Goal: Task Accomplishment & Management: Use online tool/utility

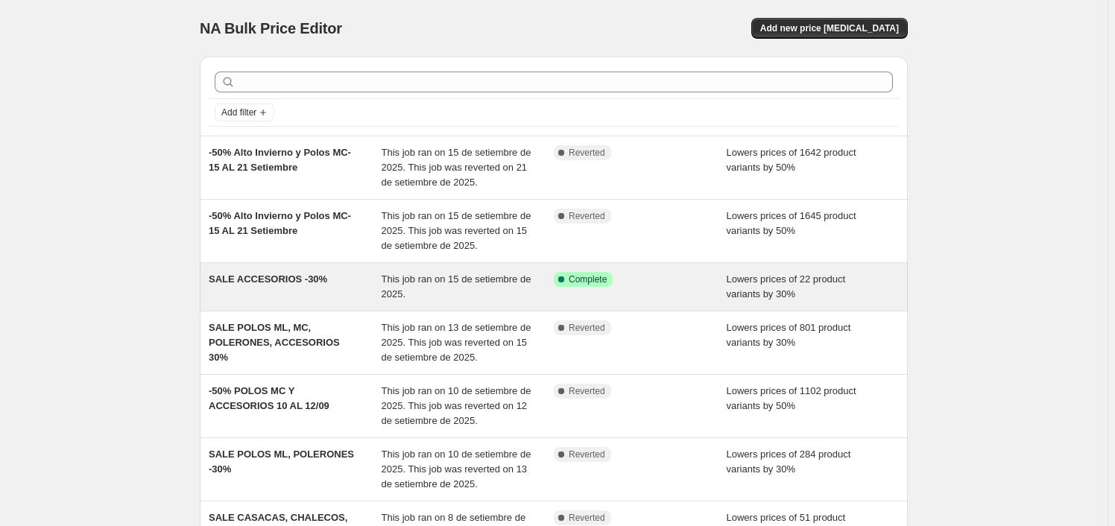
click at [304, 291] on div "SALE ACCESORIOS -30%" at bounding box center [295, 287] width 173 height 30
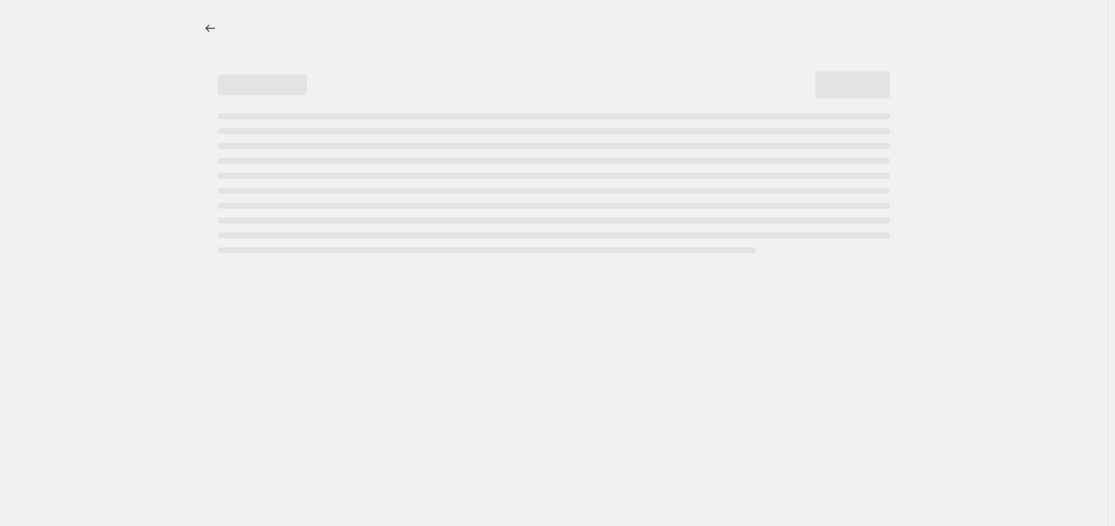
select select "percentage"
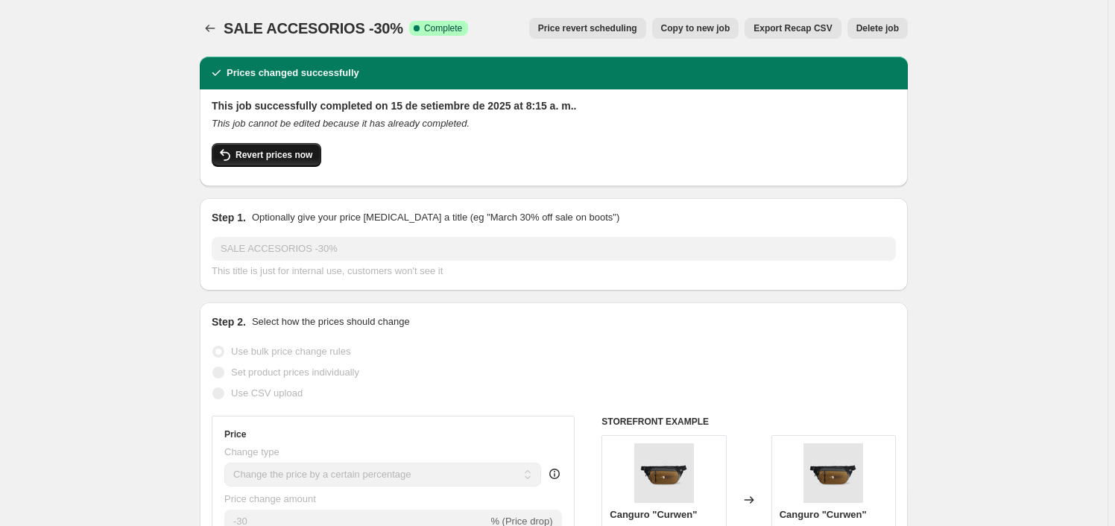
click at [254, 150] on span "Revert prices now" at bounding box center [273, 155] width 77 height 12
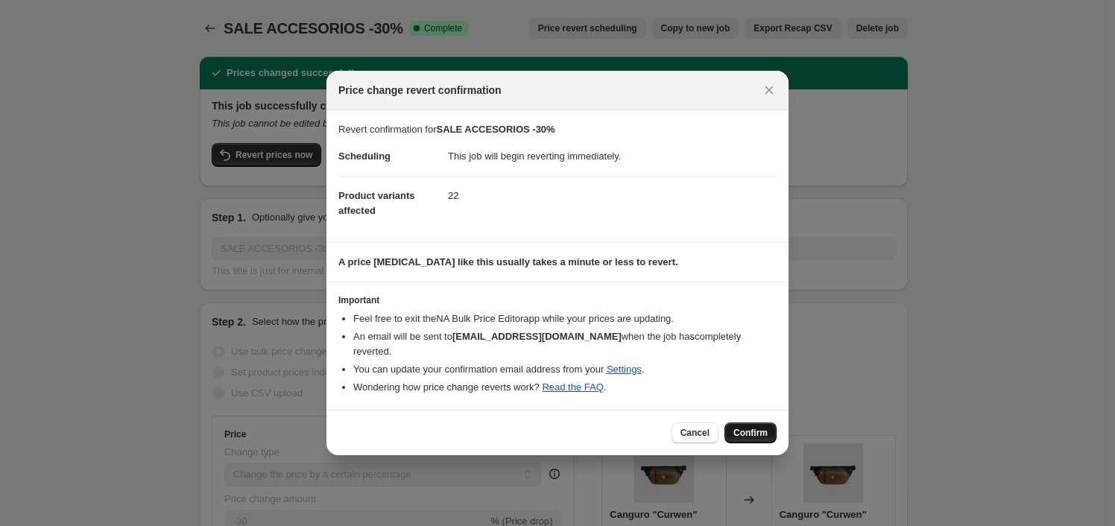
click at [750, 427] on span "Confirm" at bounding box center [750, 433] width 34 height 12
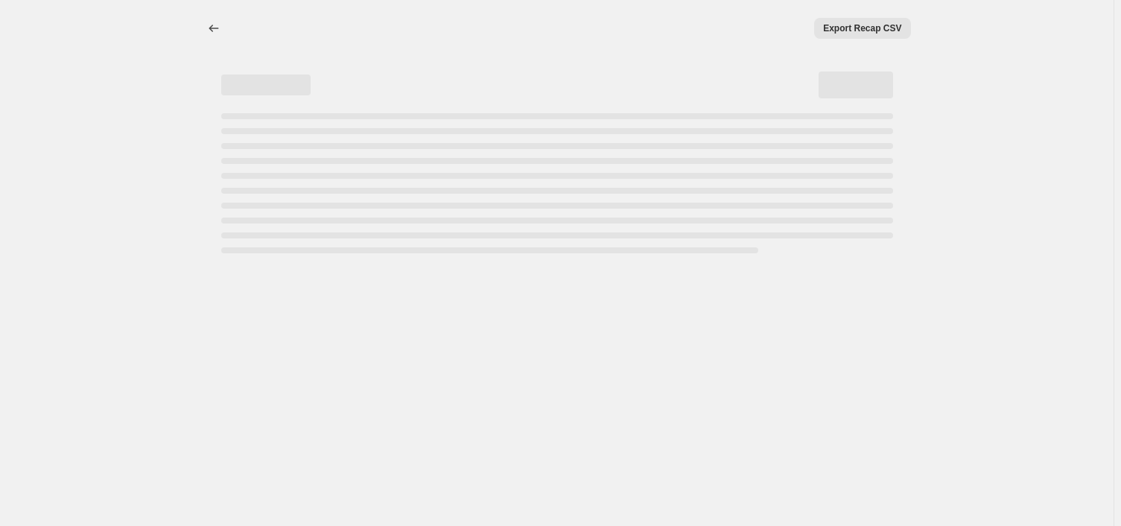
select select "percentage"
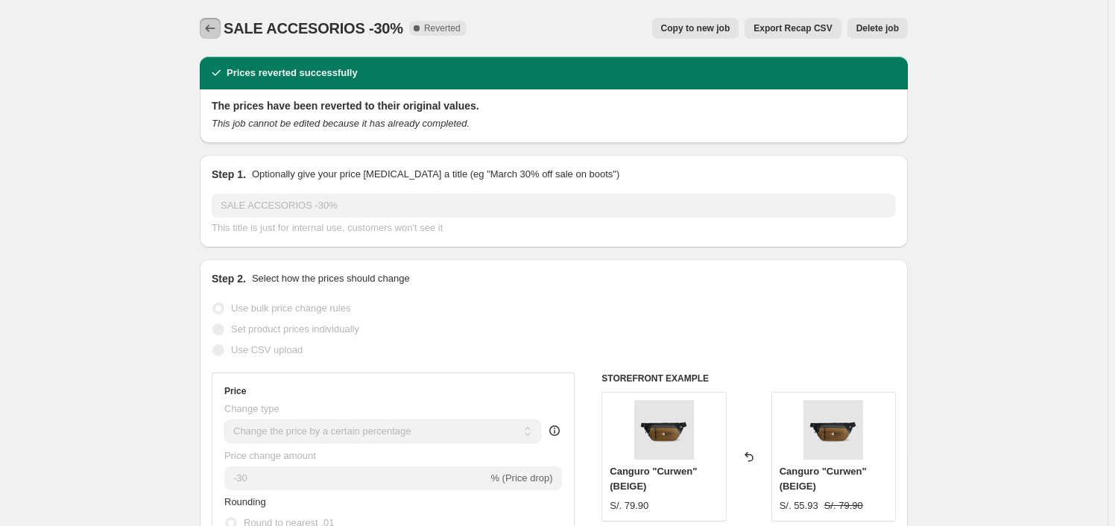
click at [218, 28] on icon "Price change jobs" at bounding box center [210, 28] width 15 height 15
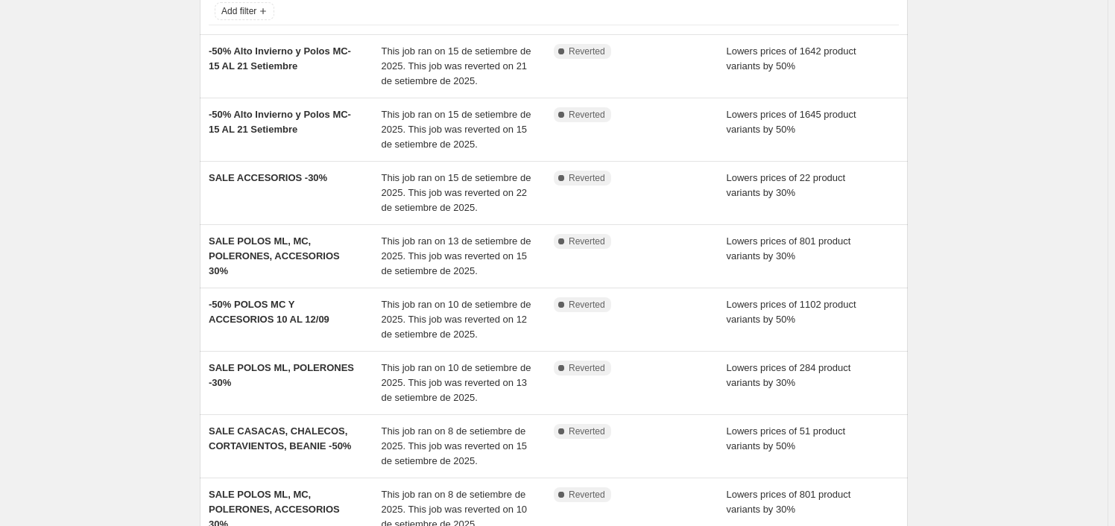
scroll to position [388, 0]
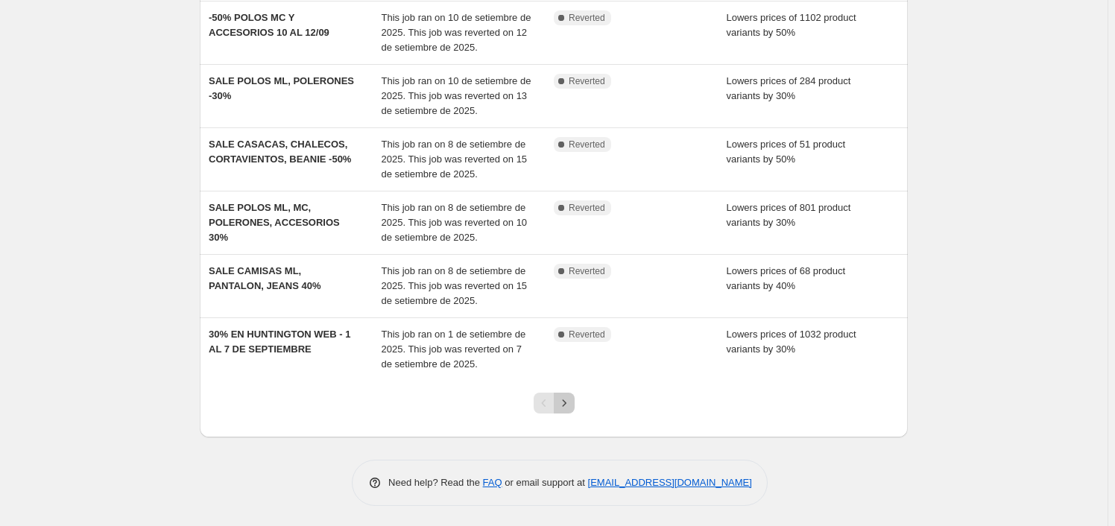
click at [560, 407] on icon "Next" at bounding box center [564, 403] width 15 height 15
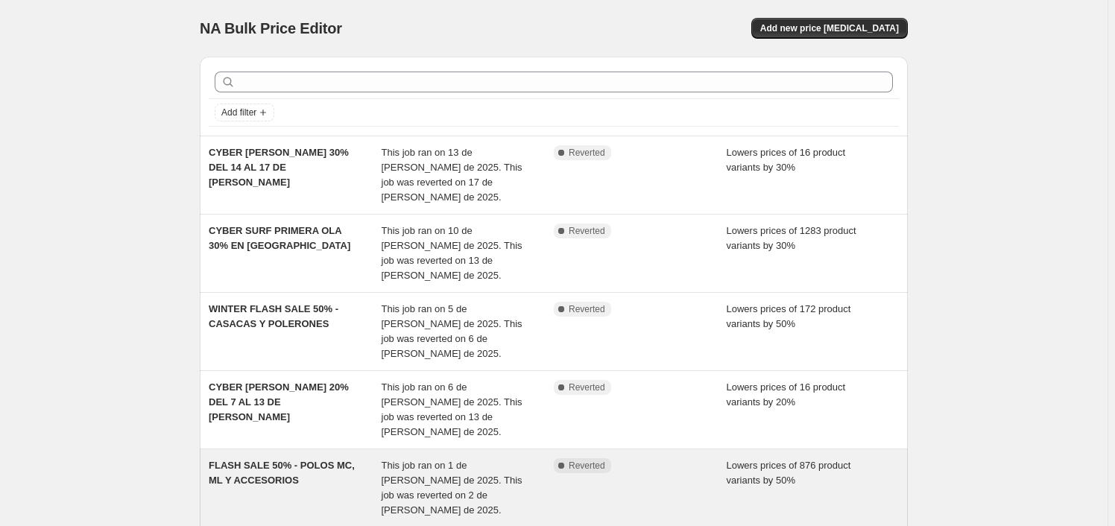
scroll to position [199, 0]
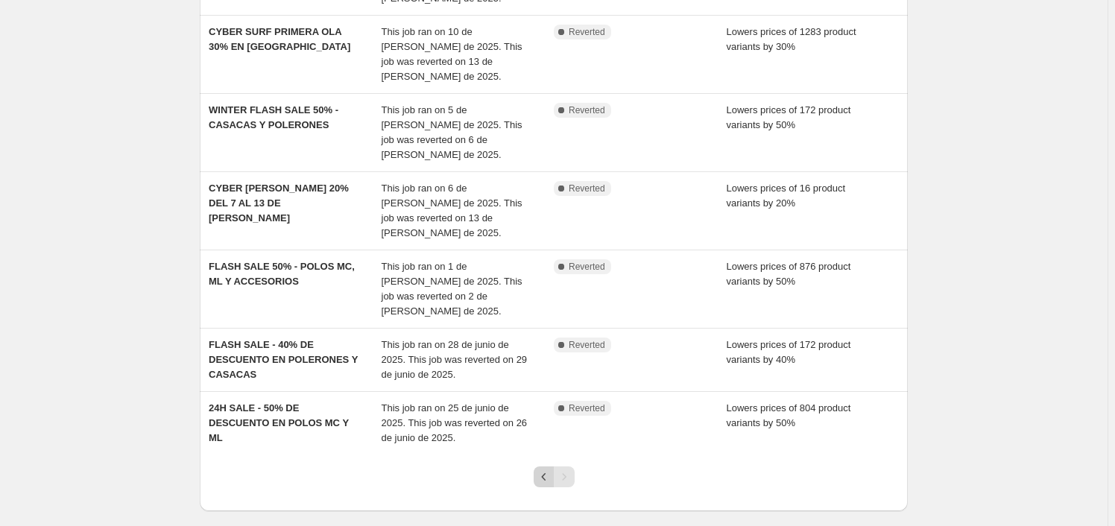
click at [548, 469] on icon "Previous" at bounding box center [544, 476] width 15 height 15
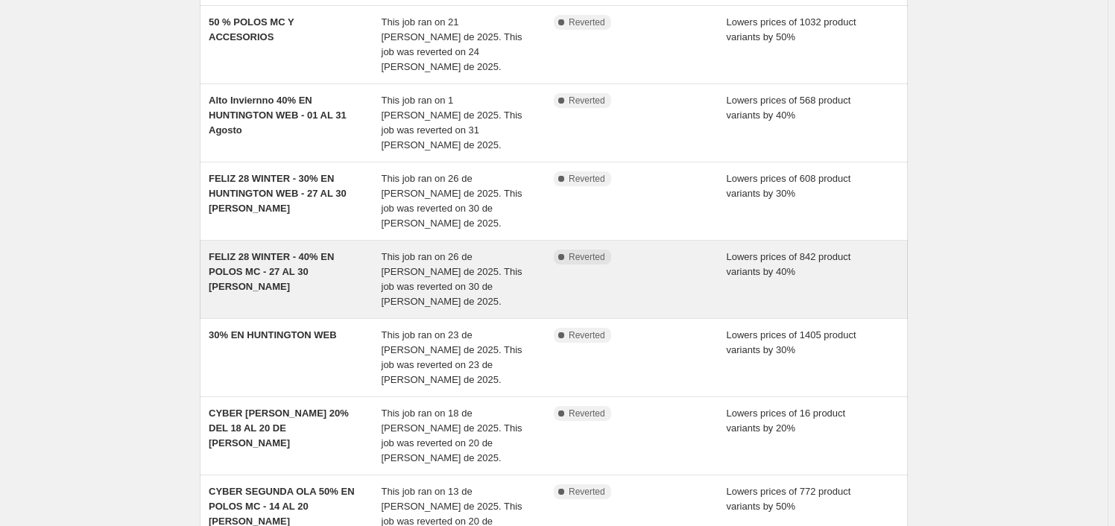
scroll to position [388, 0]
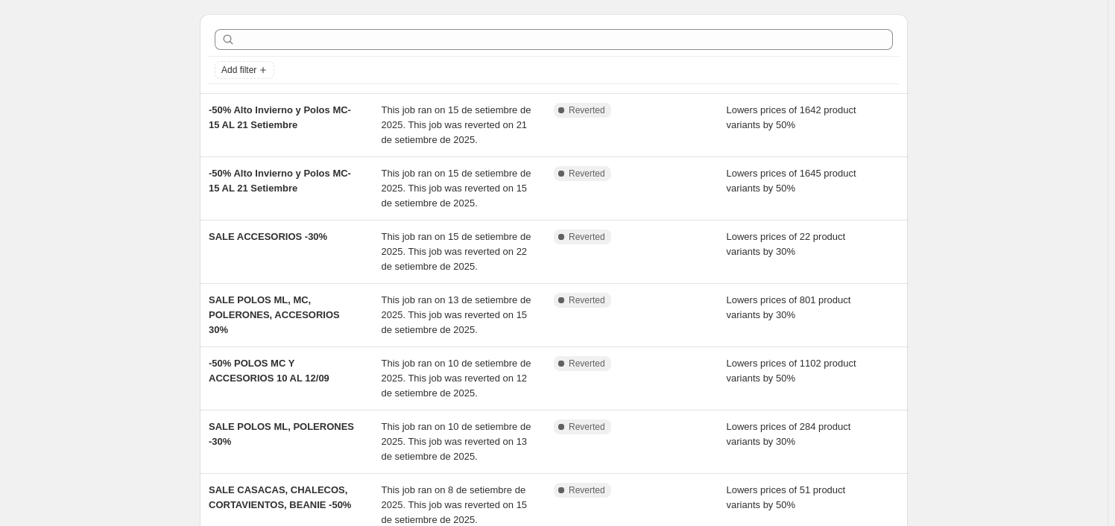
scroll to position [63, 0]
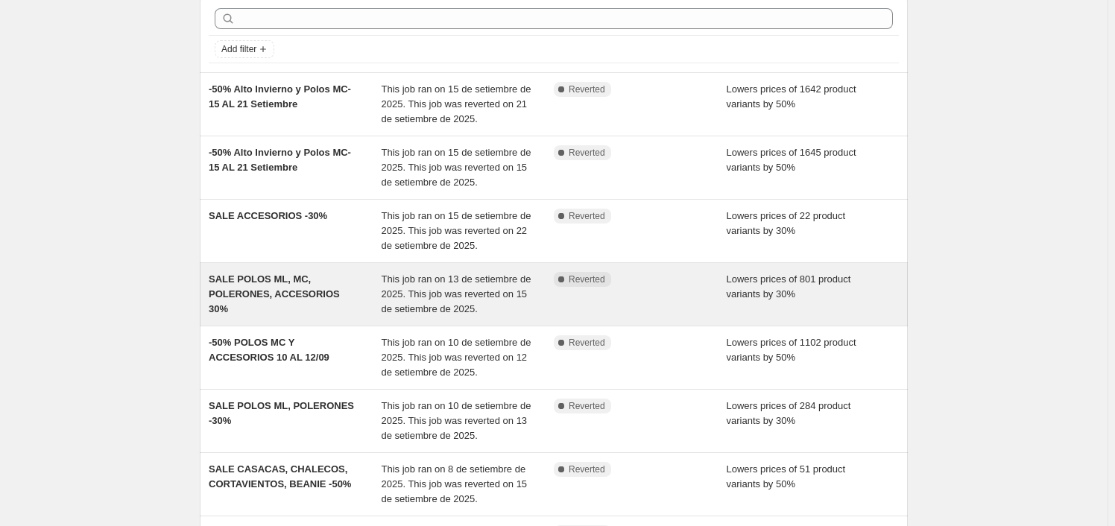
click at [289, 300] on div "SALE POLOS ML, MC, POLERONES, ACCESORIOS 30%" at bounding box center [295, 294] width 173 height 45
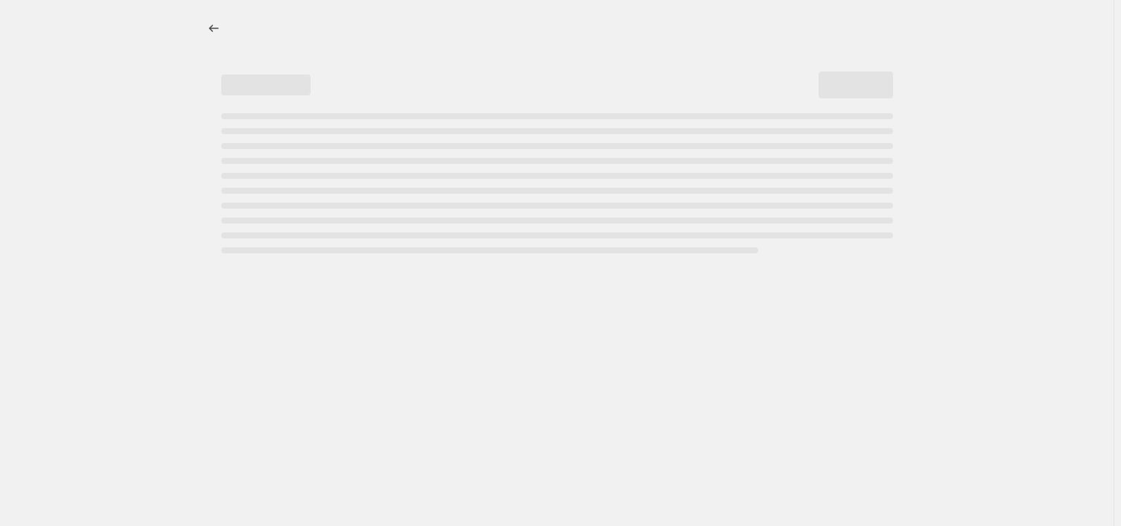
select select "percentage"
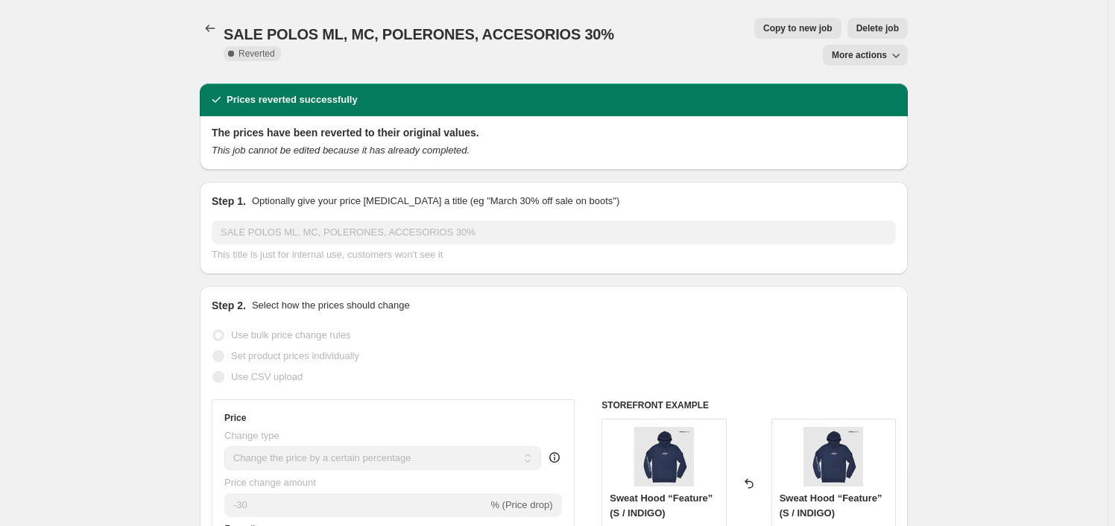
drag, startPoint x: 715, startPoint y: 33, endPoint x: 966, endPoint y: 51, distance: 251.8
click at [870, 45] on button "More actions" at bounding box center [865, 55] width 85 height 21
click at [863, 45] on button "More actions" at bounding box center [865, 55] width 85 height 21
click at [763, 29] on span "Copy to new job" at bounding box center [797, 28] width 69 height 12
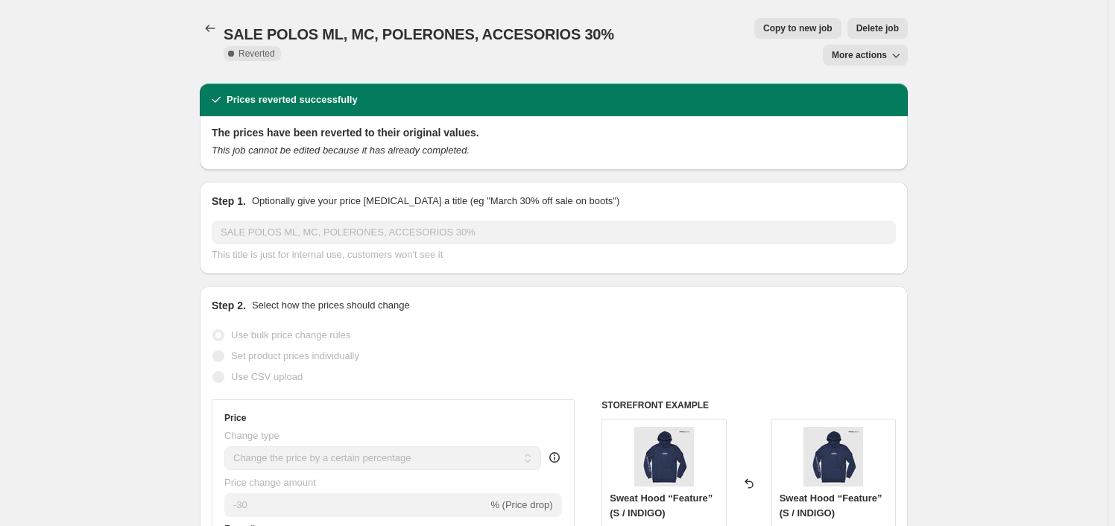
select select "percentage"
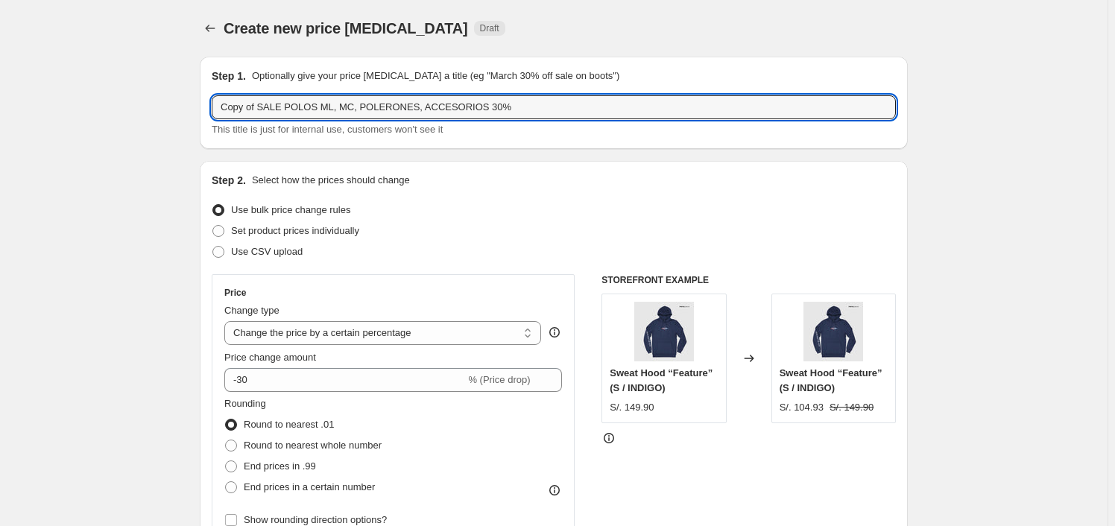
drag, startPoint x: 258, startPoint y: 105, endPoint x: -110, endPoint y: 97, distance: 368.2
click at [0, 97] on html "Home Settings Plans Skip to content Create new price change job. This page is r…" at bounding box center [557, 263] width 1115 height 526
type input "SALE POLOS ML, MC, POLERONES, ACCESORIOS 30%"
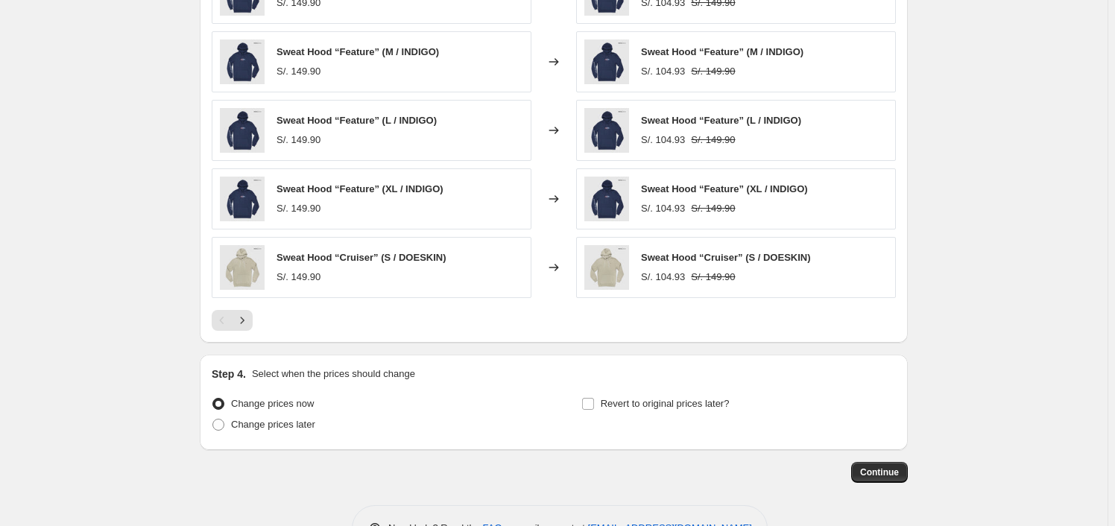
scroll to position [1007, 0]
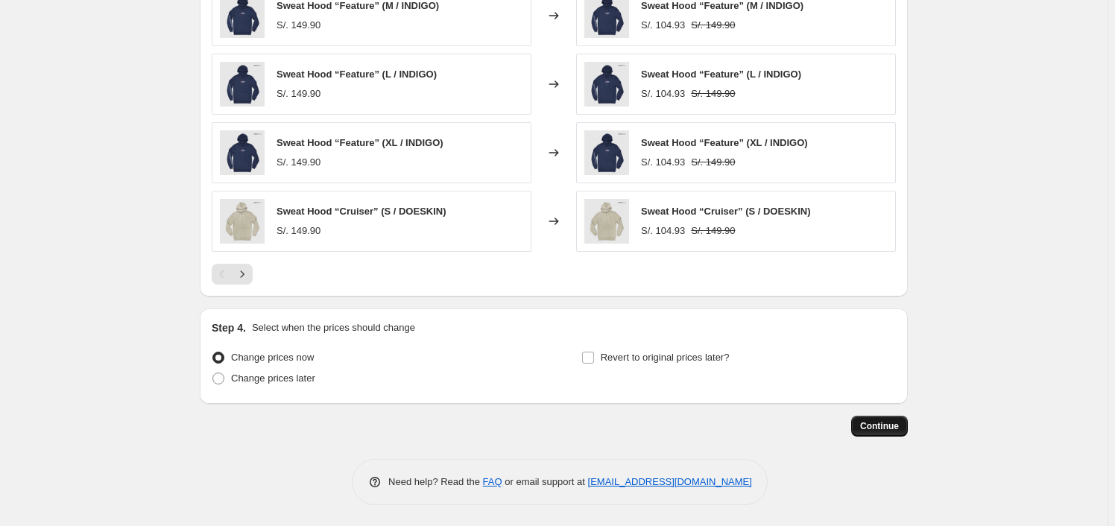
click at [884, 425] on span "Continue" at bounding box center [879, 426] width 39 height 12
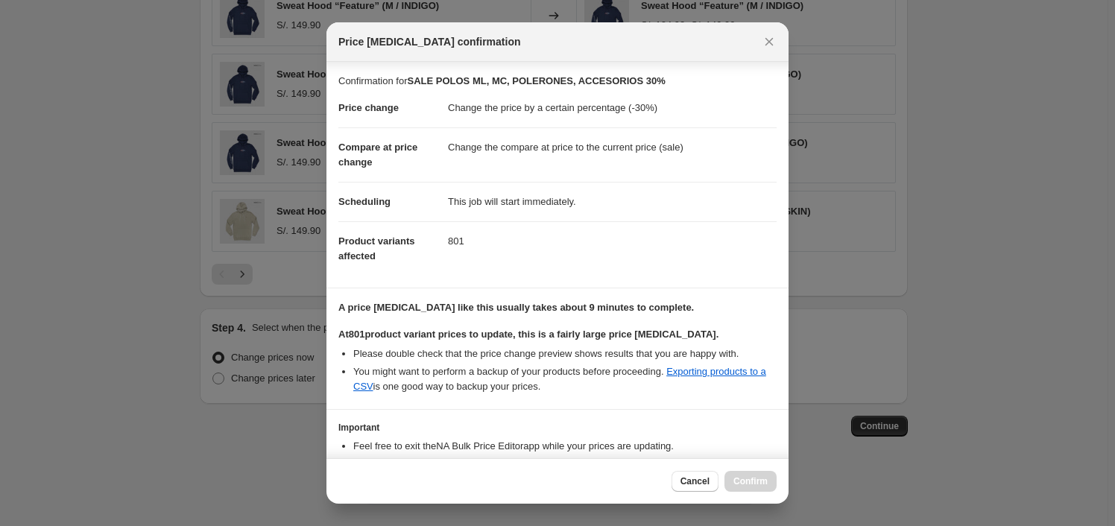
scroll to position [89, 0]
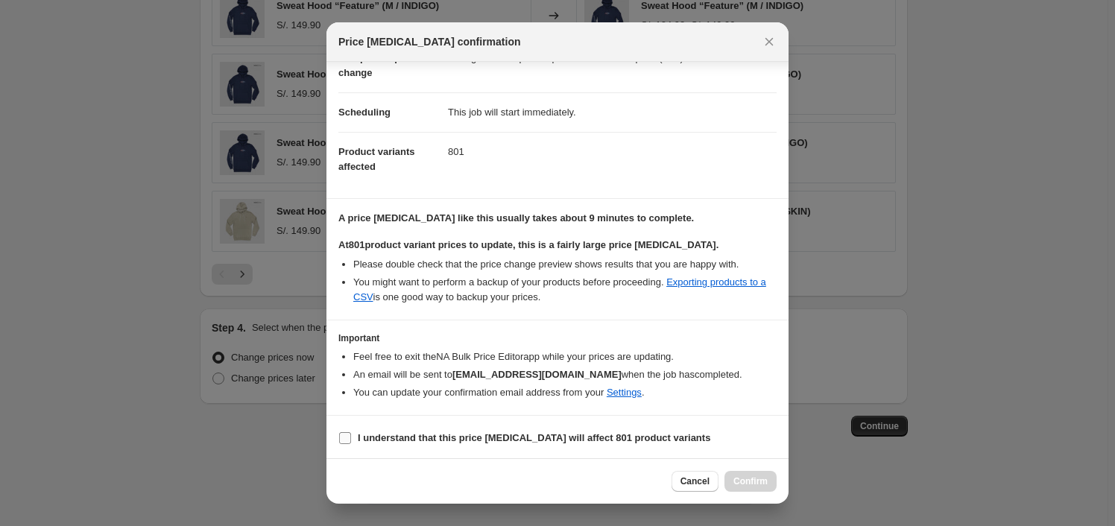
click at [402, 438] on b "I understand that this price change job will affect 801 product variants" at bounding box center [534, 437] width 352 height 11
click at [351, 438] on input "I understand that this price change job will affect 801 product variants" at bounding box center [345, 438] width 12 height 12
checkbox input "true"
click at [750, 478] on span "Confirm" at bounding box center [750, 481] width 34 height 12
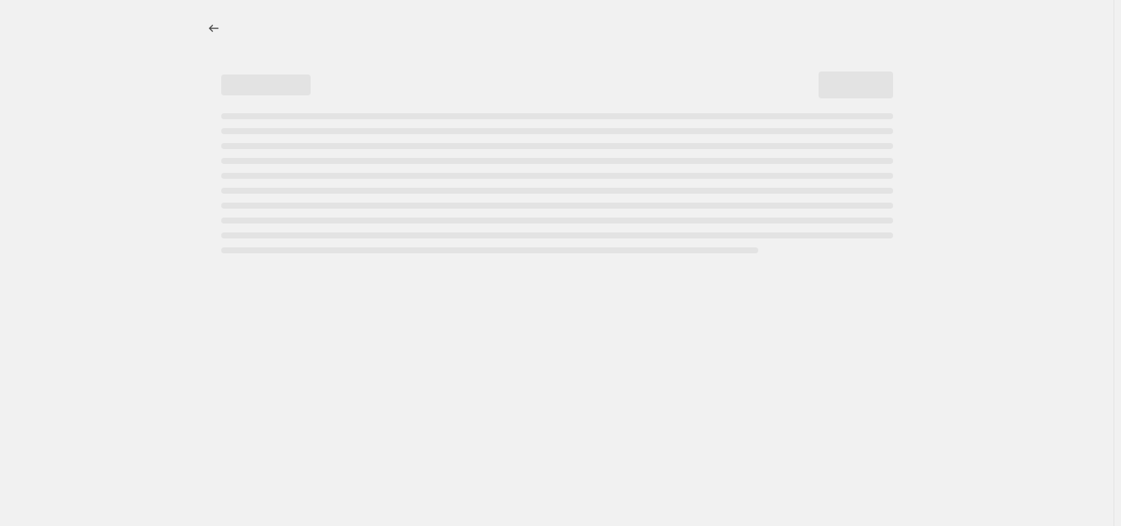
select select "percentage"
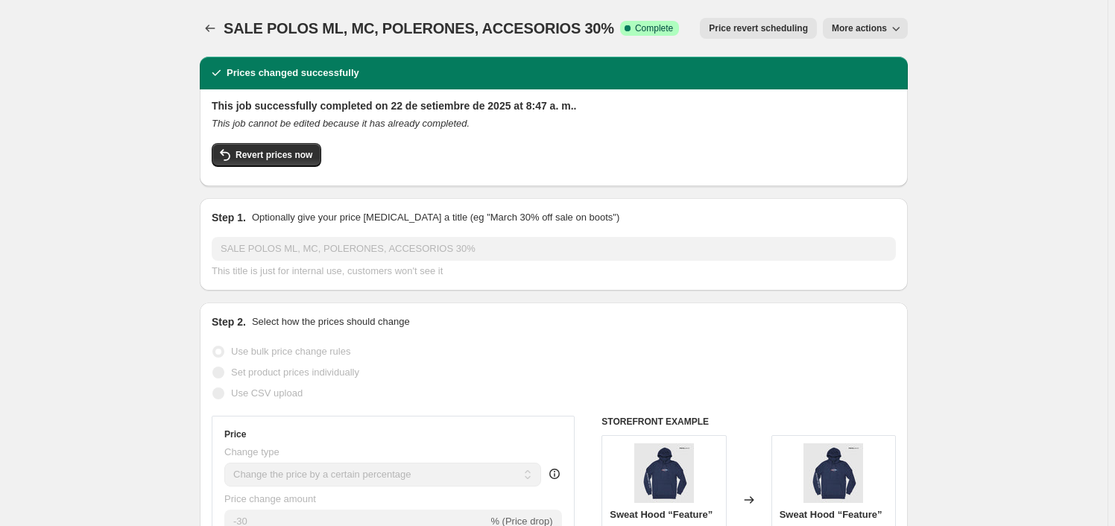
click at [215, 31] on icon "Price change jobs" at bounding box center [210, 28] width 15 height 15
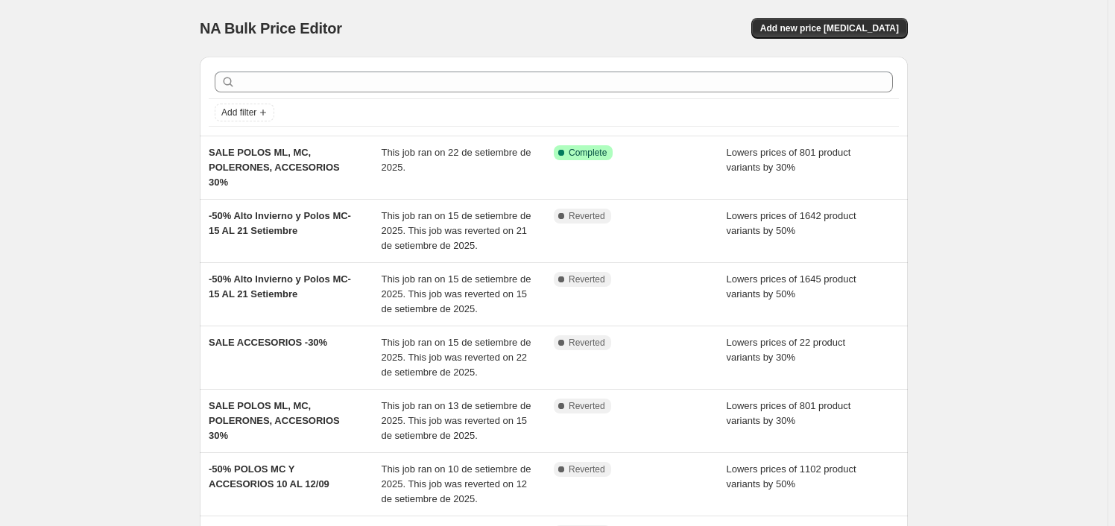
click at [142, 305] on div "NA Bulk Price Editor. This page is ready NA Bulk Price Editor Add new price [ME…" at bounding box center [553, 458] width 1107 height 917
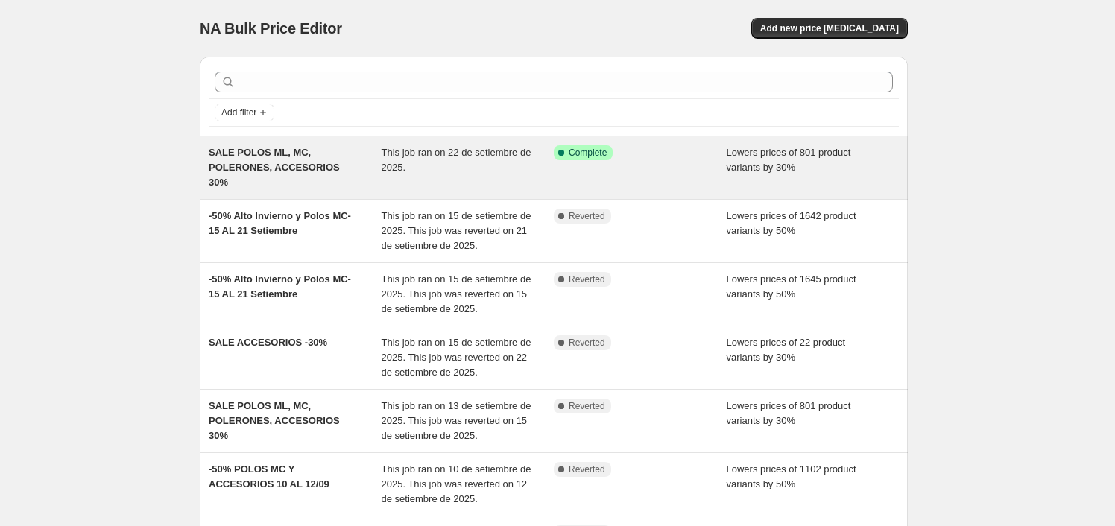
click at [511, 162] on div "This job ran on 22 de setiembre de 2025." at bounding box center [468, 167] width 173 height 45
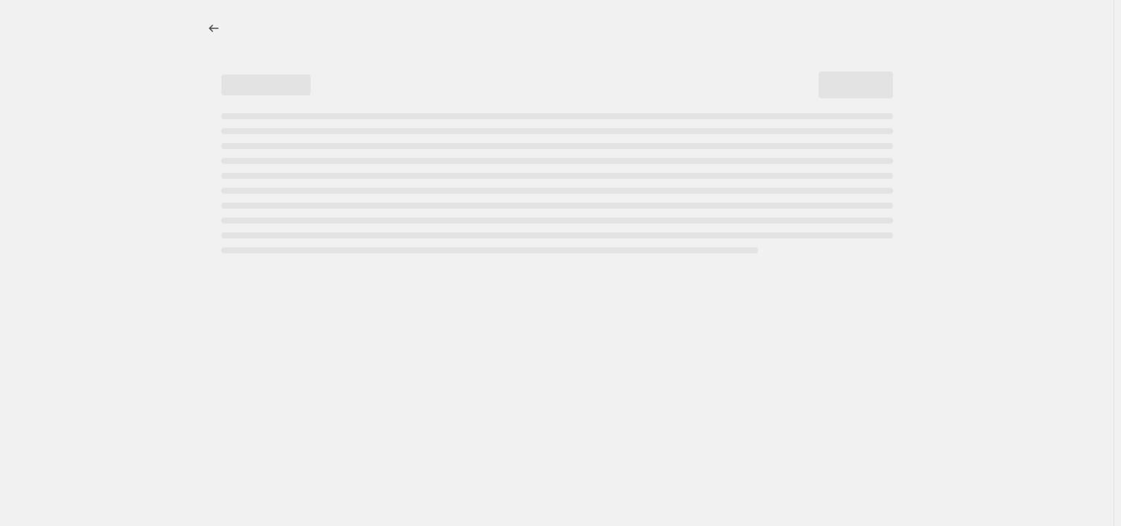
select select "percentage"
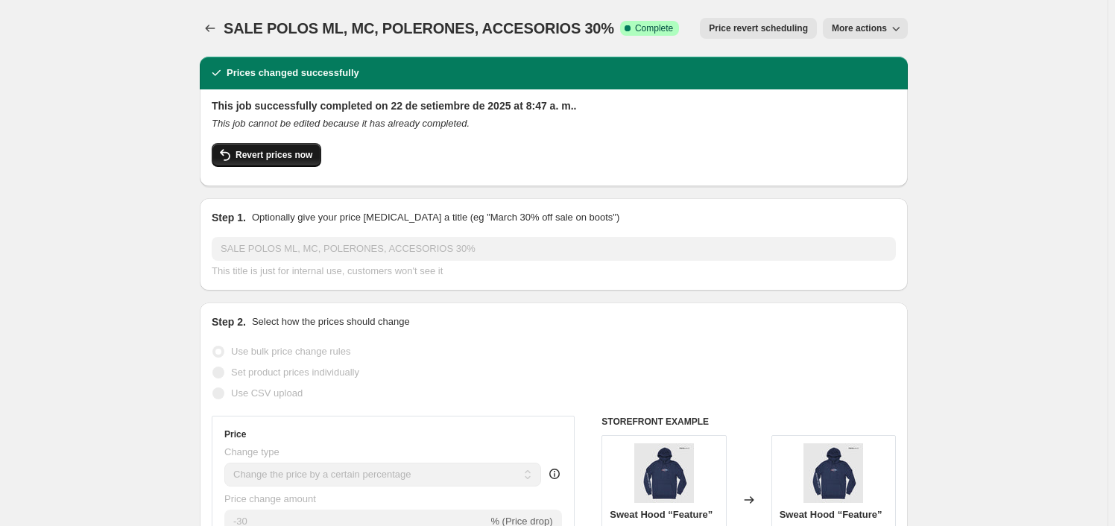
click at [259, 159] on span "Revert prices now" at bounding box center [273, 155] width 77 height 12
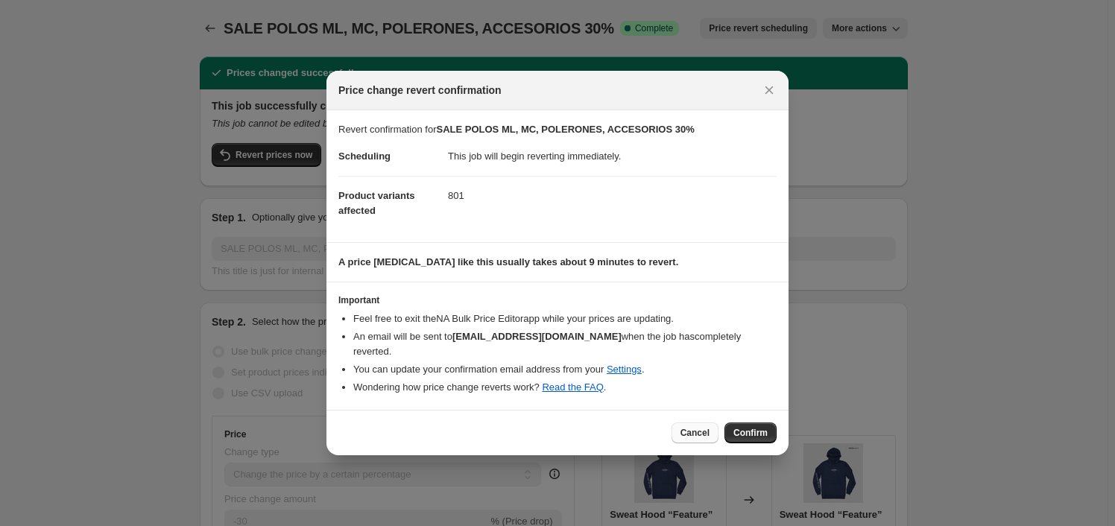
click at [701, 431] on button "Cancel" at bounding box center [694, 433] width 47 height 21
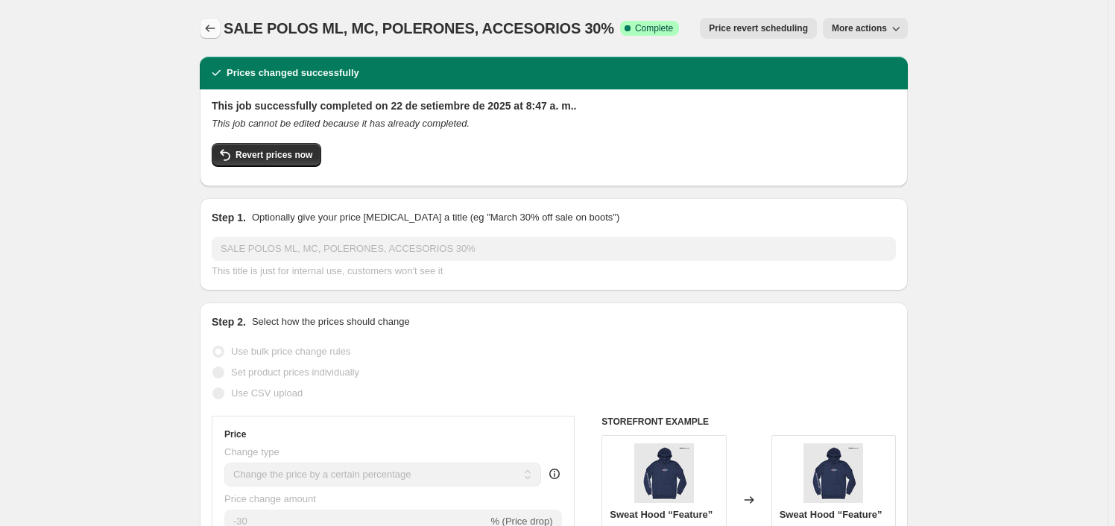
click at [206, 30] on icon "Price change jobs" at bounding box center [210, 28] width 15 height 15
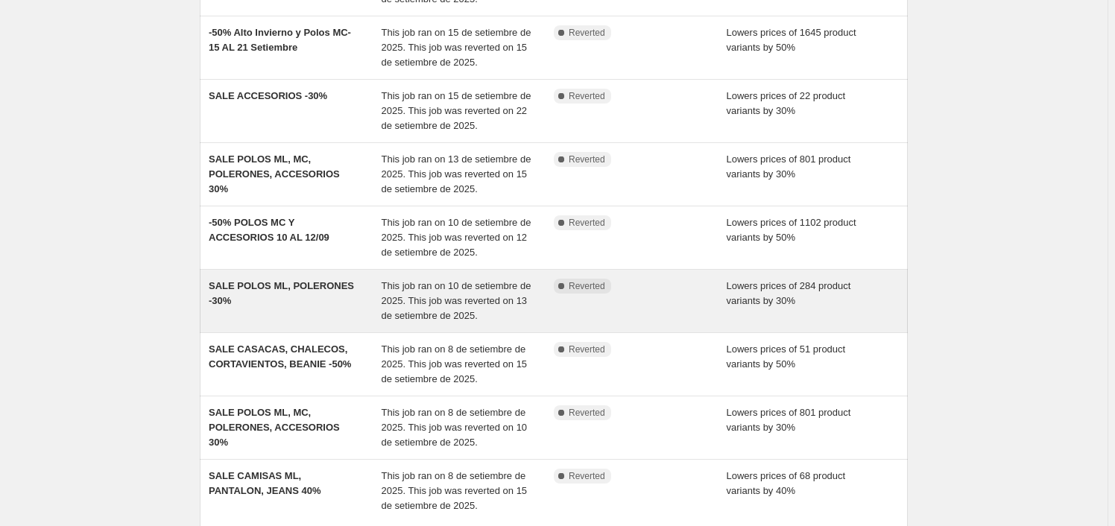
scroll to position [270, 0]
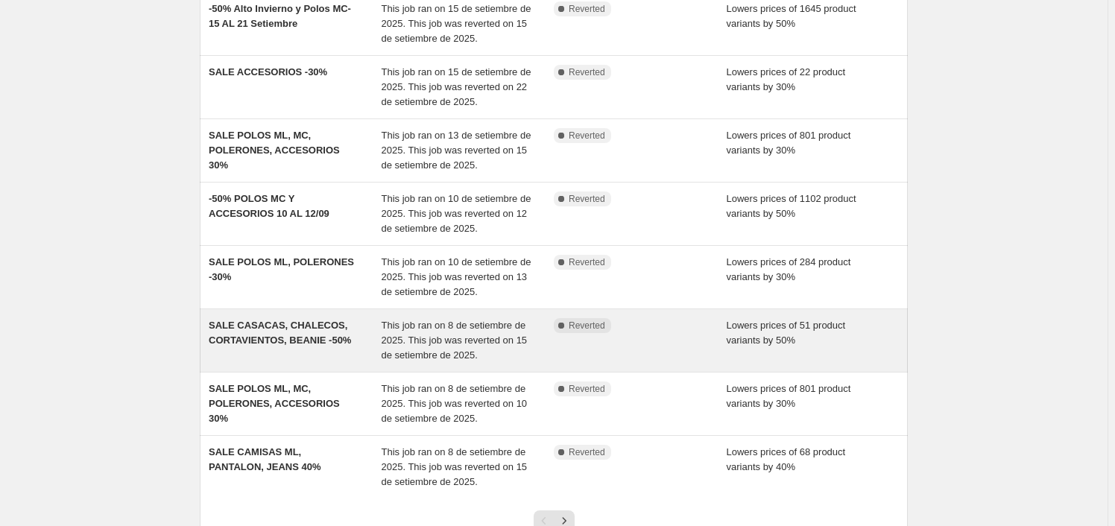
click at [342, 327] on span "SALE CASACAS, CHALECOS, CORTAVIENTOS, BEANIE -50%" at bounding box center [280, 333] width 142 height 26
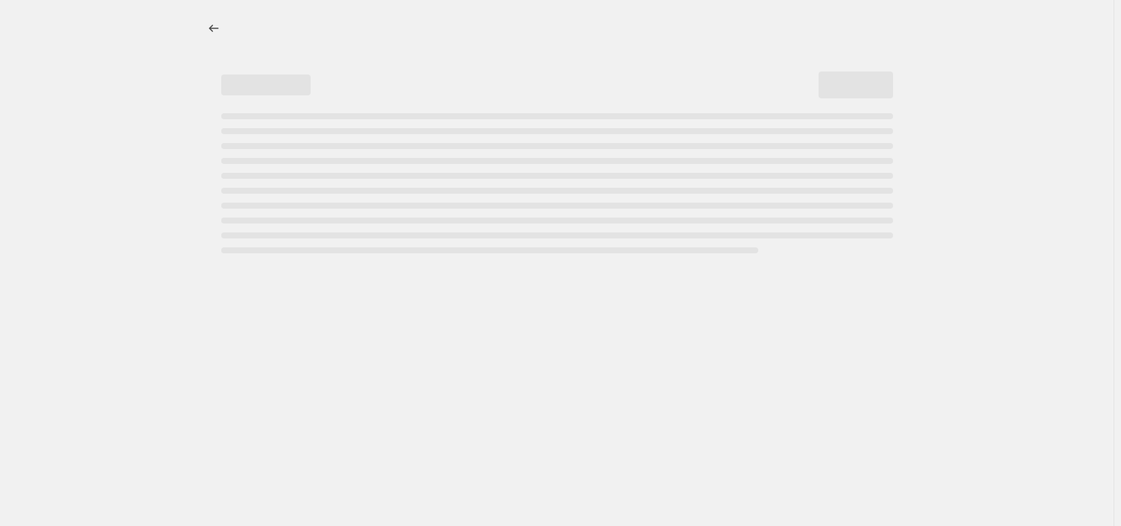
select select "percentage"
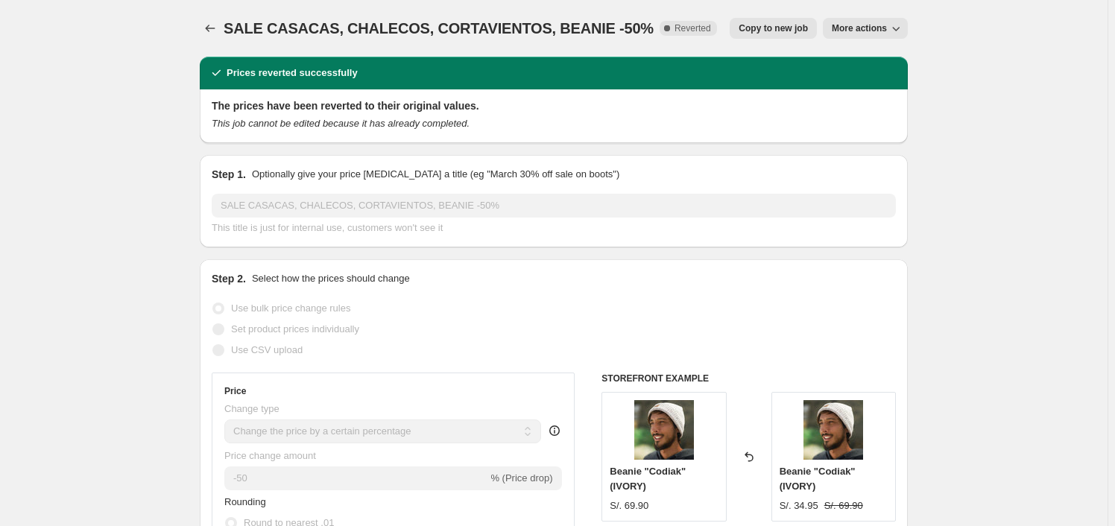
click at [771, 35] on button "Copy to new job" at bounding box center [773, 28] width 87 height 21
select select "percentage"
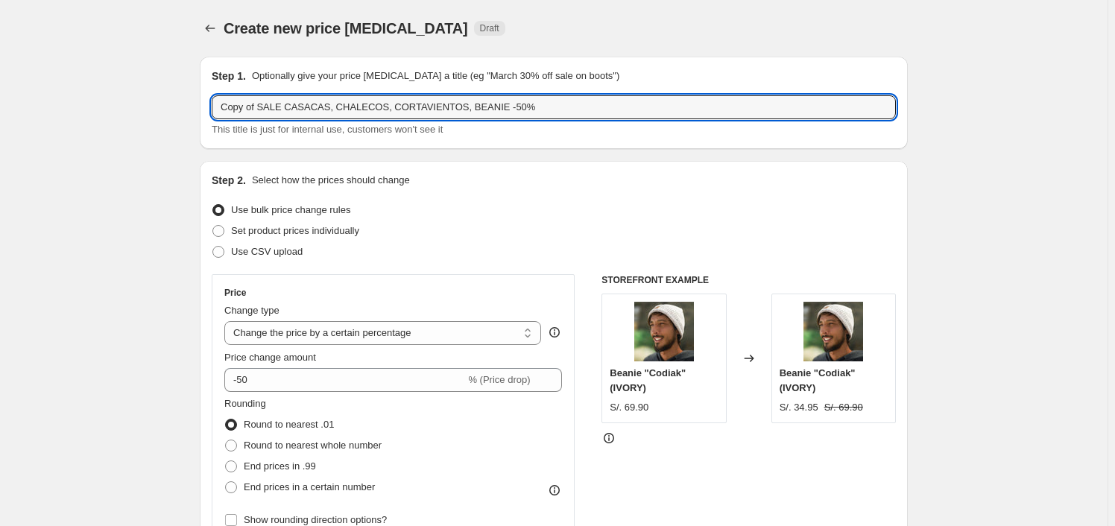
drag, startPoint x: 260, startPoint y: 108, endPoint x: 30, endPoint y: 106, distance: 230.3
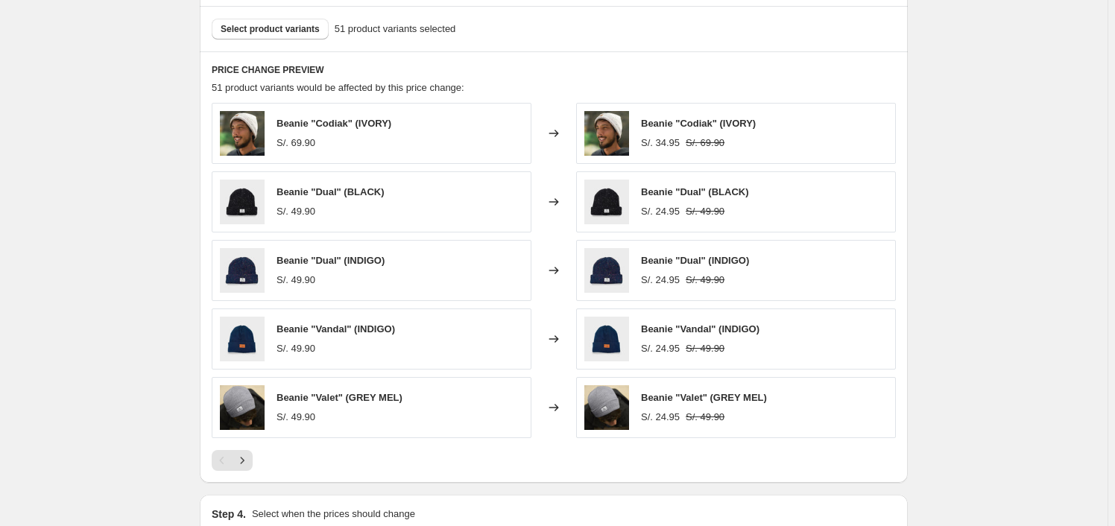
scroll to position [610, 0]
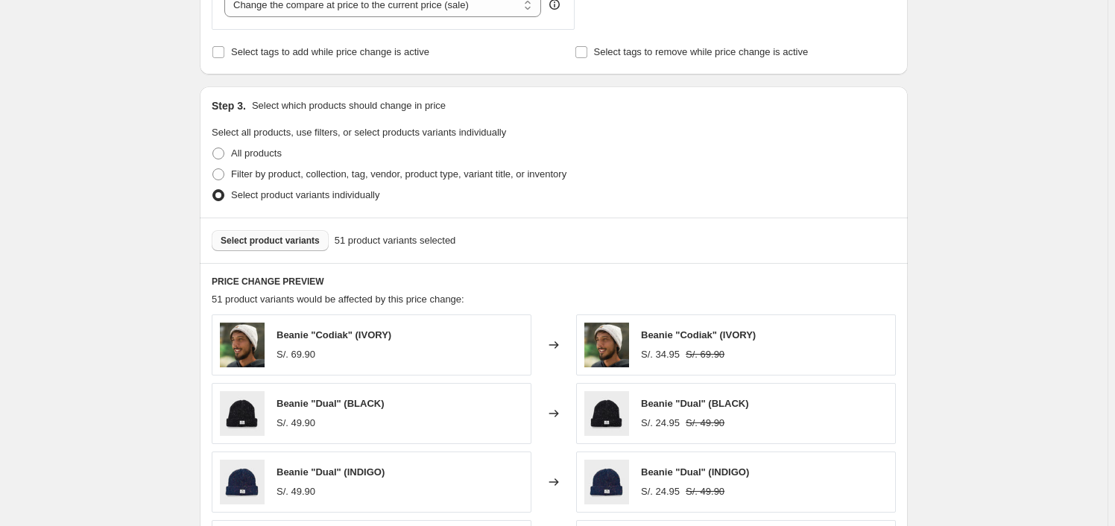
click at [283, 245] on span "Select product variants" at bounding box center [270, 241] width 99 height 12
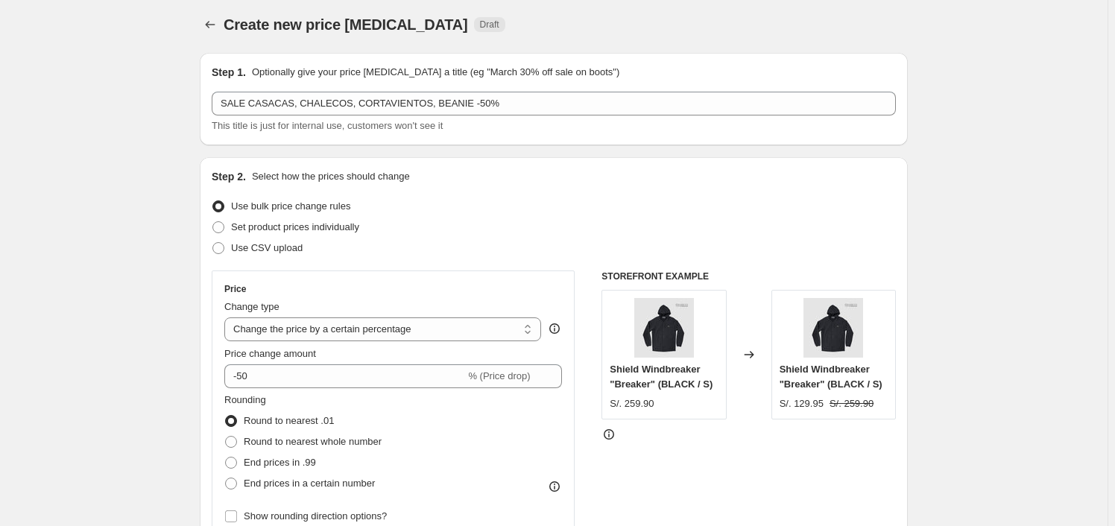
scroll to position [0, 0]
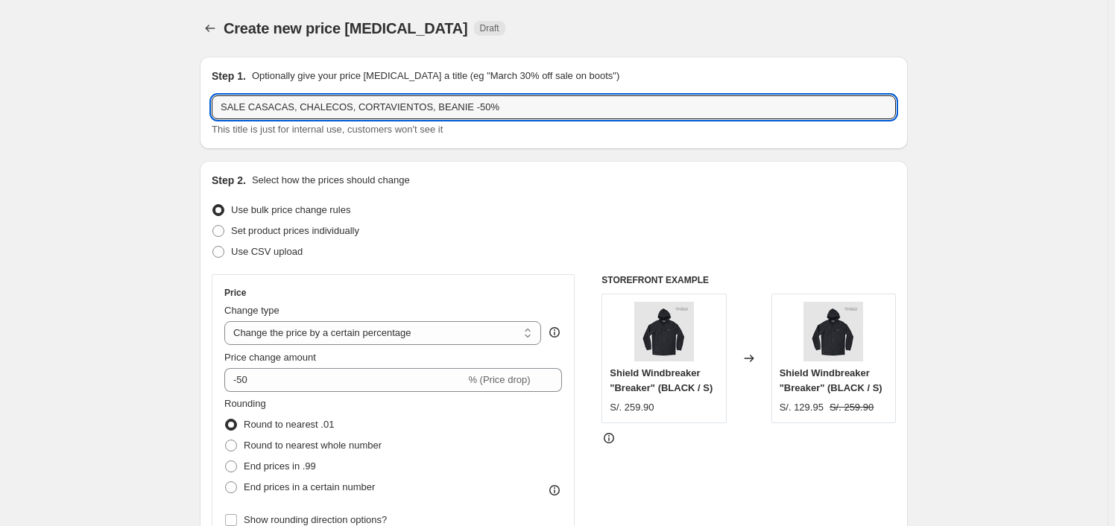
drag, startPoint x: 502, startPoint y: 107, endPoint x: 4, endPoint y: 98, distance: 497.8
click at [0, 103] on html "Home Settings Plans Skip to content Create new price change job. This page is r…" at bounding box center [557, 263] width 1115 height 526
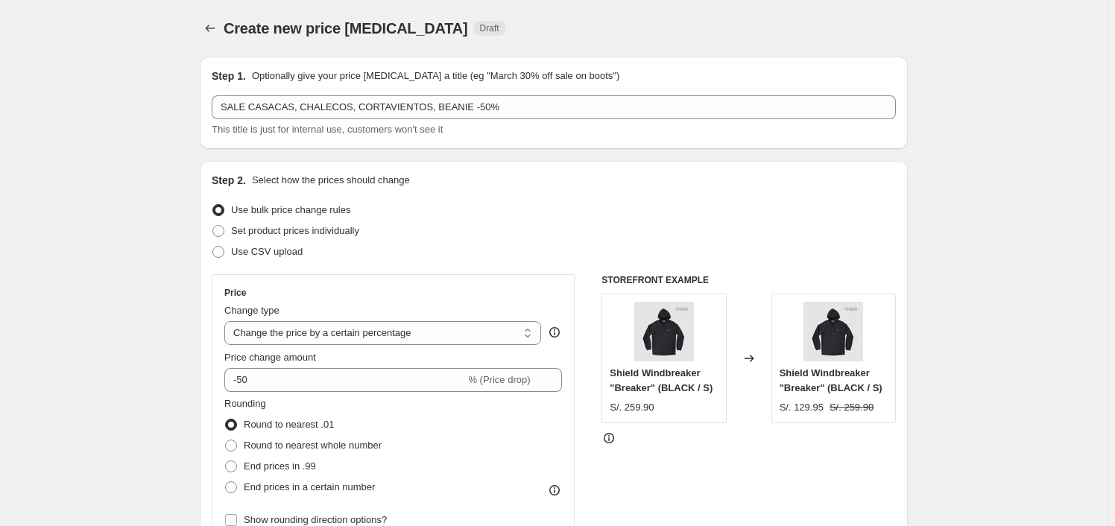
click at [551, 11] on div "Create new price change job. This page is ready Create new price change job Dra…" at bounding box center [554, 28] width 708 height 57
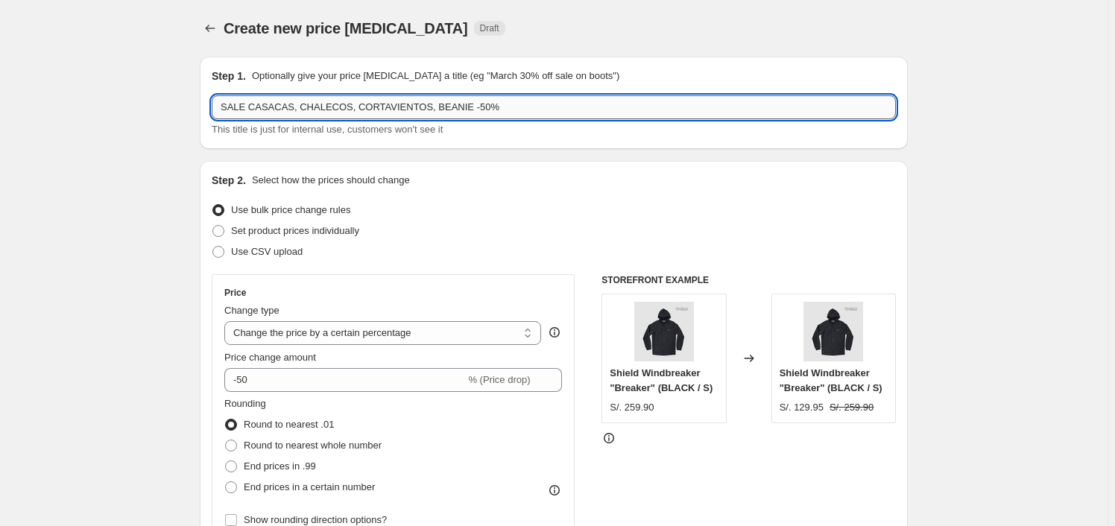
drag, startPoint x: 414, startPoint y: 107, endPoint x: 692, endPoint y: 118, distance: 278.9
click at [692, 118] on input "SALE CASACAS, CHALECOS, CORTAVIENTOS, BEANIE -50%" at bounding box center [554, 107] width 684 height 24
type input "SALE CASACAS, CHALECOS, CORTAVIENTOS"
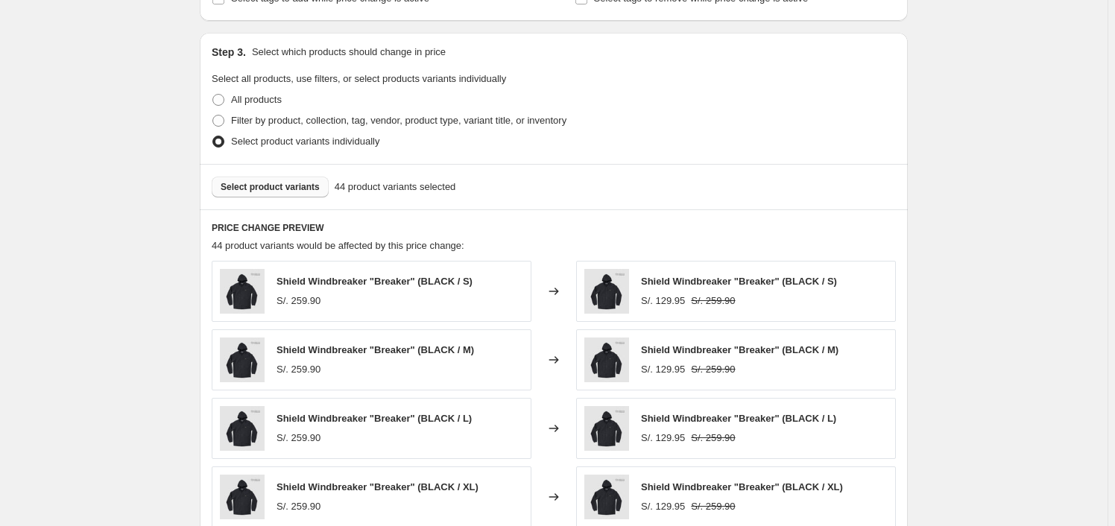
scroll to position [812, 0]
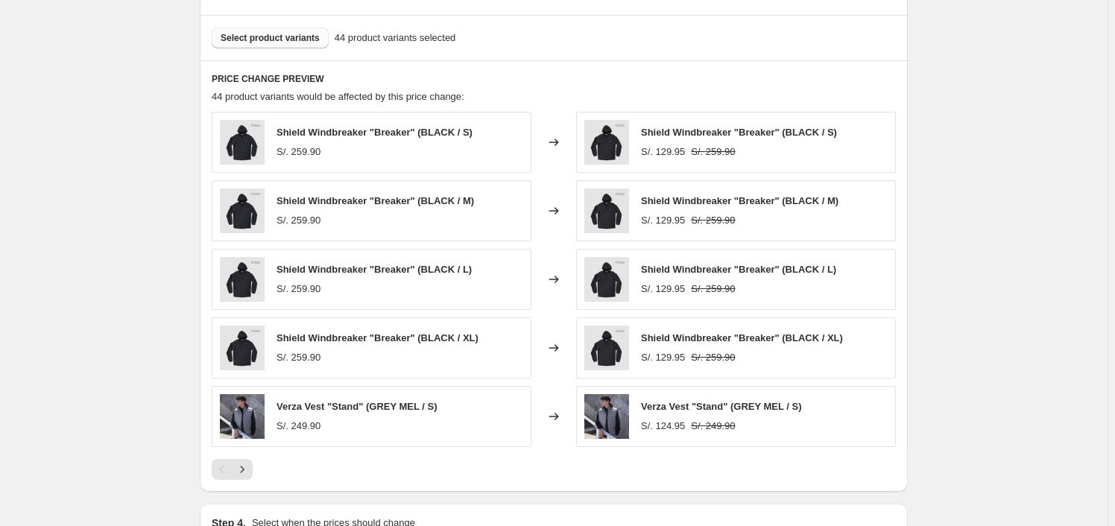
click at [270, 43] on button "Select product variants" at bounding box center [270, 38] width 117 height 21
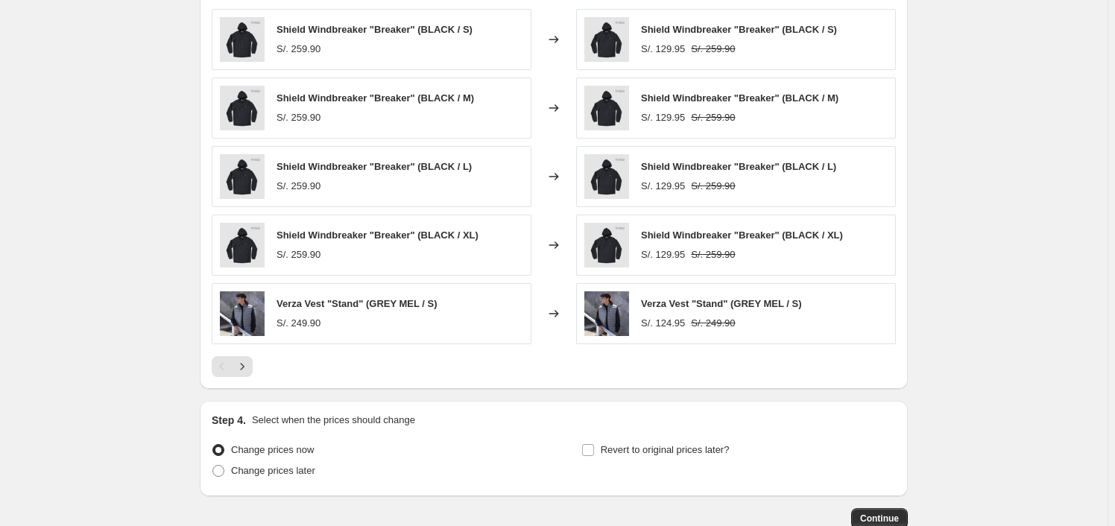
scroll to position [1007, 0]
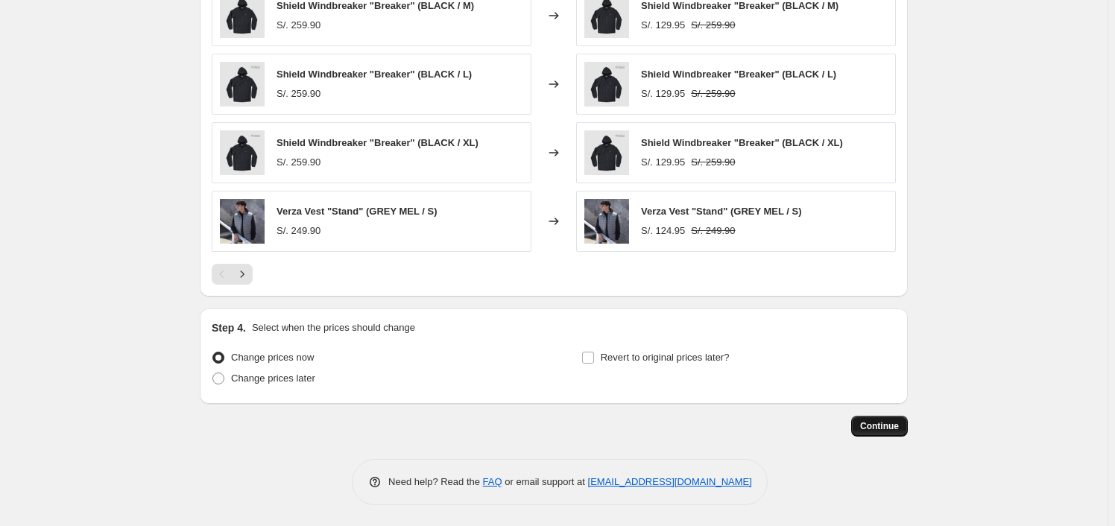
click at [893, 423] on span "Continue" at bounding box center [879, 426] width 39 height 12
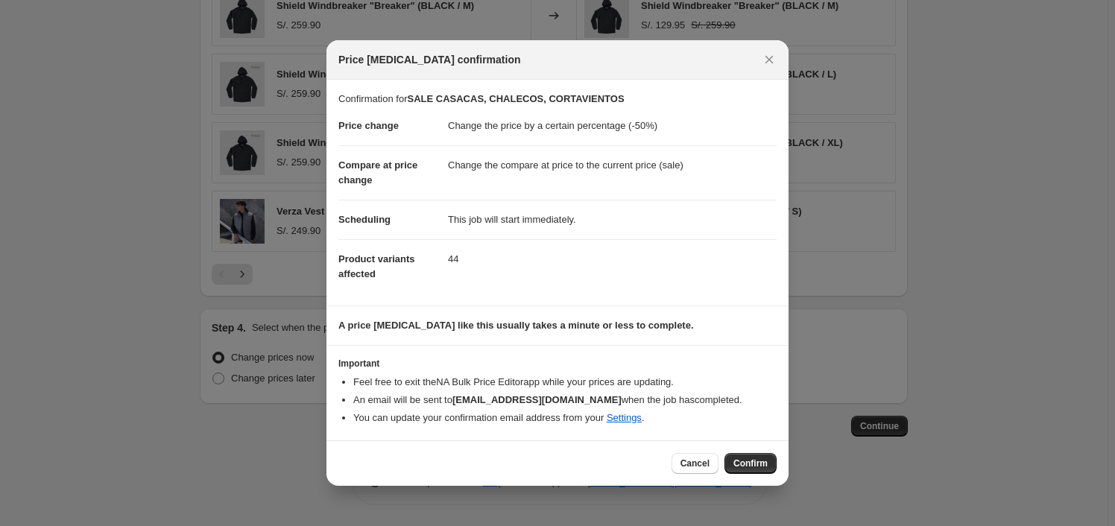
click at [740, 462] on span "Confirm" at bounding box center [750, 464] width 34 height 12
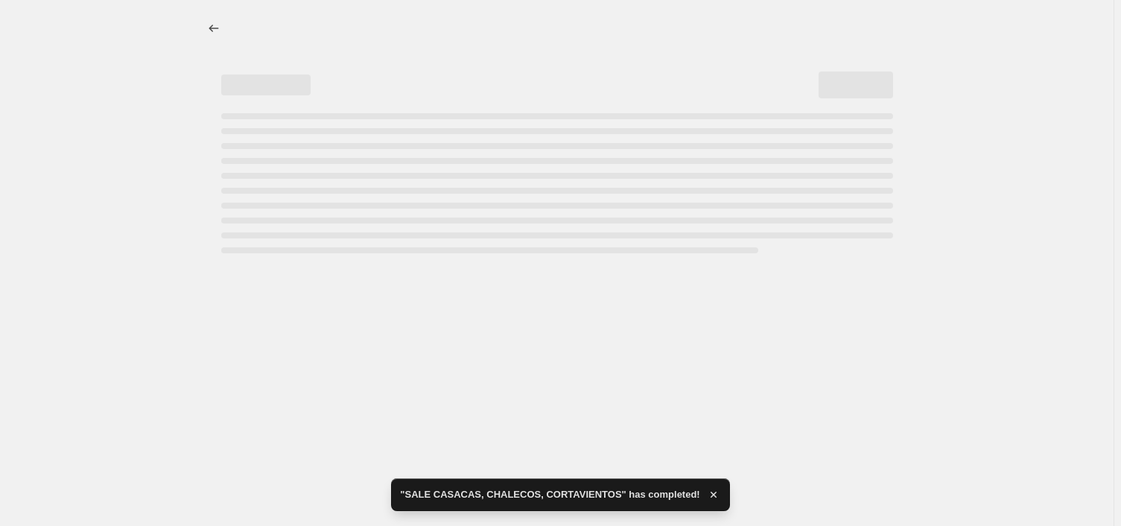
select select "percentage"
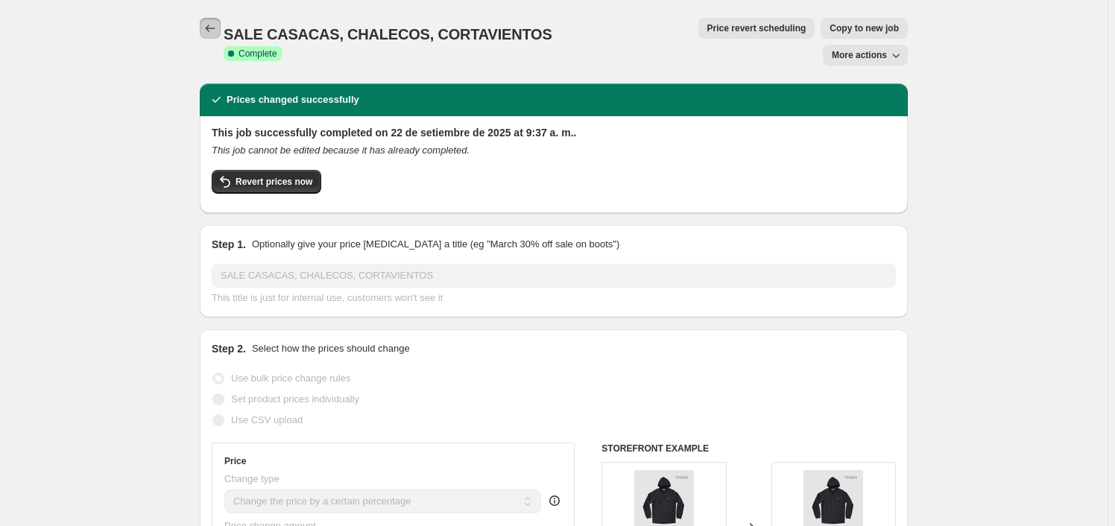
click at [206, 26] on icon "Price change jobs" at bounding box center [210, 28] width 15 height 15
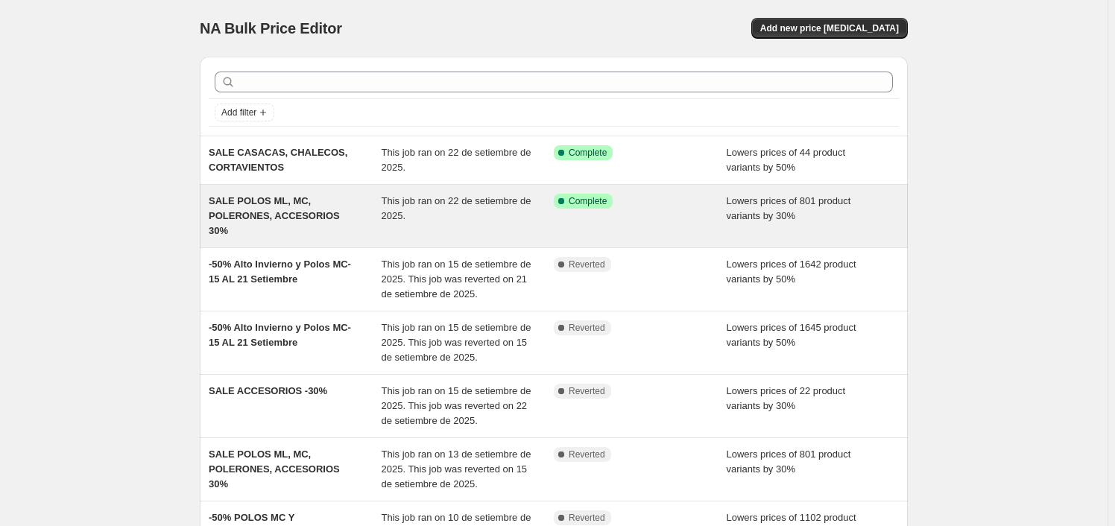
click at [372, 206] on div "SALE POLOS ML, MC, POLERONES, ACCESORIOS 30%" at bounding box center [295, 216] width 173 height 45
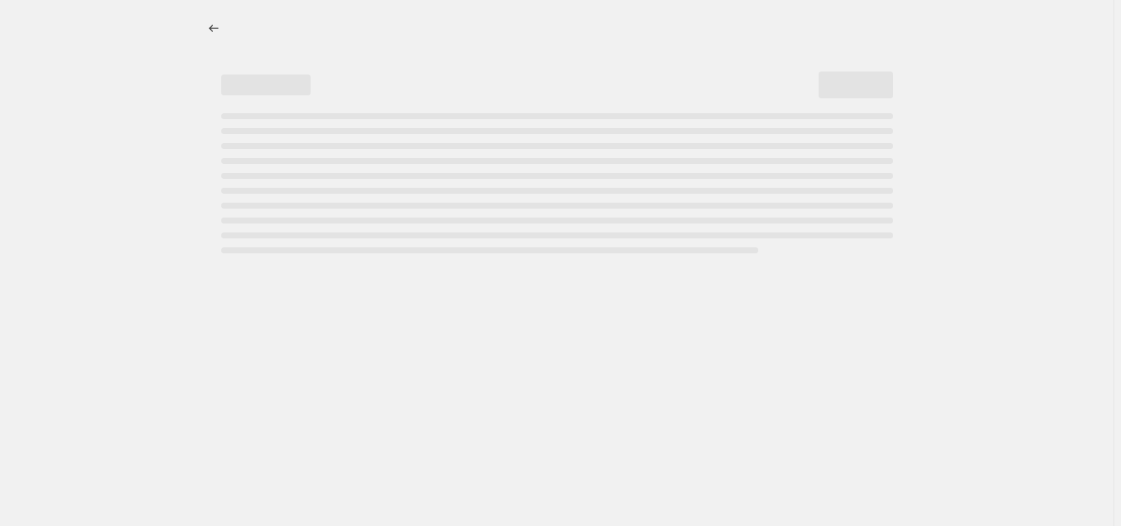
select select "percentage"
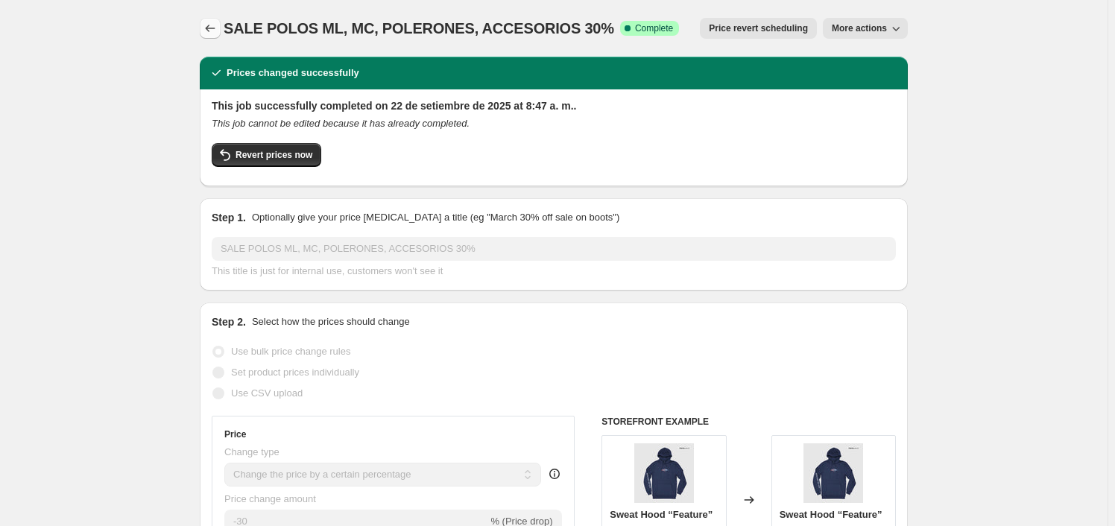
click at [205, 27] on button "Price change jobs" at bounding box center [210, 28] width 21 height 21
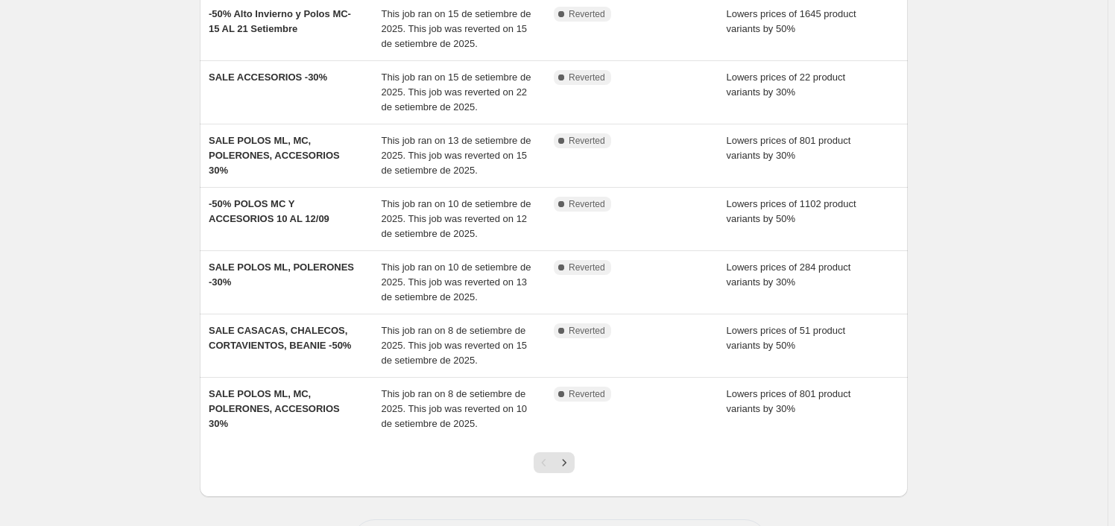
scroll to position [358, 0]
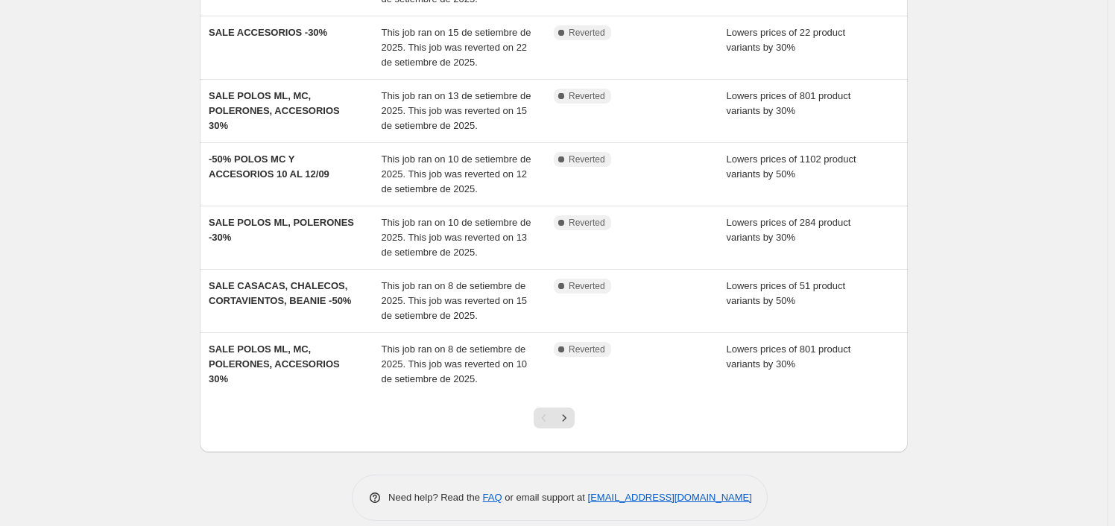
click at [99, 218] on div "NA Bulk Price Editor. This page is ready NA Bulk Price Editor Add new price cha…" at bounding box center [553, 93] width 1107 height 902
click at [568, 411] on icon "Next" at bounding box center [564, 418] width 15 height 15
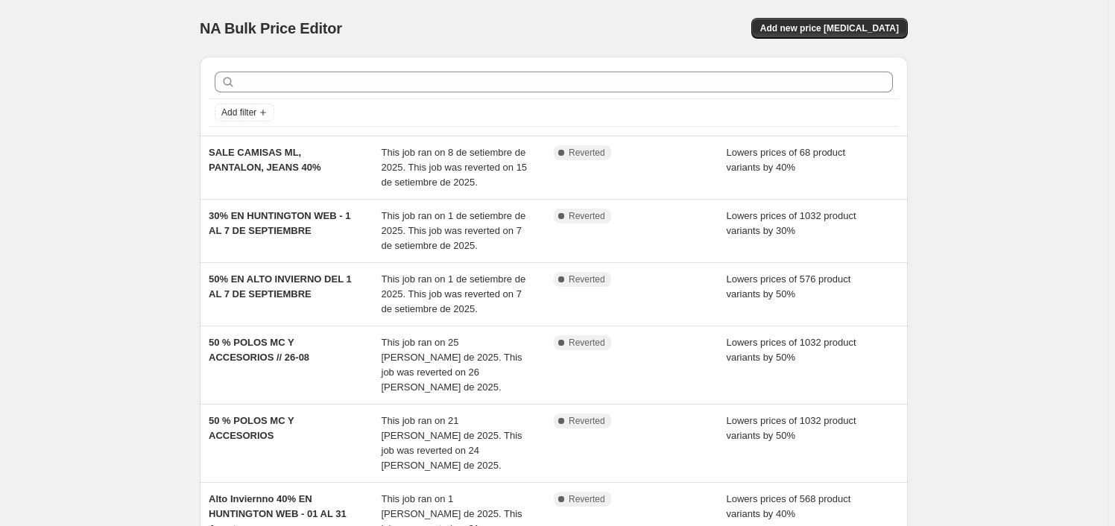
click at [119, 230] on div "NA Bulk Price Editor. This page is ready NA Bulk Price Editor Add new price cha…" at bounding box center [553, 510] width 1107 height 1021
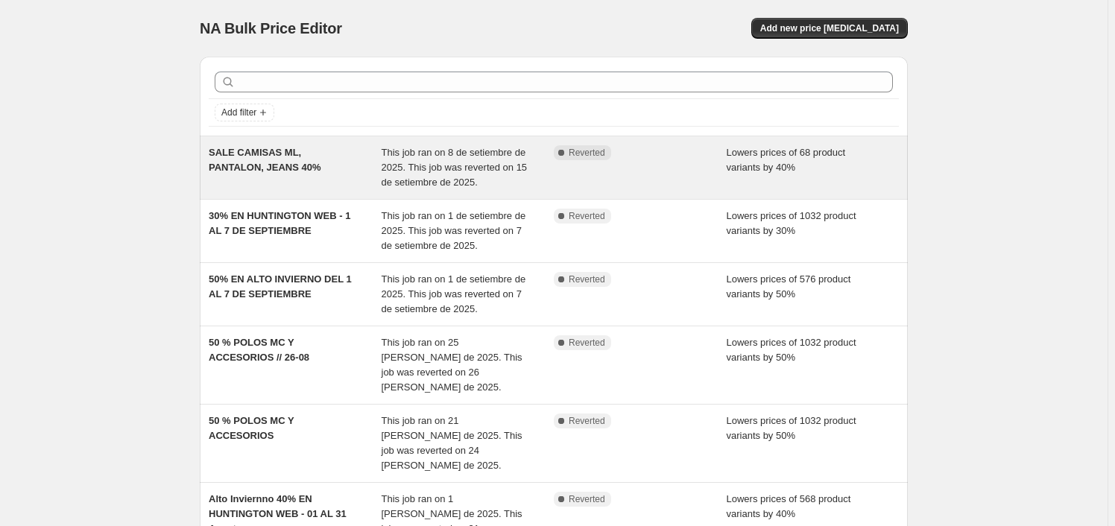
click at [313, 167] on div "SALE CAMISAS ML, PANTALON, JEANS 40%" at bounding box center [295, 167] width 173 height 45
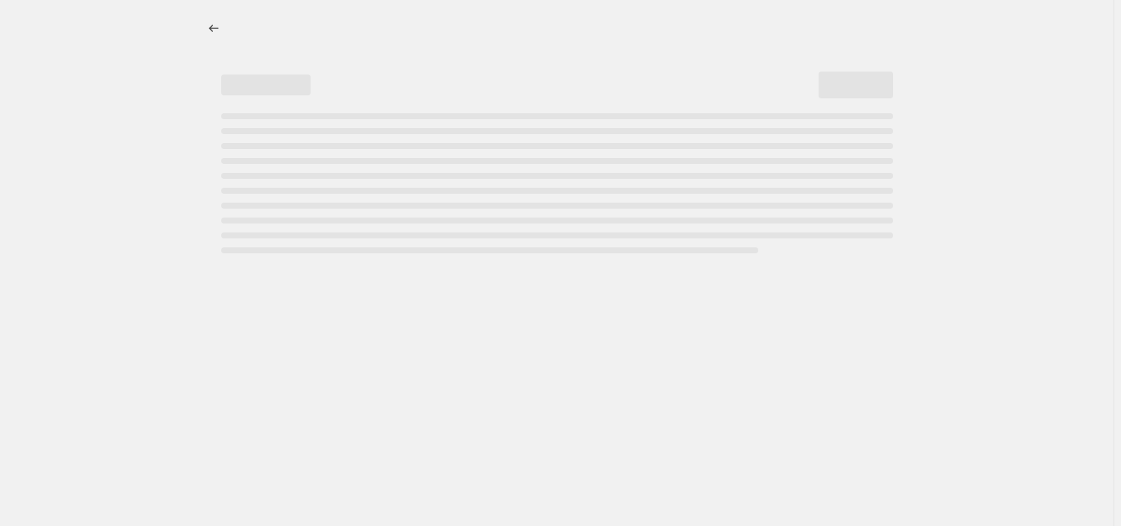
select select "percentage"
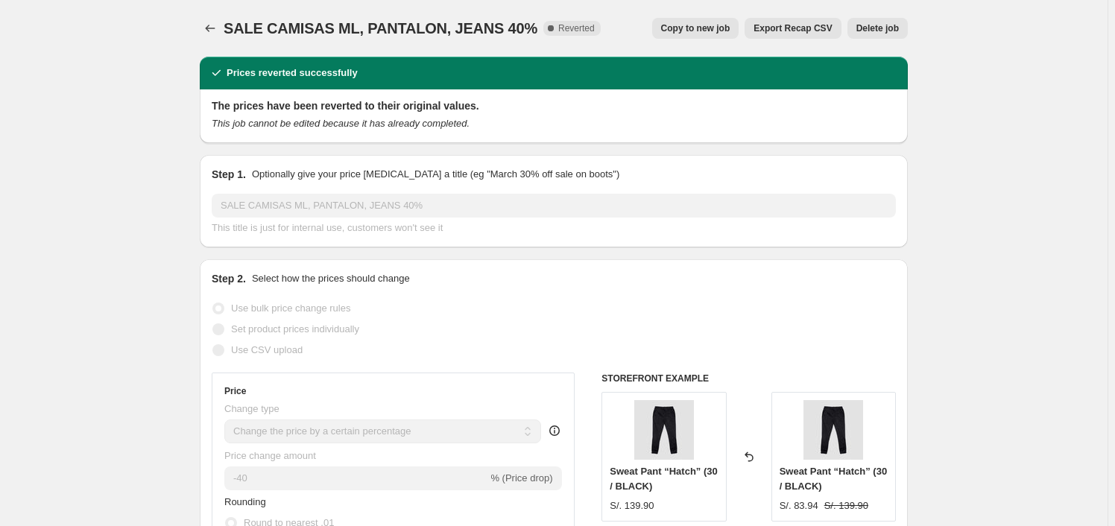
click at [712, 29] on span "Copy to new job" at bounding box center [695, 28] width 69 height 12
select select "percentage"
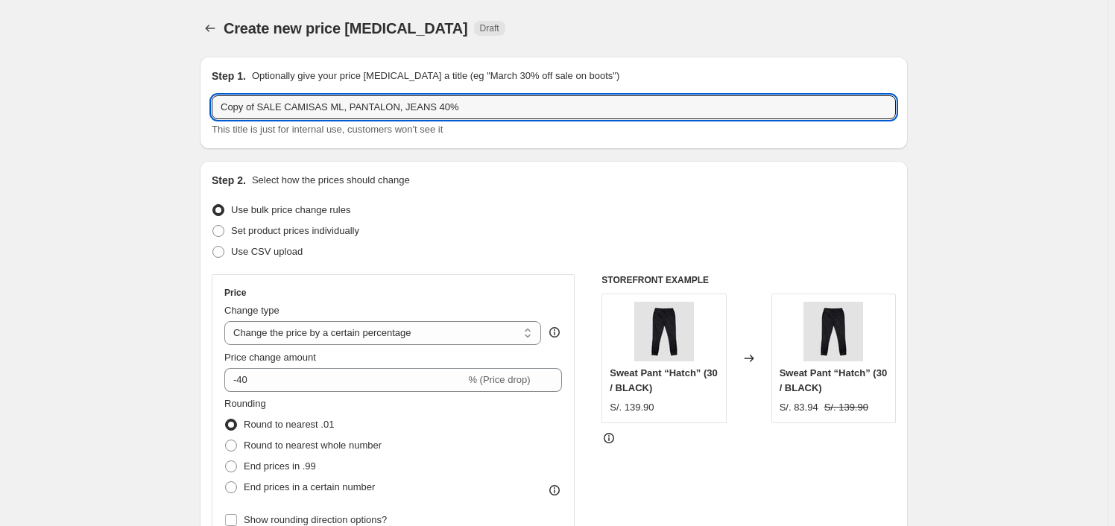
drag, startPoint x: 259, startPoint y: 106, endPoint x: -30, endPoint y: 108, distance: 289.1
click at [0, 108] on html "Home Settings Plans Skip to content Create new price change job. This page is r…" at bounding box center [557, 263] width 1115 height 526
type input "SALE CAMISAS ML, PANTALON, JEANS 40%"
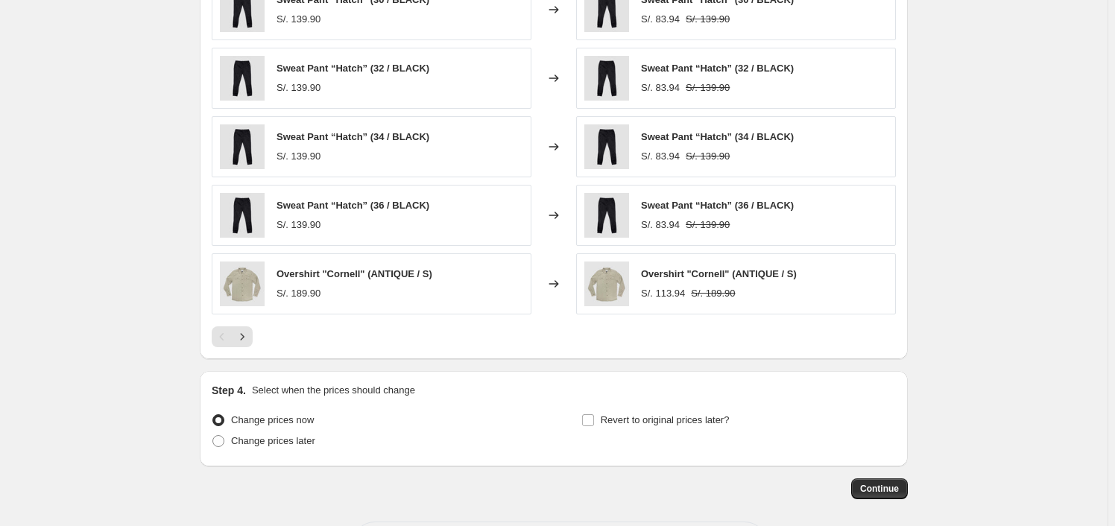
scroll to position [1007, 0]
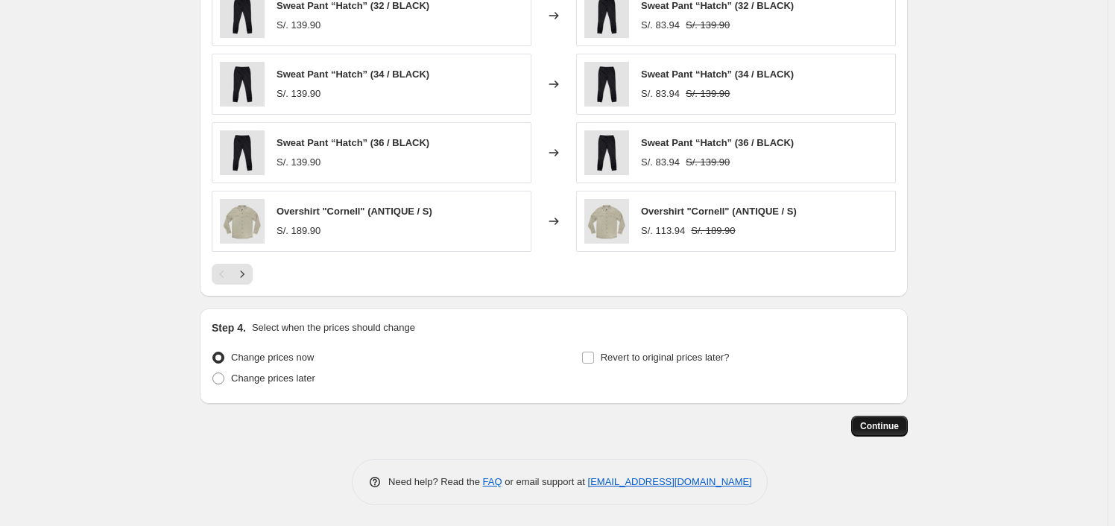
click at [883, 423] on span "Continue" at bounding box center [879, 426] width 39 height 12
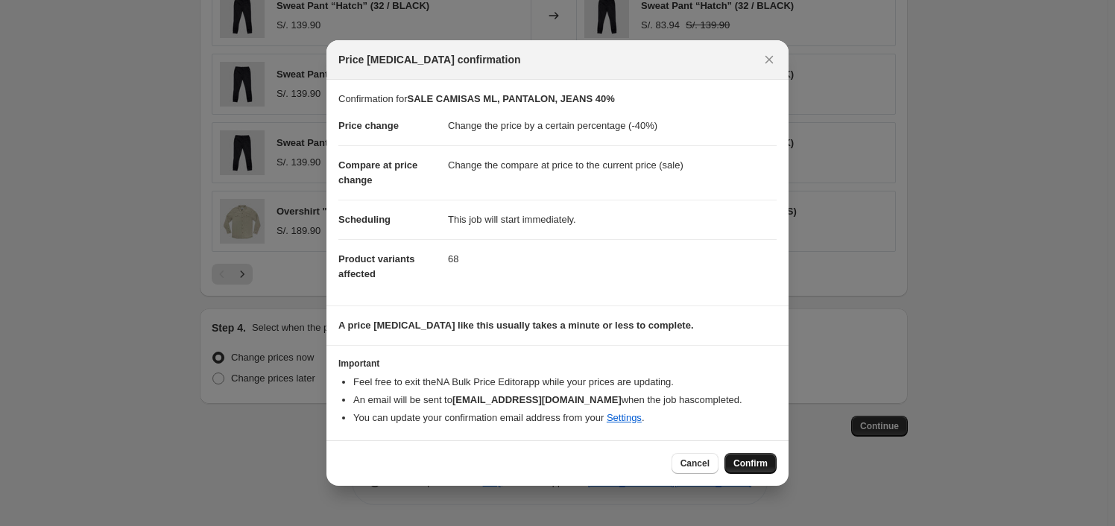
click at [751, 455] on button "Confirm" at bounding box center [750, 463] width 52 height 21
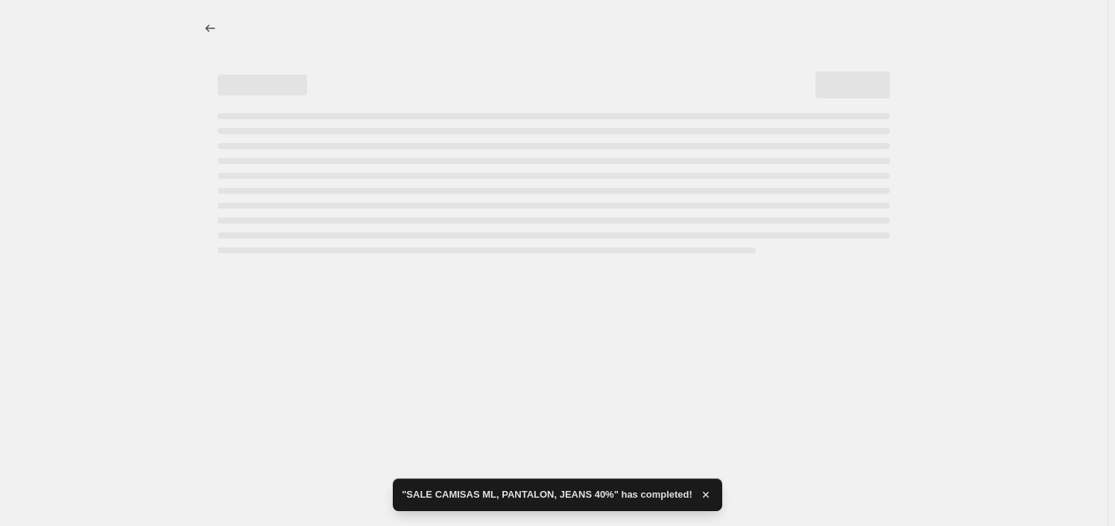
select select "percentage"
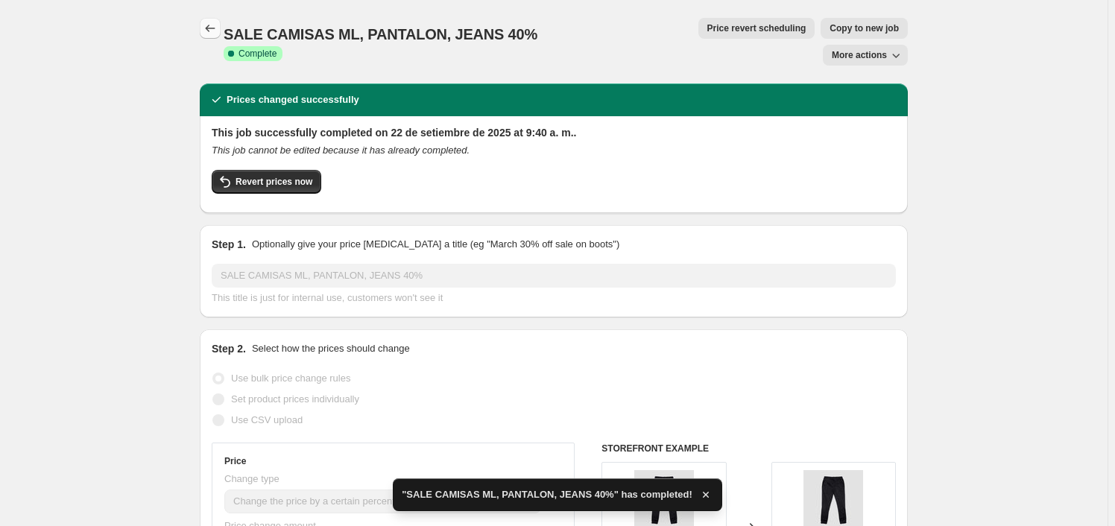
click at [209, 28] on icon "Price change jobs" at bounding box center [211, 28] width 10 height 7
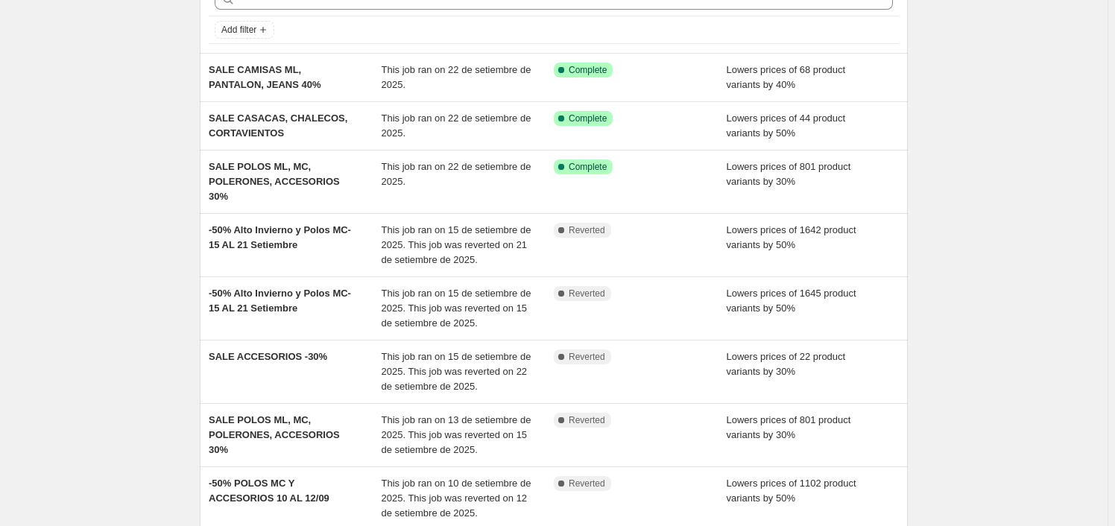
scroll to position [67, 0]
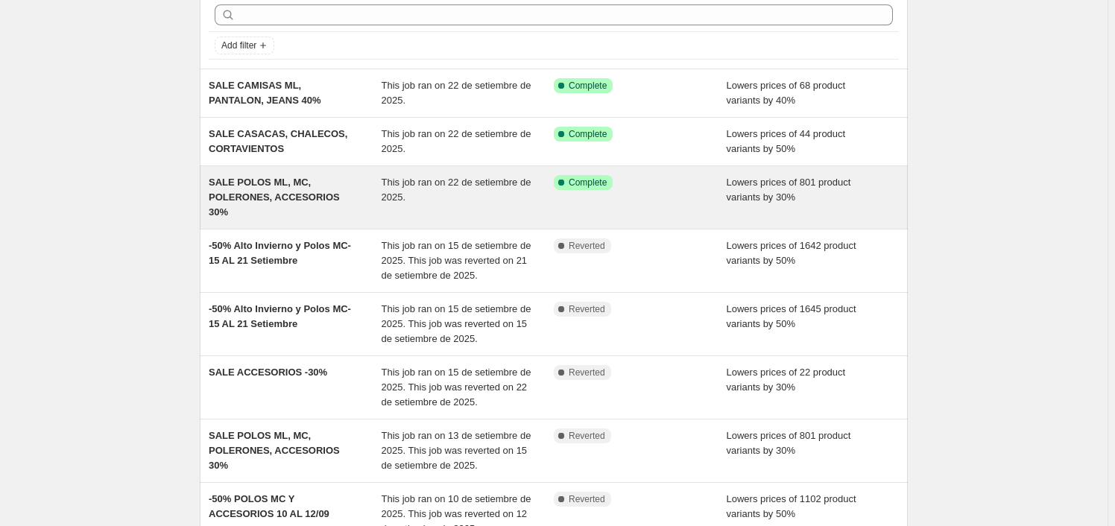
click at [370, 194] on div "SALE POLOS ML, MC, POLERONES, ACCESORIOS 30%" at bounding box center [295, 197] width 173 height 45
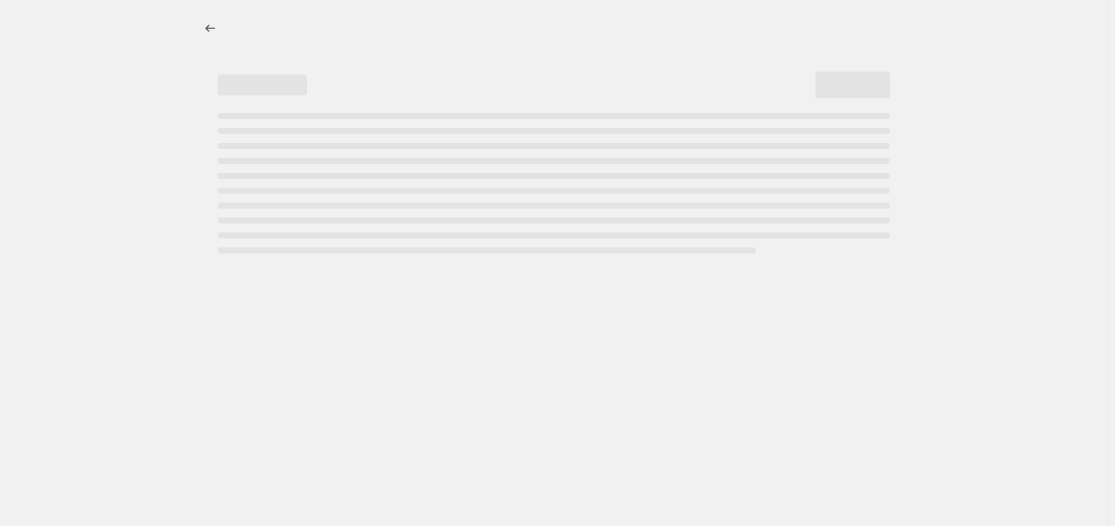
select select "percentage"
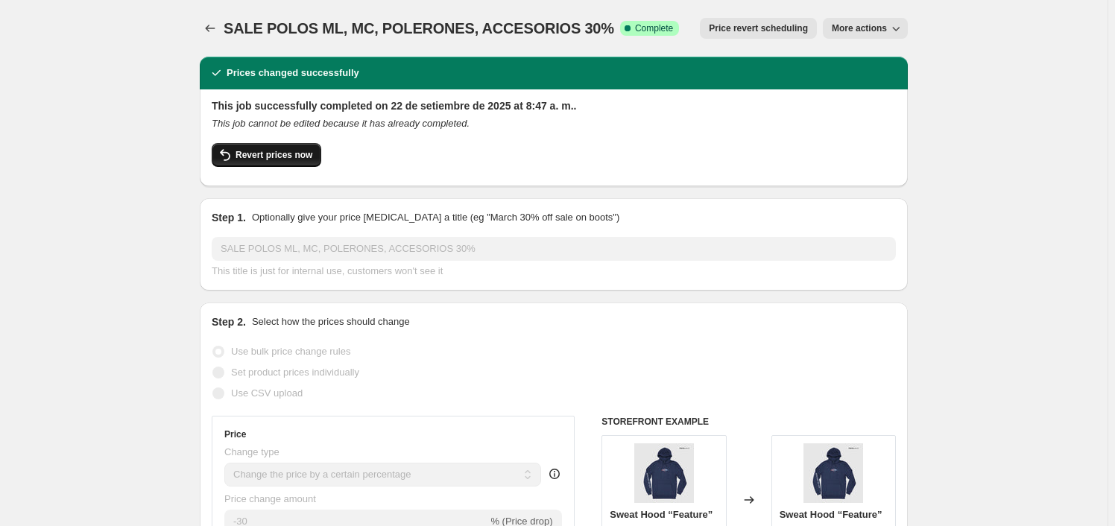
click at [285, 155] on span "Revert prices now" at bounding box center [273, 155] width 77 height 12
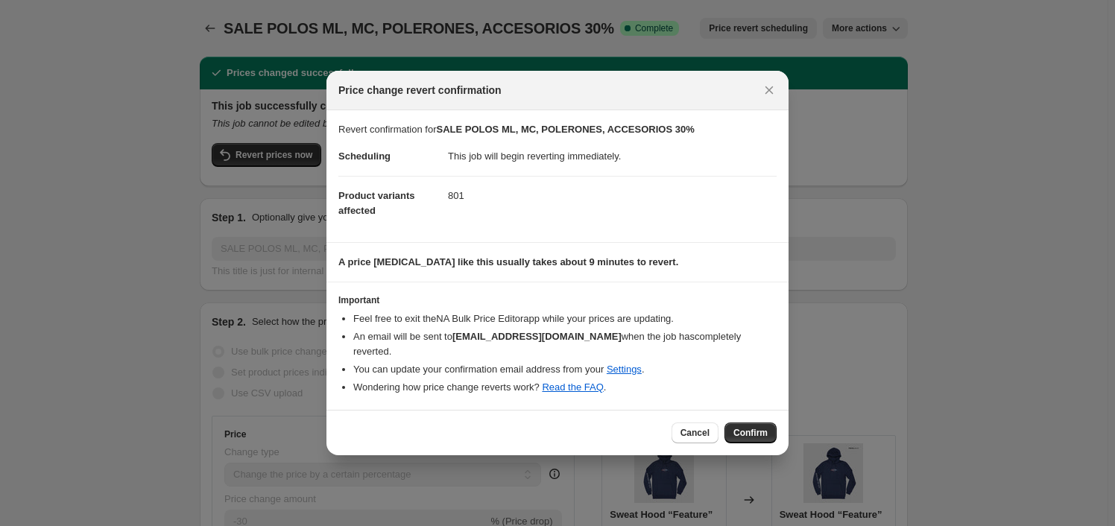
click at [746, 428] on span "Confirm" at bounding box center [750, 433] width 34 height 12
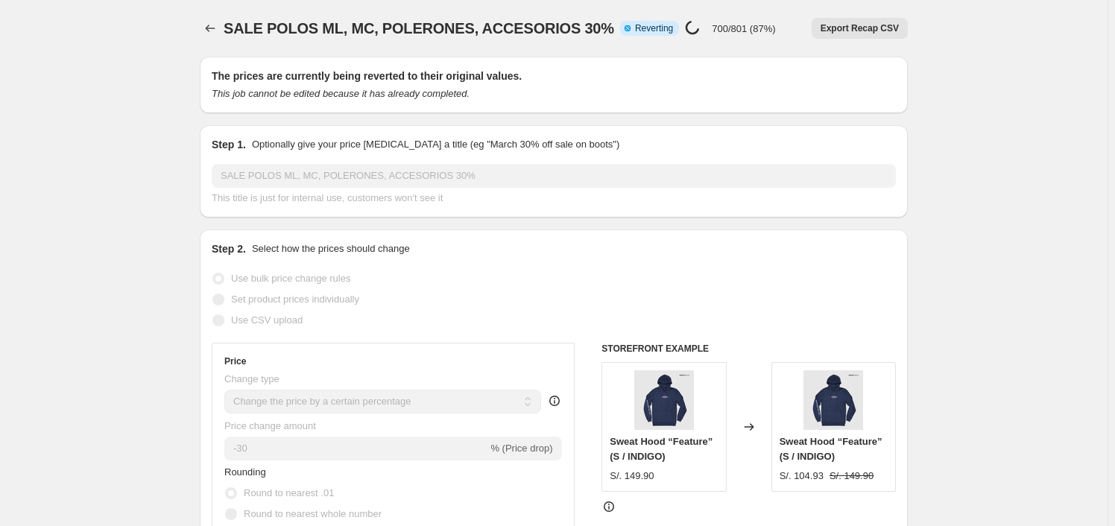
select select "percentage"
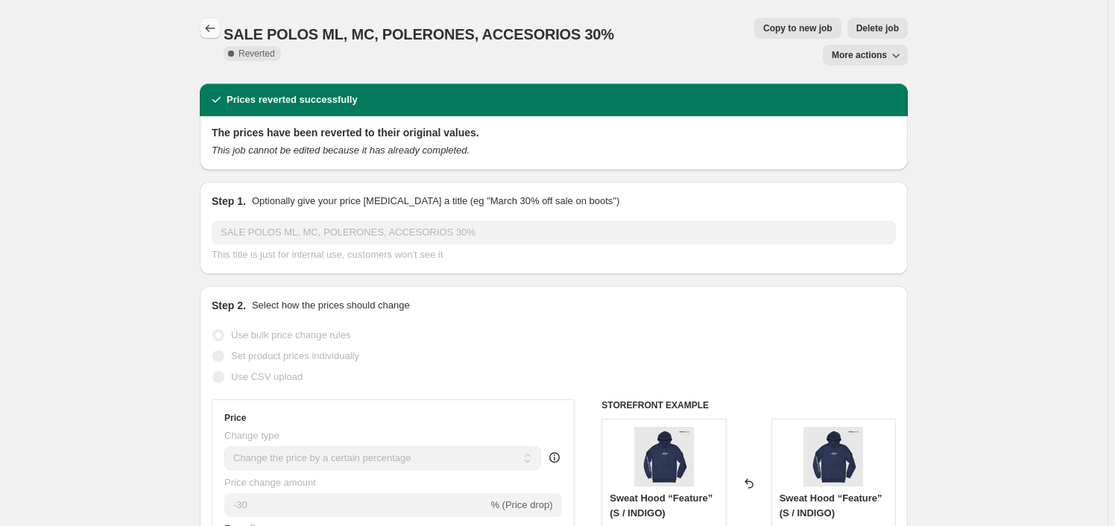
click at [214, 34] on icon "Price change jobs" at bounding box center [210, 28] width 15 height 15
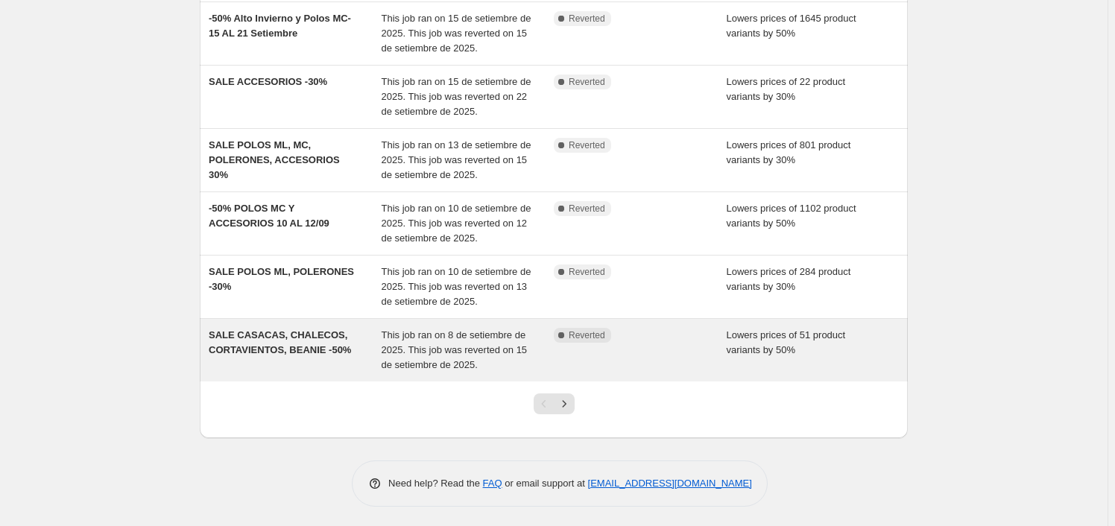
scroll to position [358, 0]
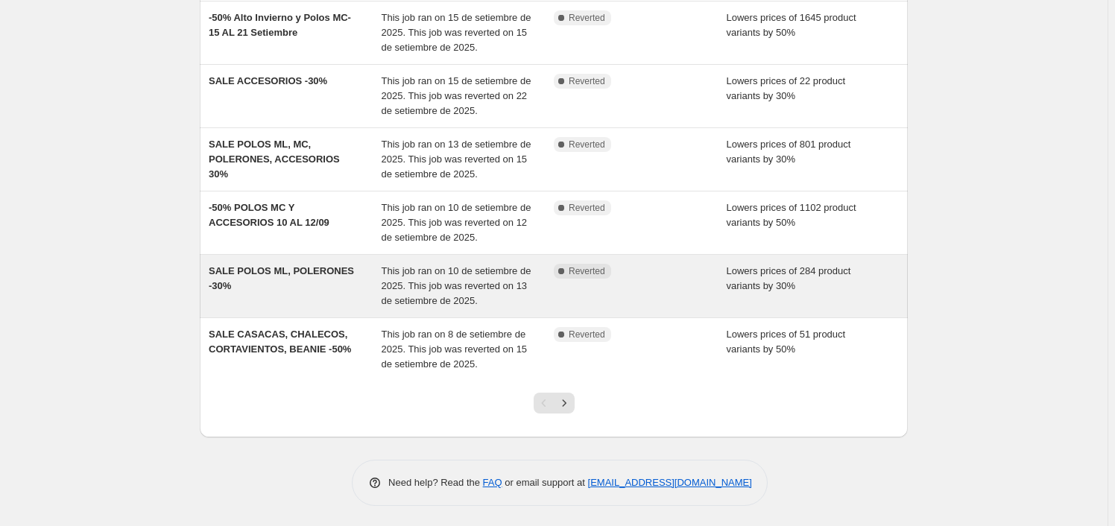
click at [313, 291] on div "SALE POLOS ML, POLERONES -30%" at bounding box center [295, 286] width 173 height 45
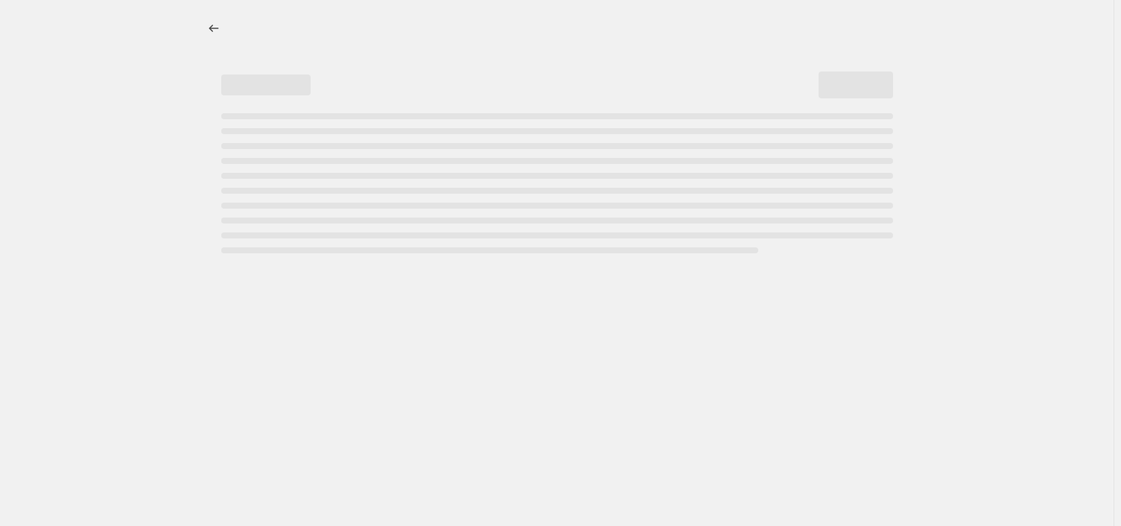
select select "percentage"
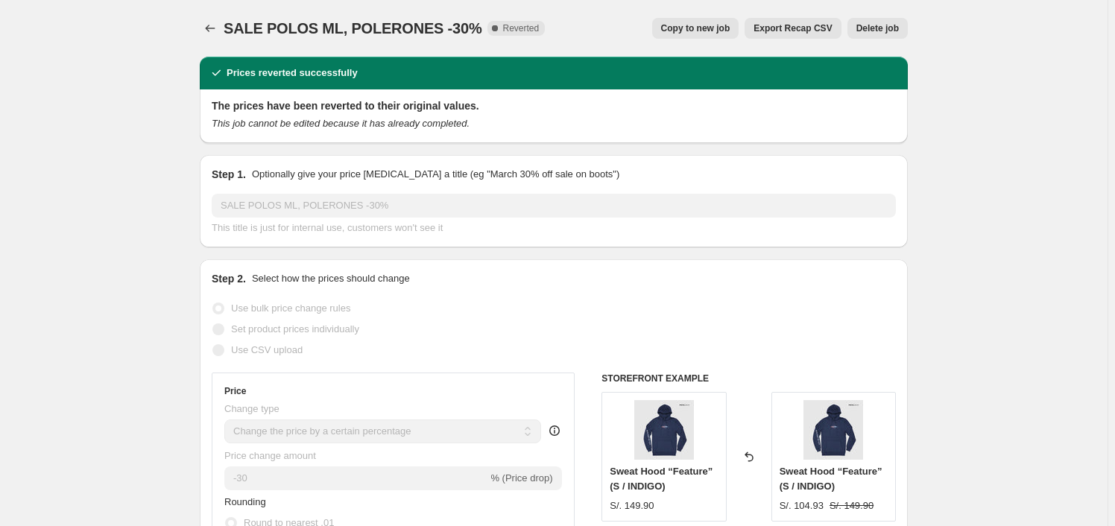
click at [713, 36] on button "Copy to new job" at bounding box center [695, 28] width 87 height 21
select select "percentage"
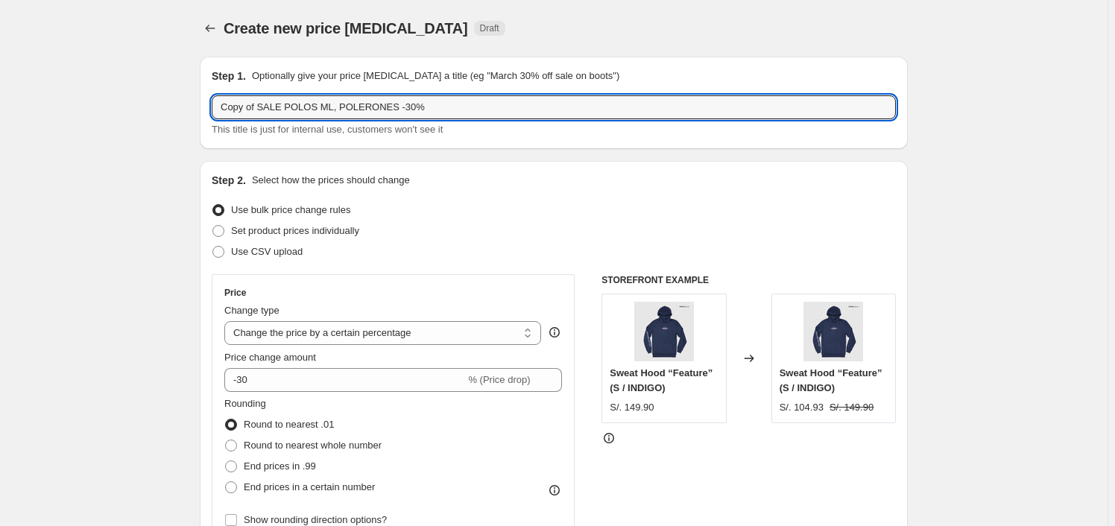
drag, startPoint x: 260, startPoint y: 107, endPoint x: 34, endPoint y: 106, distance: 226.5
type input "SALE POLOS ML, POLERONES -30%"
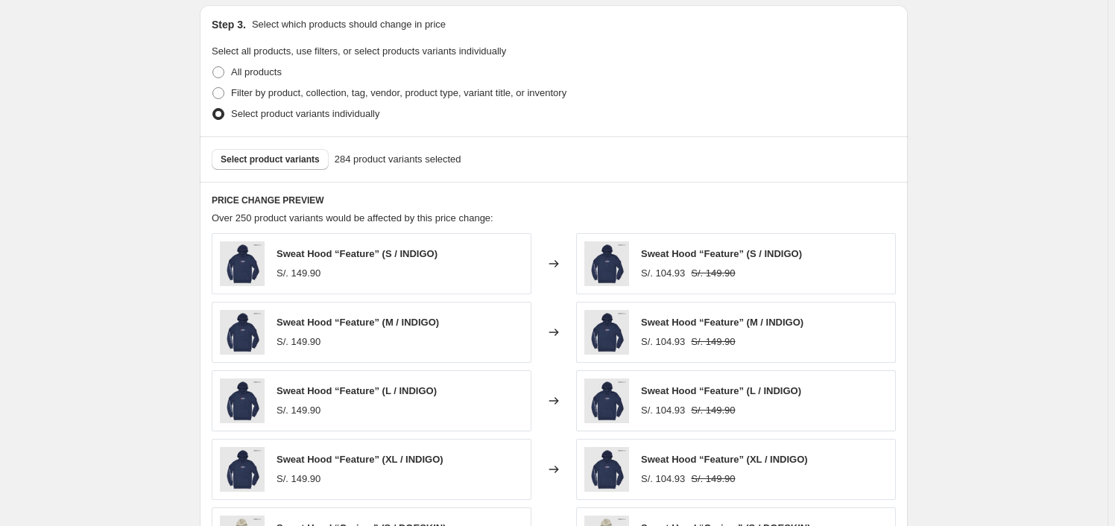
scroll to position [948, 0]
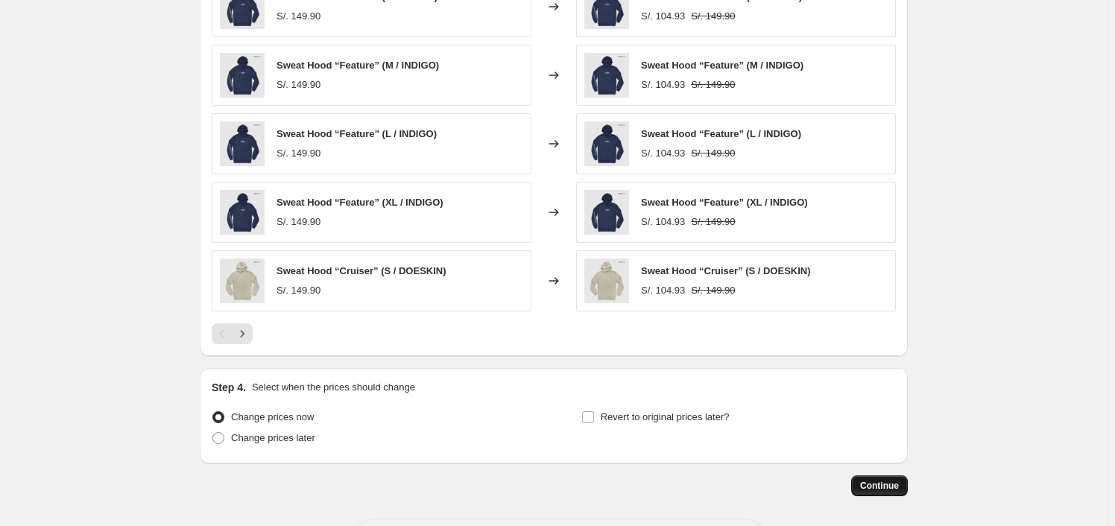
click at [892, 485] on span "Continue" at bounding box center [879, 486] width 39 height 12
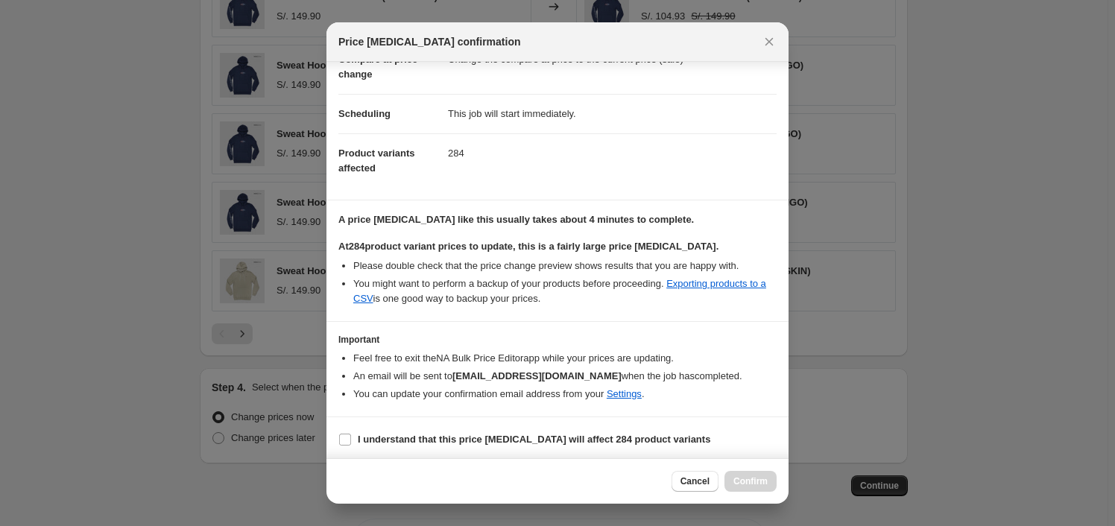
scroll to position [89, 0]
click at [391, 423] on section "I understand that this price change job will affect 284 product variants" at bounding box center [557, 438] width 462 height 45
click at [382, 438] on b "I understand that this price change job will affect 284 product variants" at bounding box center [534, 437] width 352 height 11
click at [351, 438] on input "I understand that this price change job will affect 284 product variants" at bounding box center [345, 438] width 12 height 12
checkbox input "true"
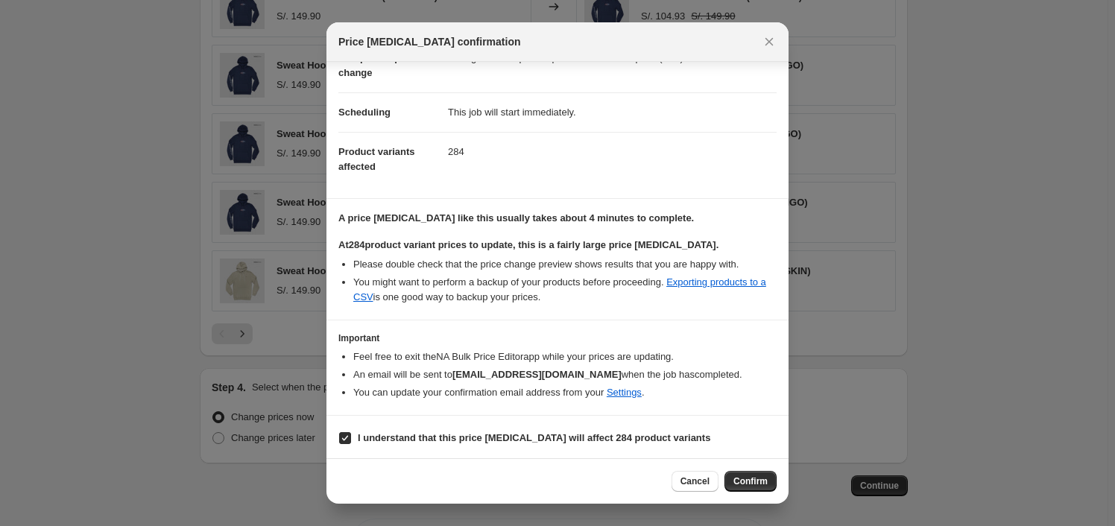
click at [760, 481] on span "Confirm" at bounding box center [750, 481] width 34 height 12
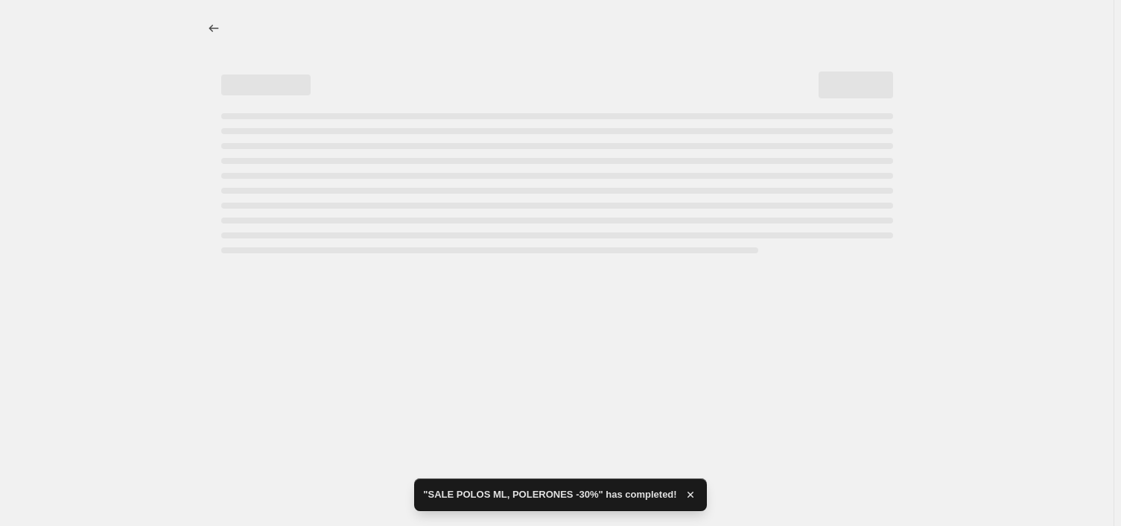
select select "percentage"
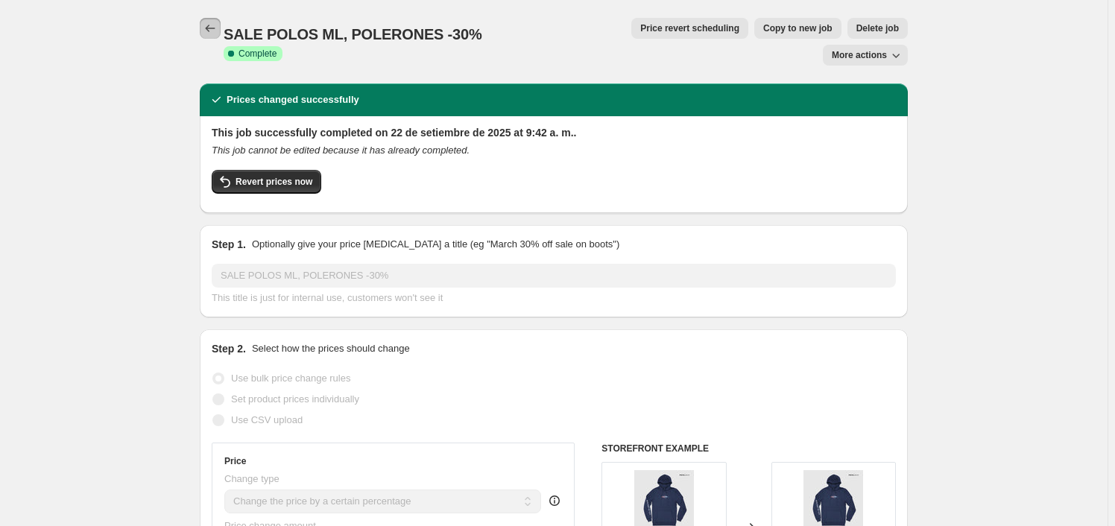
click at [214, 32] on icon "Price change jobs" at bounding box center [210, 28] width 15 height 15
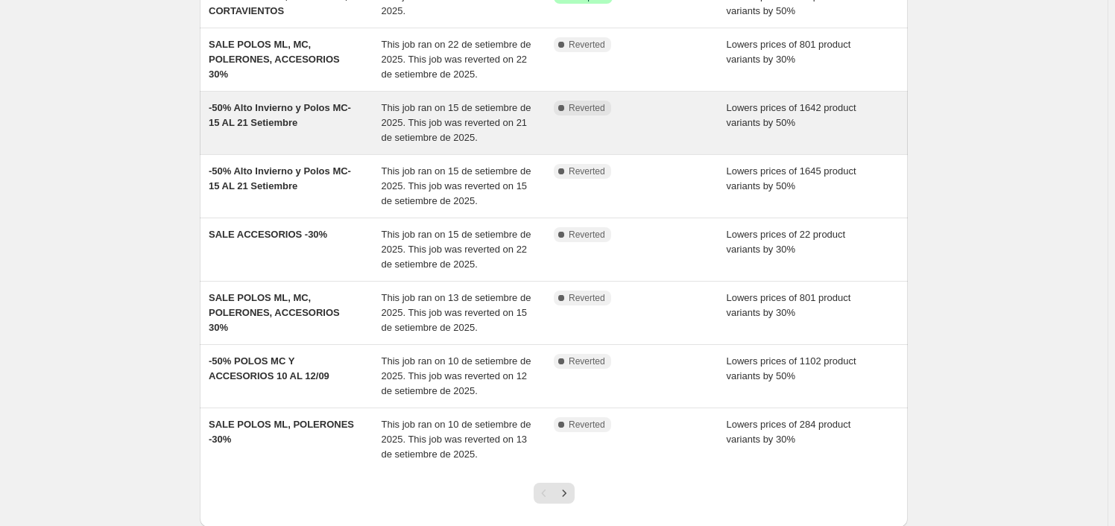
scroll to position [270, 0]
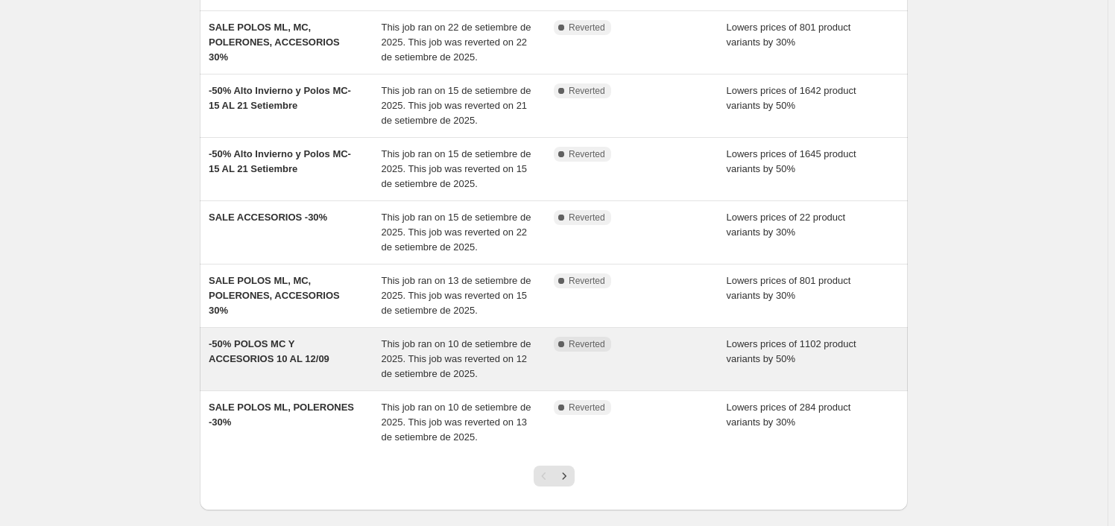
click at [379, 372] on div "-50% POLOS MC Y ACCESORIOS 10 AL 12/09" at bounding box center [295, 359] width 173 height 45
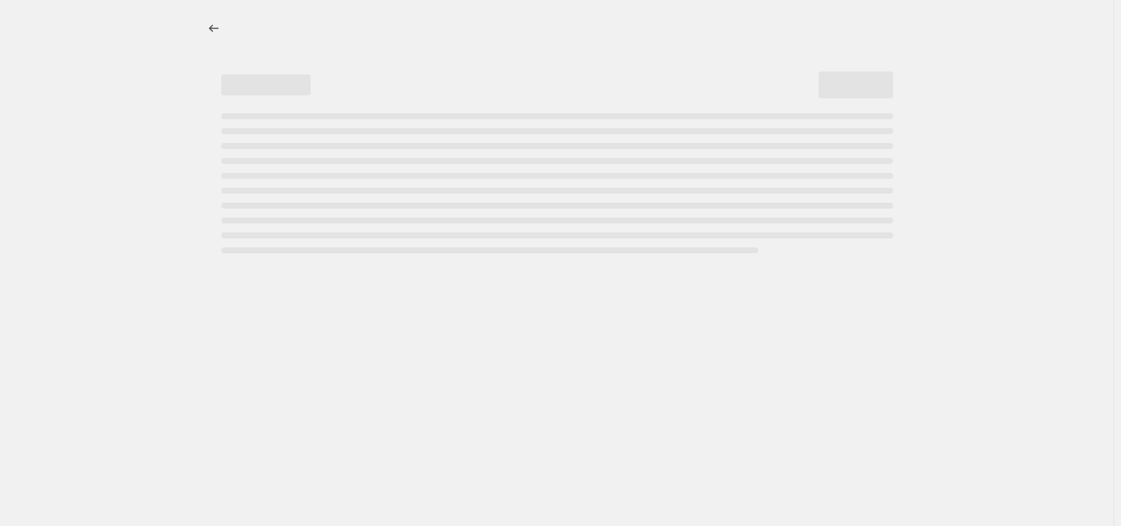
select select "percentage"
select select "collection"
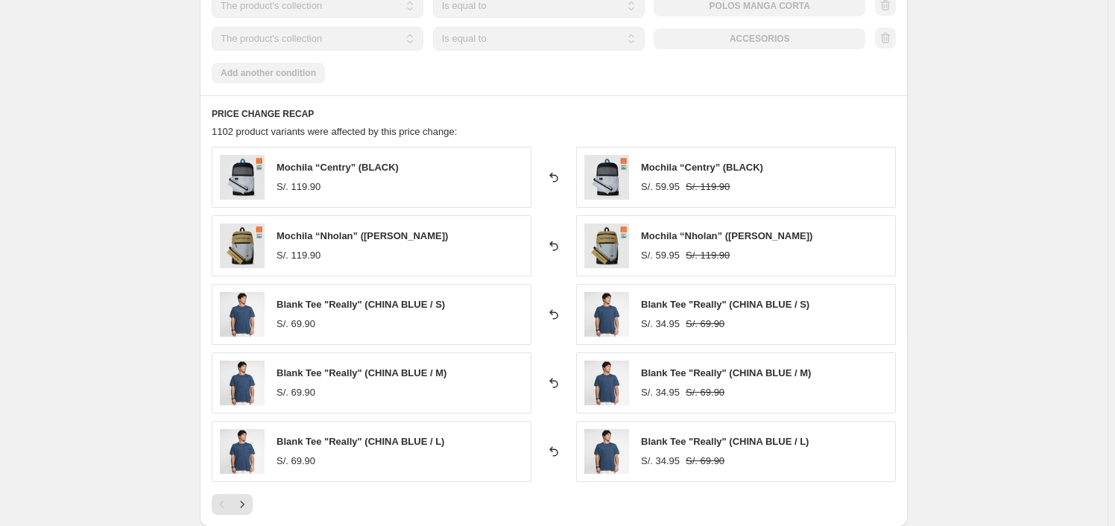
scroll to position [1151, 0]
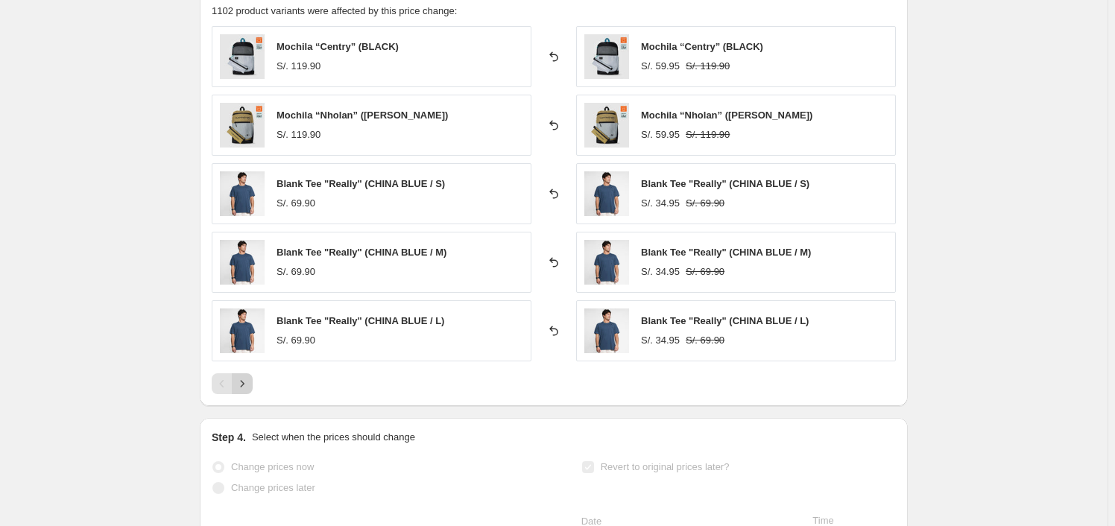
click at [250, 381] on icon "Next" at bounding box center [242, 383] width 15 height 15
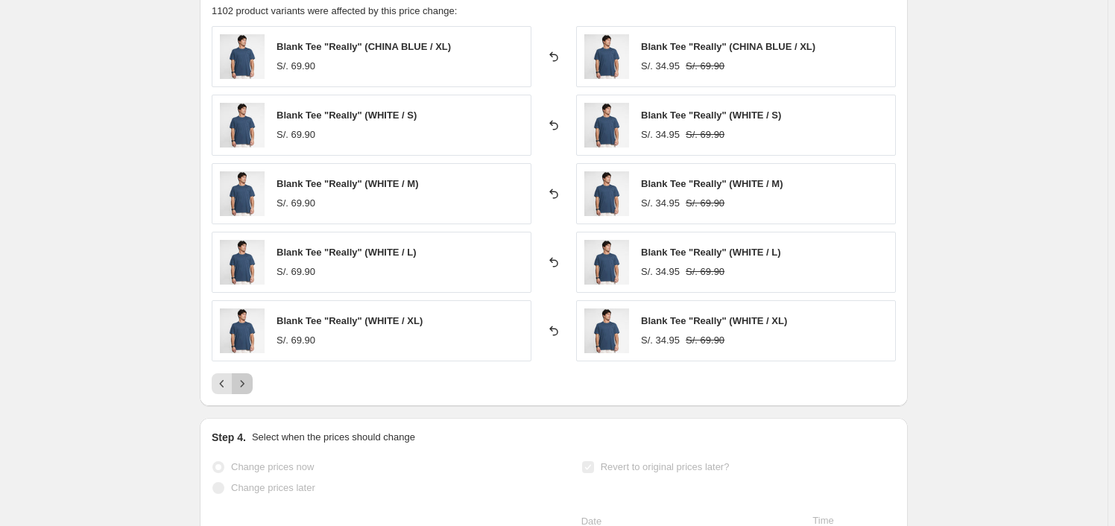
click at [250, 381] on icon "Next" at bounding box center [242, 383] width 15 height 15
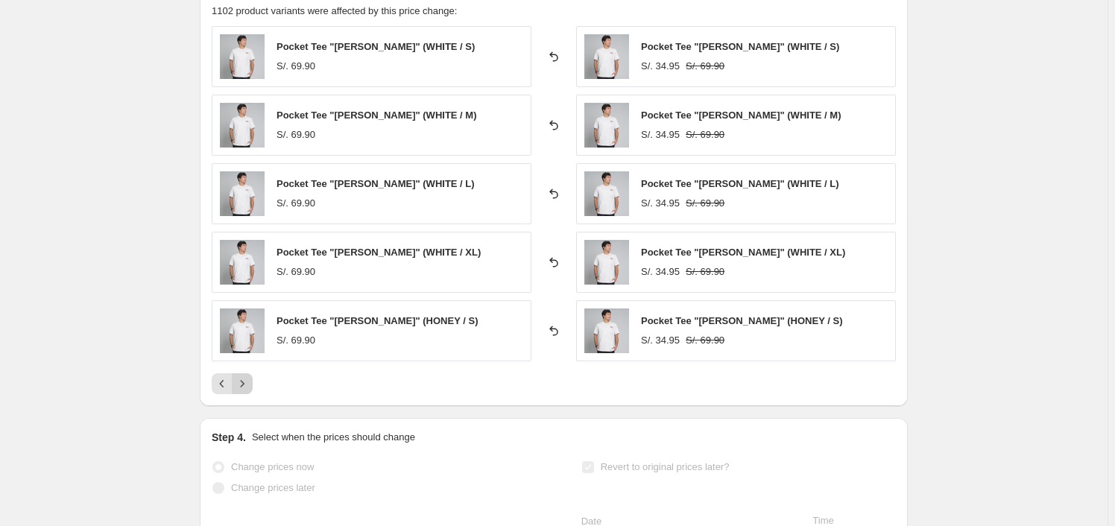
click at [250, 381] on icon "Next" at bounding box center [242, 383] width 15 height 15
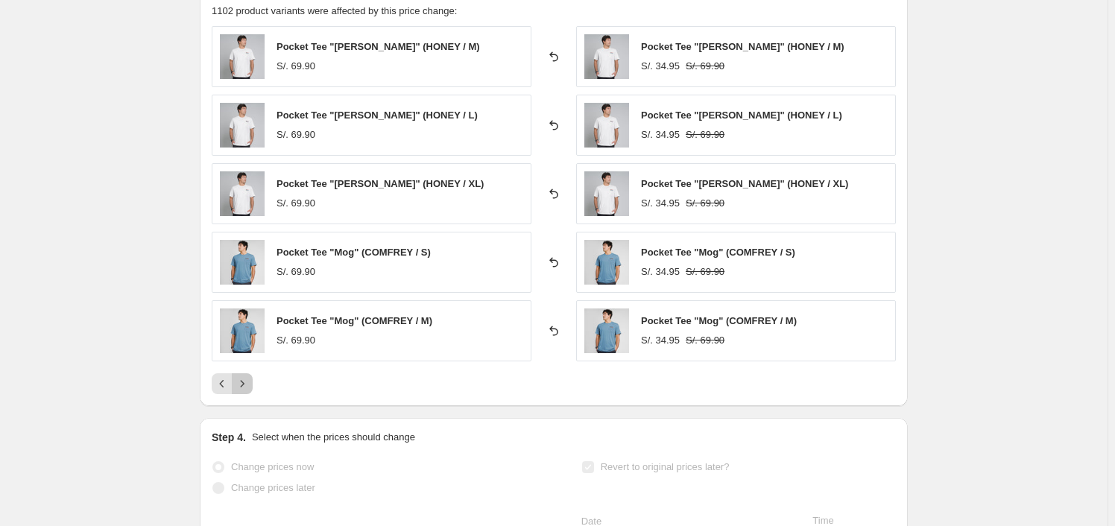
click at [253, 381] on button "Next" at bounding box center [242, 383] width 21 height 21
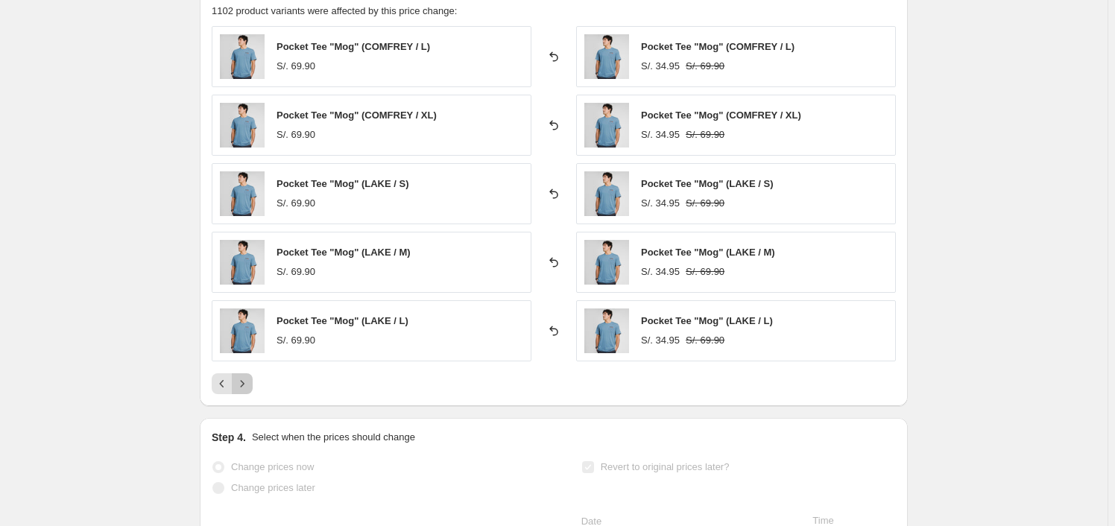
click at [253, 380] on button "Next" at bounding box center [242, 383] width 21 height 21
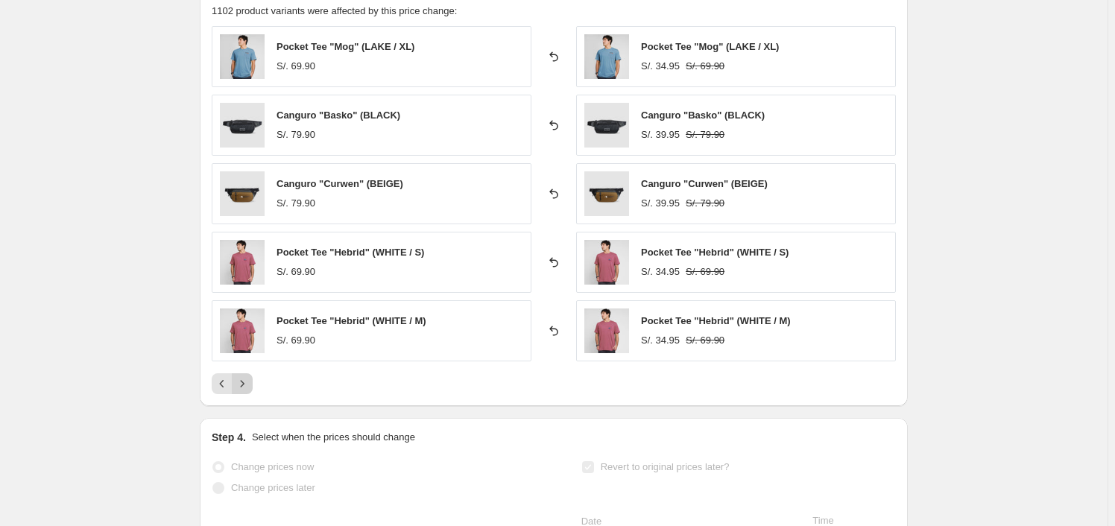
click at [253, 380] on button "Next" at bounding box center [242, 383] width 21 height 21
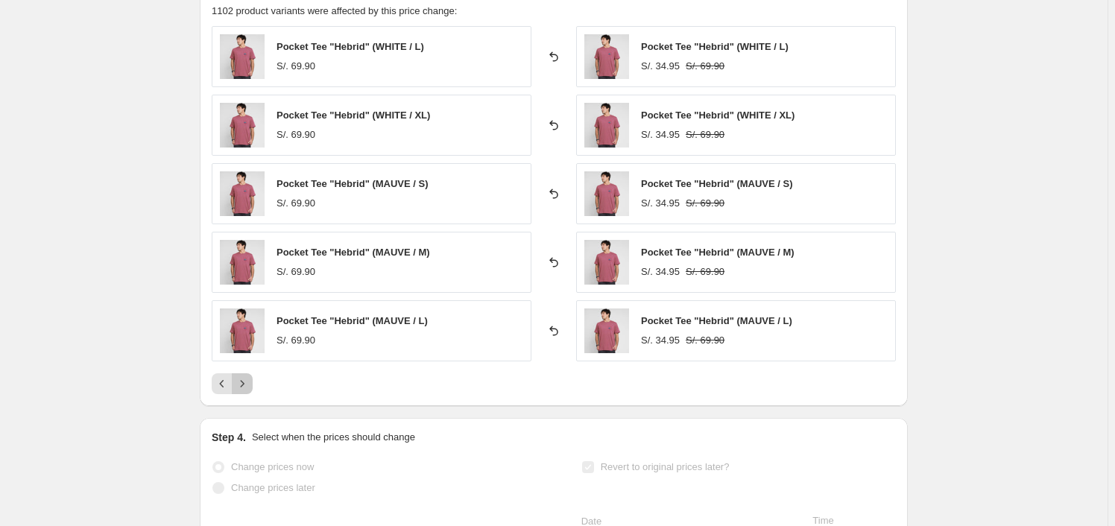
click at [253, 380] on button "Next" at bounding box center [242, 383] width 21 height 21
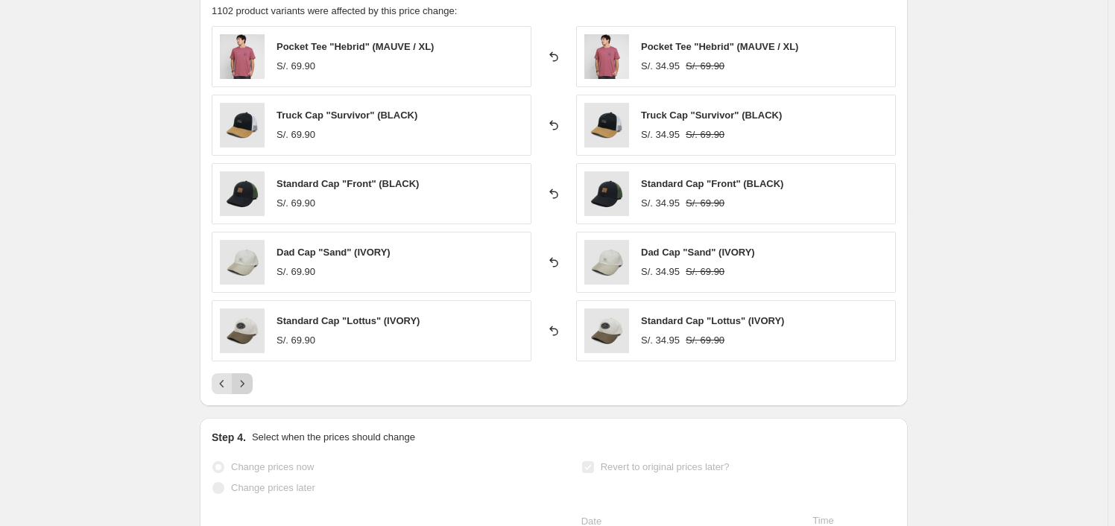
click at [250, 380] on icon "Next" at bounding box center [242, 383] width 15 height 15
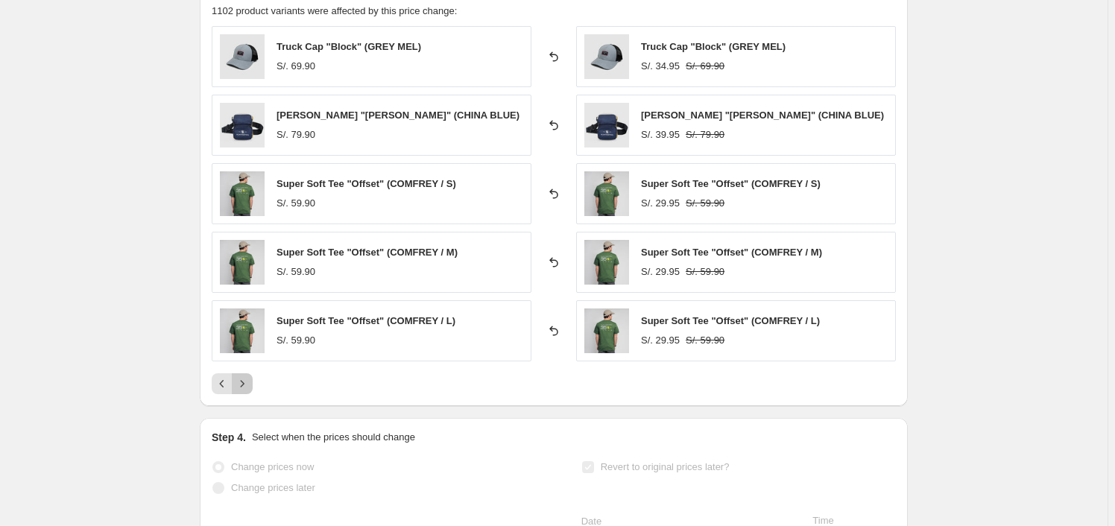
click at [248, 382] on icon "Next" at bounding box center [242, 383] width 15 height 15
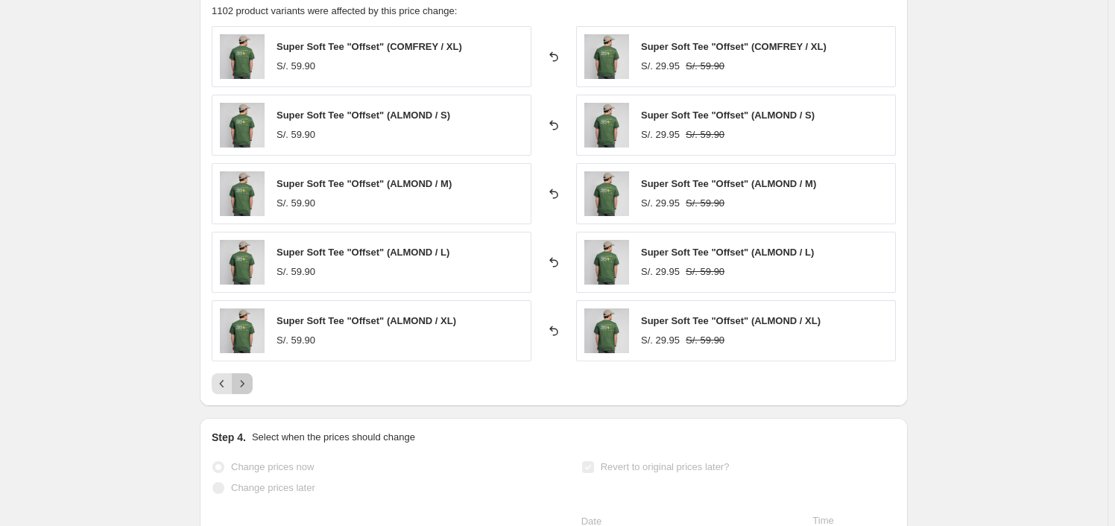
click at [248, 382] on icon "Next" at bounding box center [242, 383] width 15 height 15
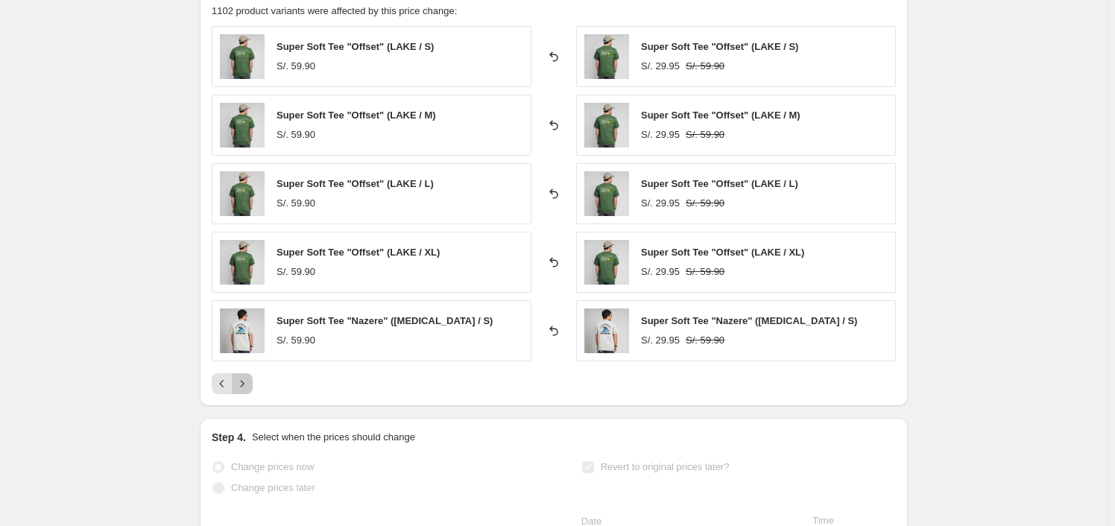
click at [247, 383] on icon "Next" at bounding box center [242, 383] width 15 height 15
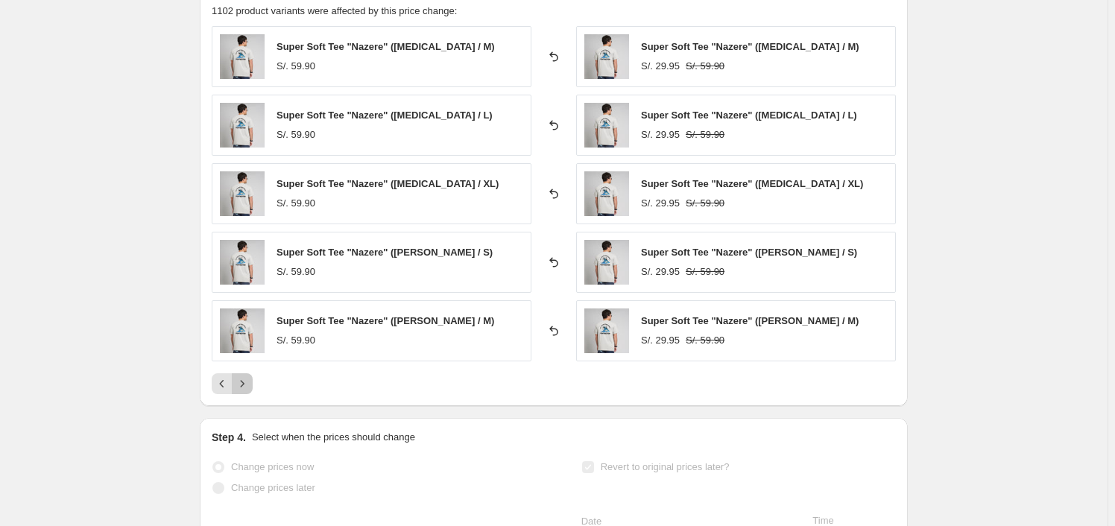
click at [247, 383] on icon "Next" at bounding box center [242, 383] width 15 height 15
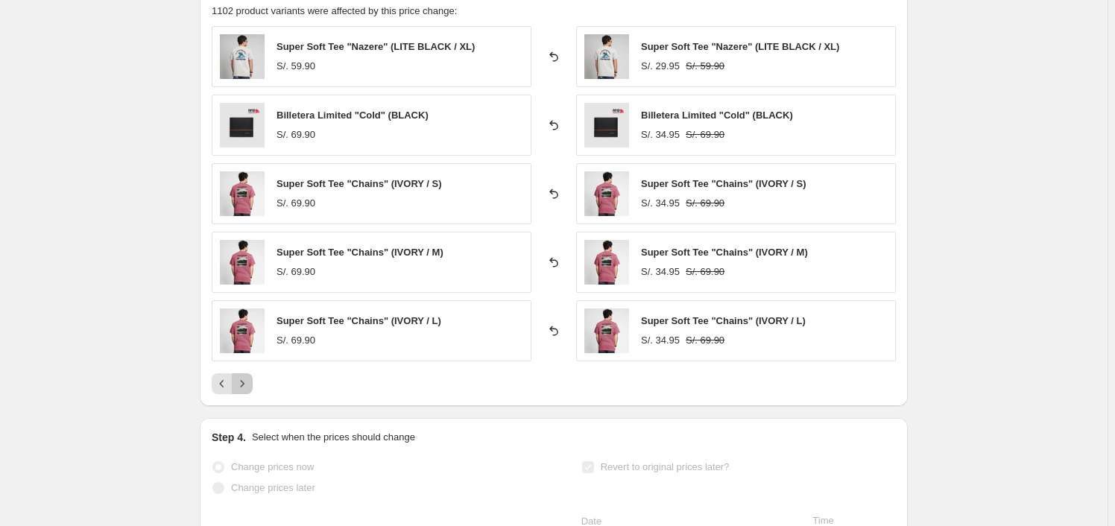
click at [247, 383] on icon "Next" at bounding box center [242, 383] width 15 height 15
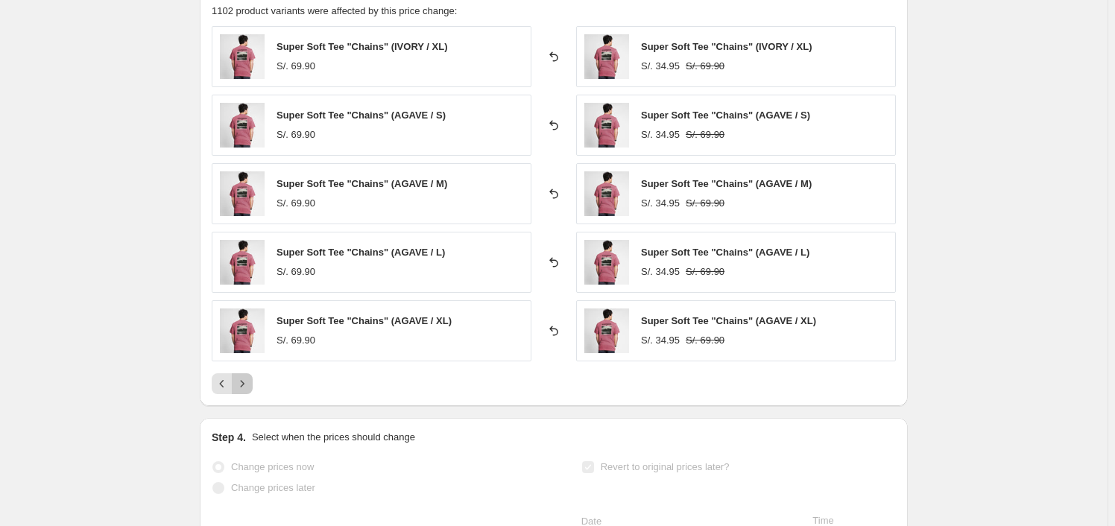
click at [247, 383] on icon "Next" at bounding box center [242, 383] width 15 height 15
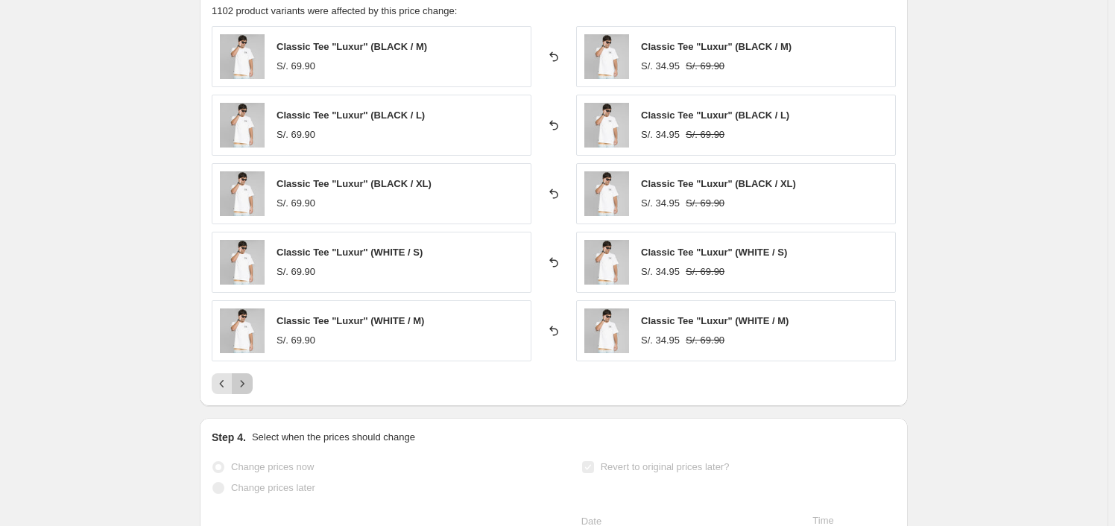
click at [247, 384] on icon "Next" at bounding box center [242, 383] width 15 height 15
click at [224, 386] on icon "Previous" at bounding box center [222, 383] width 15 height 15
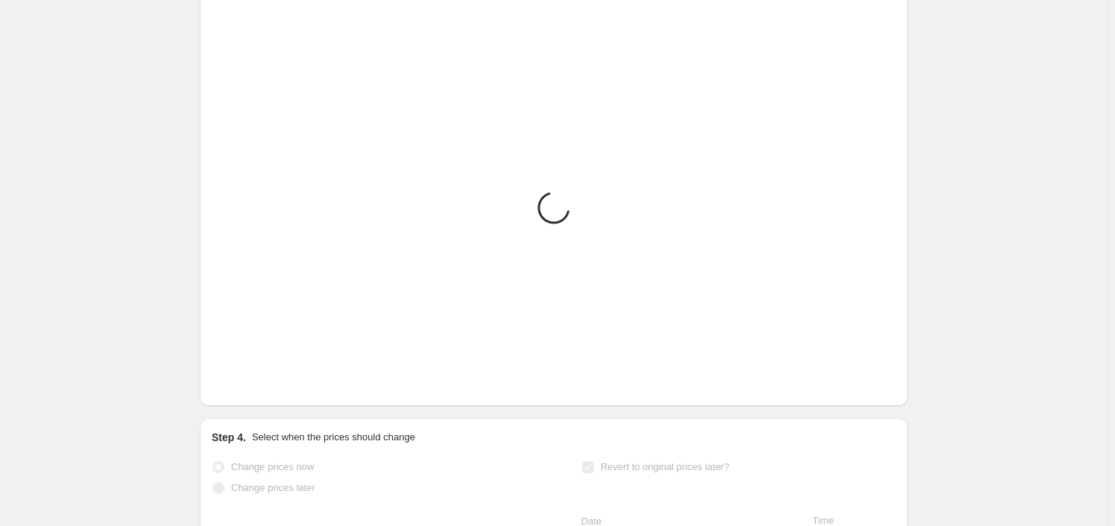
click at [224, 386] on icon "Previous" at bounding box center [222, 383] width 15 height 15
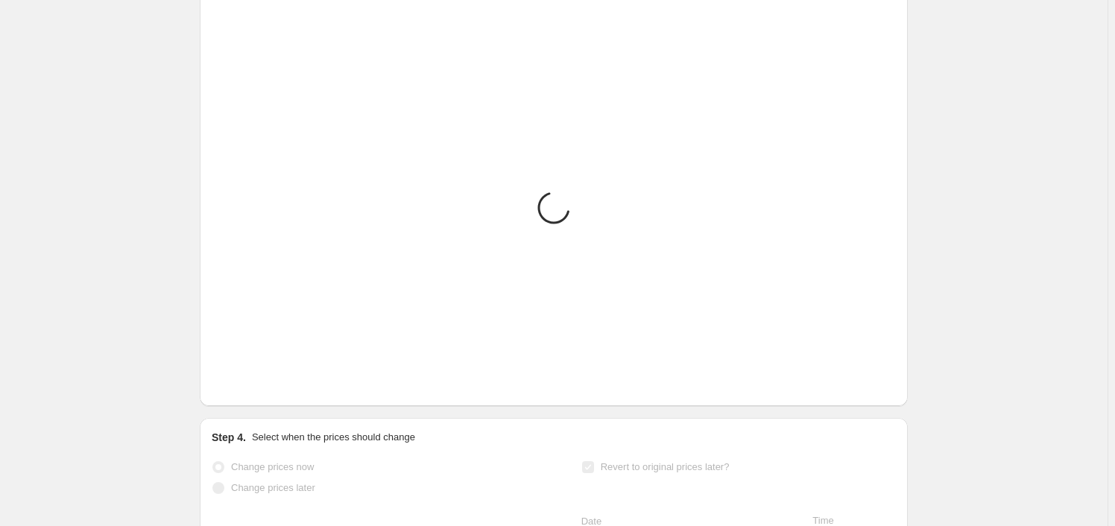
click at [224, 385] on icon "Previous" at bounding box center [222, 383] width 15 height 15
click at [222, 385] on icon "Previous" at bounding box center [222, 383] width 15 height 15
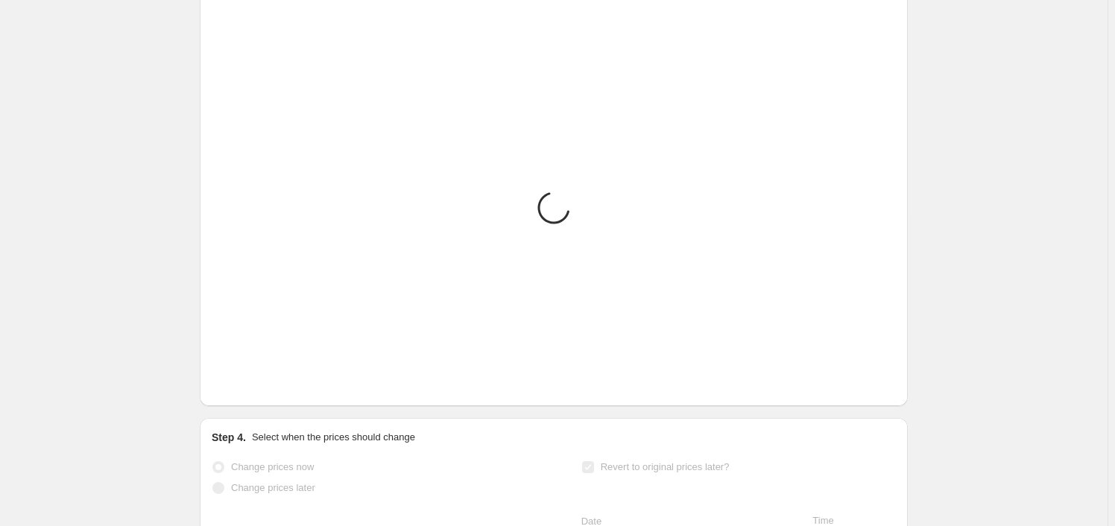
click at [221, 385] on icon "Previous" at bounding box center [222, 383] width 15 height 15
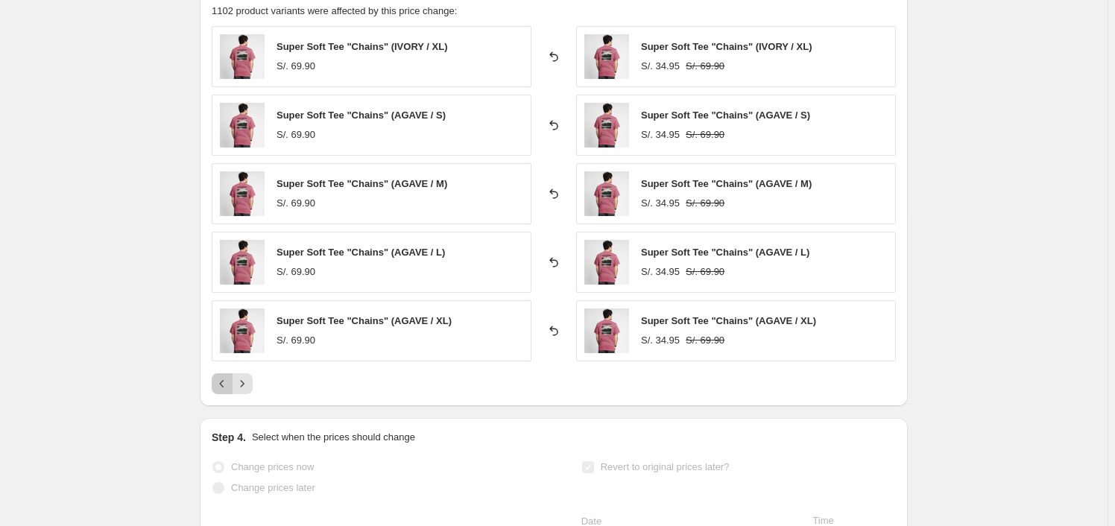
click at [221, 385] on icon "Previous" at bounding box center [222, 383] width 15 height 15
click at [220, 385] on icon "Previous" at bounding box center [222, 383] width 15 height 15
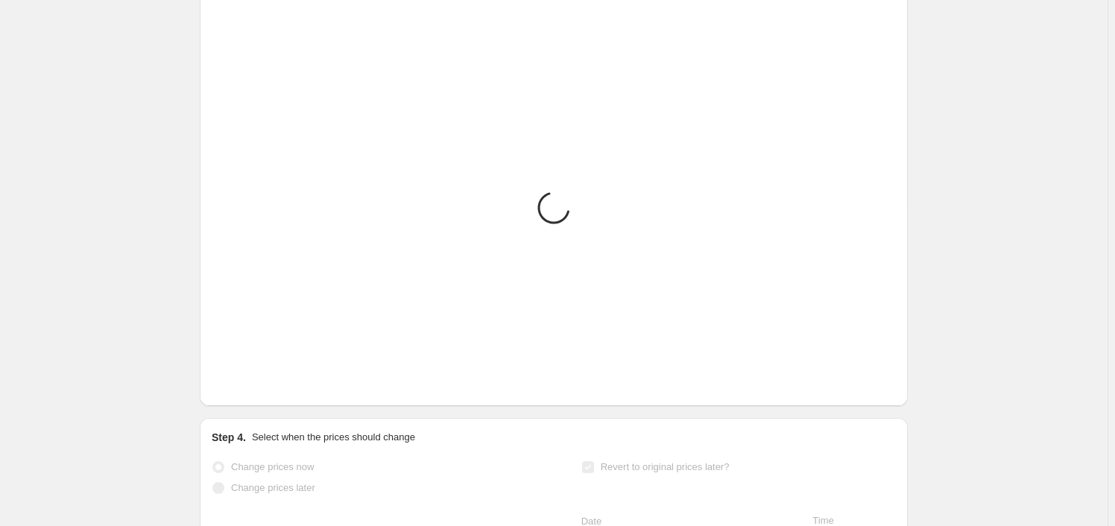
click at [220, 385] on icon "Previous" at bounding box center [222, 383] width 15 height 15
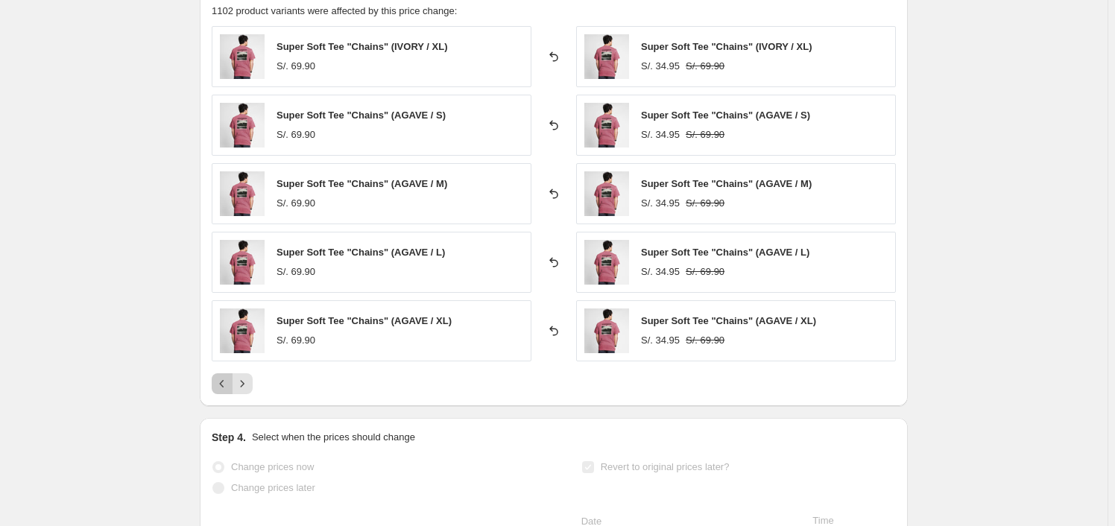
click at [220, 386] on icon "Previous" at bounding box center [222, 383] width 15 height 15
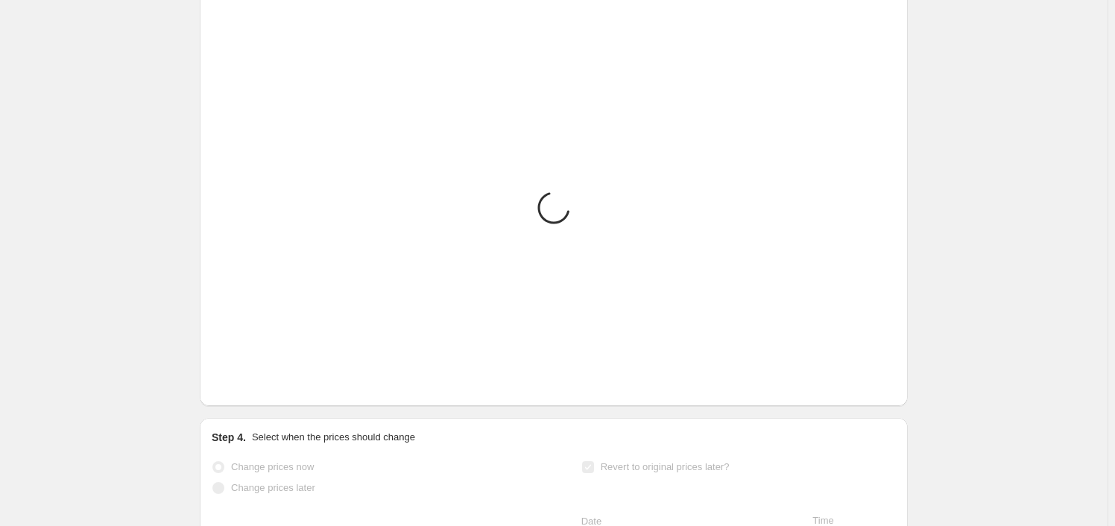
click at [222, 386] on icon "Previous" at bounding box center [222, 383] width 15 height 15
click at [224, 386] on icon "Previous" at bounding box center [222, 383] width 15 height 15
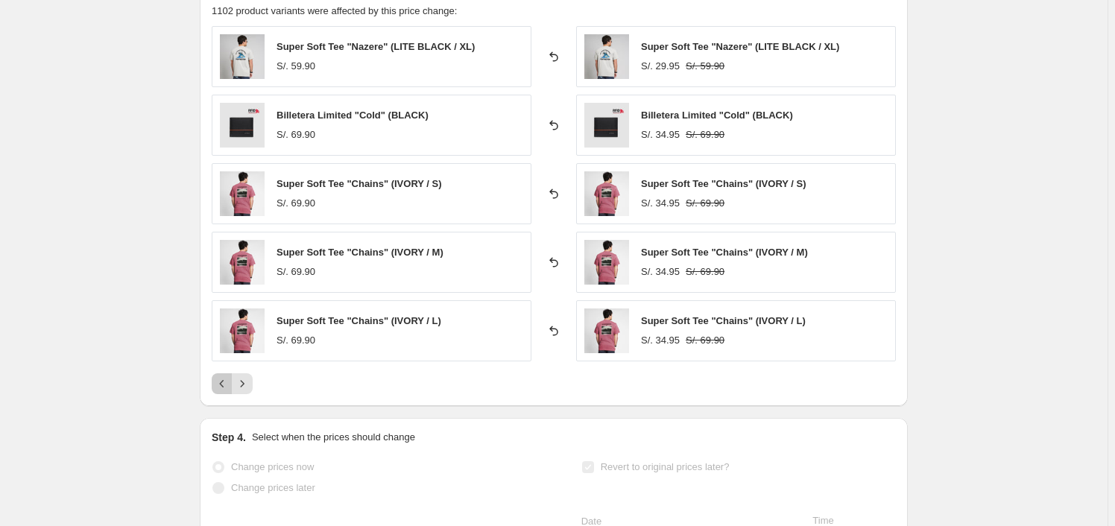
click at [222, 387] on icon "Previous" at bounding box center [222, 383] width 15 height 15
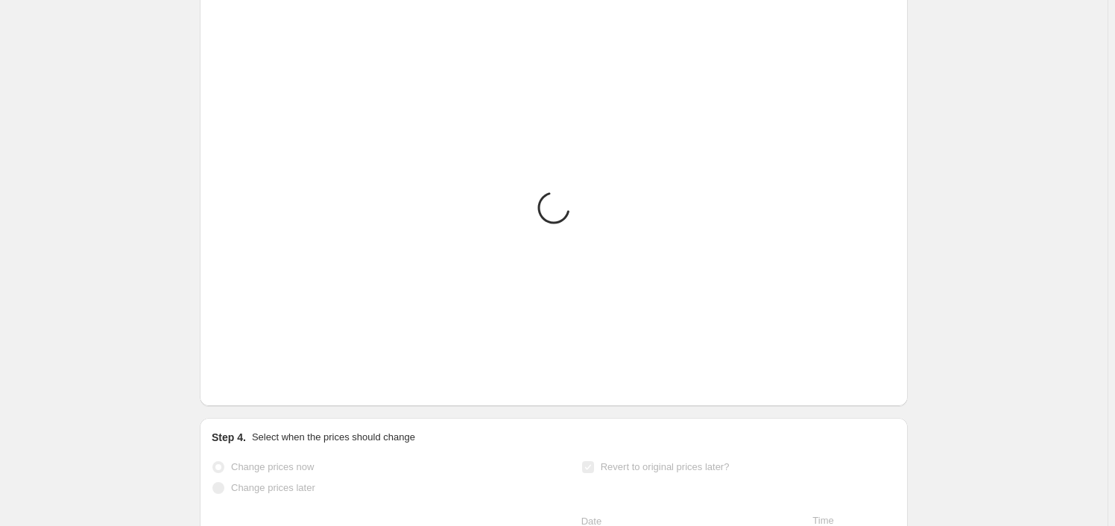
click at [222, 387] on icon "Previous" at bounding box center [222, 383] width 15 height 15
click at [221, 387] on icon "Previous" at bounding box center [222, 383] width 15 height 15
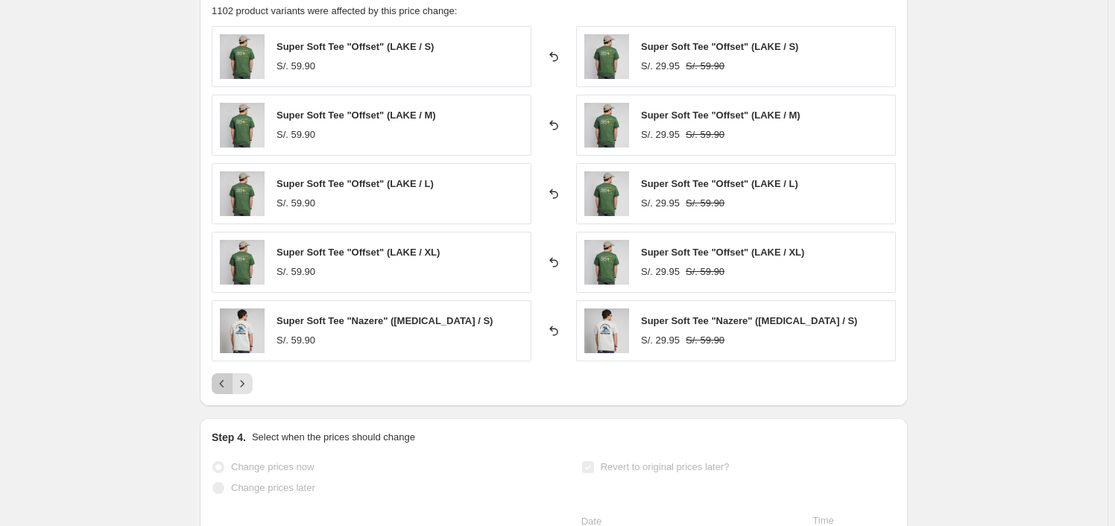
click at [224, 387] on icon "Previous" at bounding box center [222, 383] width 15 height 15
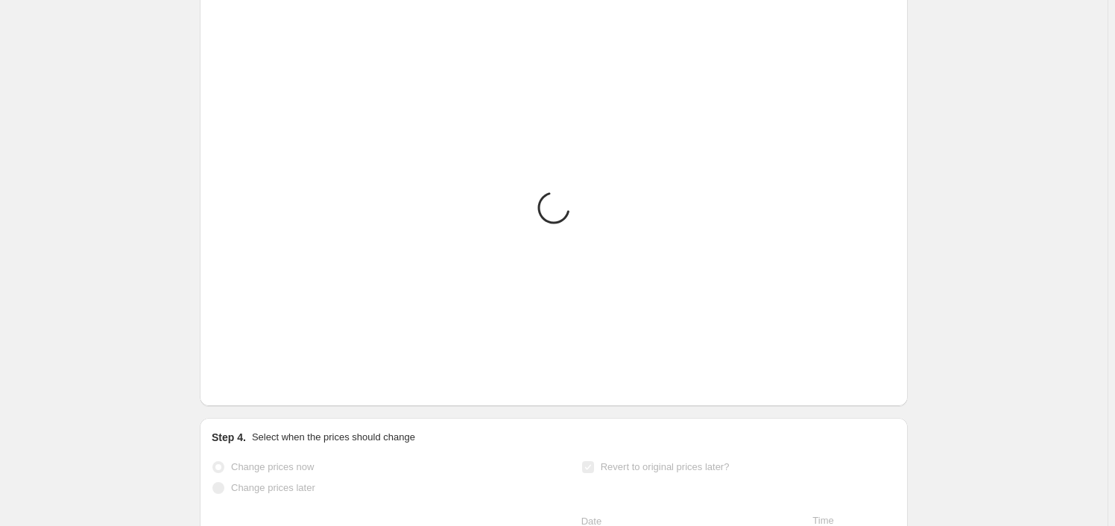
click at [224, 387] on icon "Previous" at bounding box center [222, 383] width 15 height 15
click at [222, 387] on icon "Previous" at bounding box center [222, 383] width 15 height 15
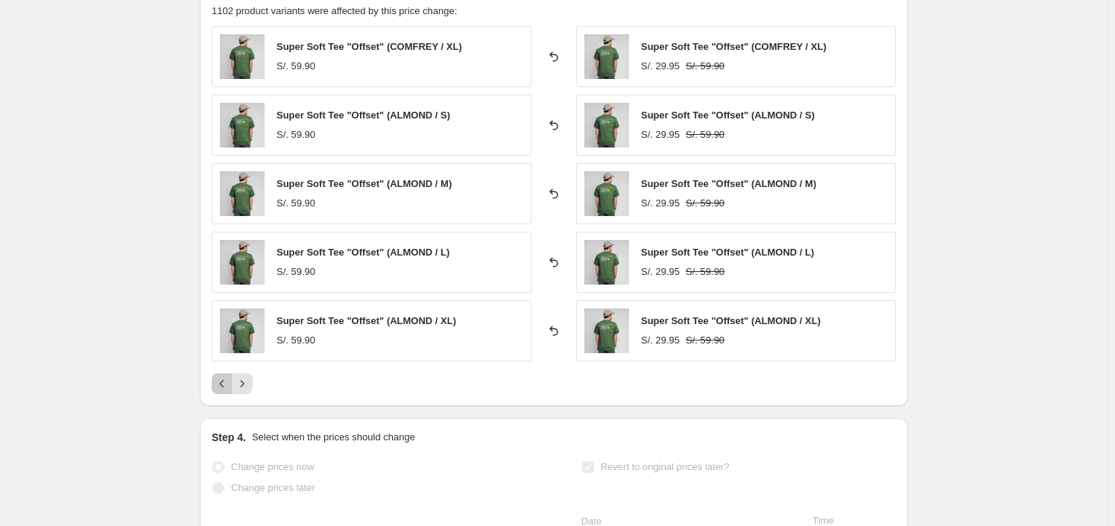
click at [222, 387] on icon "Previous" at bounding box center [222, 383] width 15 height 15
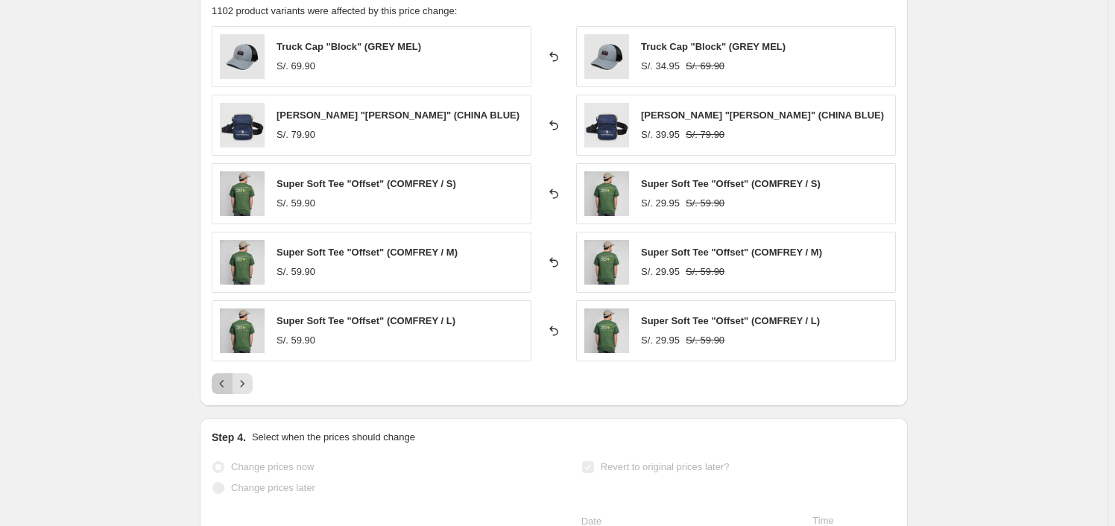
click at [222, 387] on icon "Previous" at bounding box center [222, 383] width 15 height 15
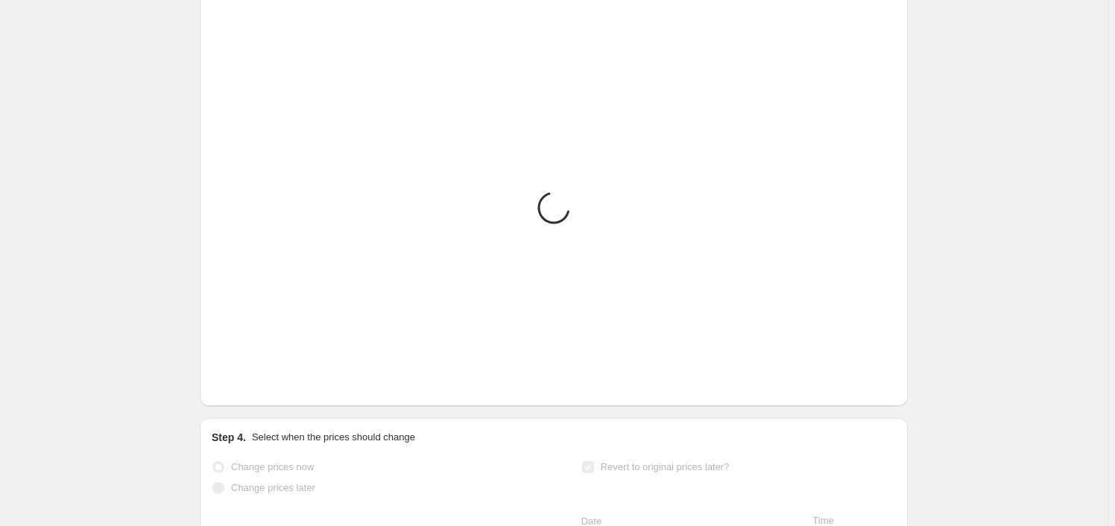
click at [222, 387] on icon "Previous" at bounding box center [222, 383] width 15 height 15
click at [221, 387] on icon "Previous" at bounding box center [222, 383] width 15 height 15
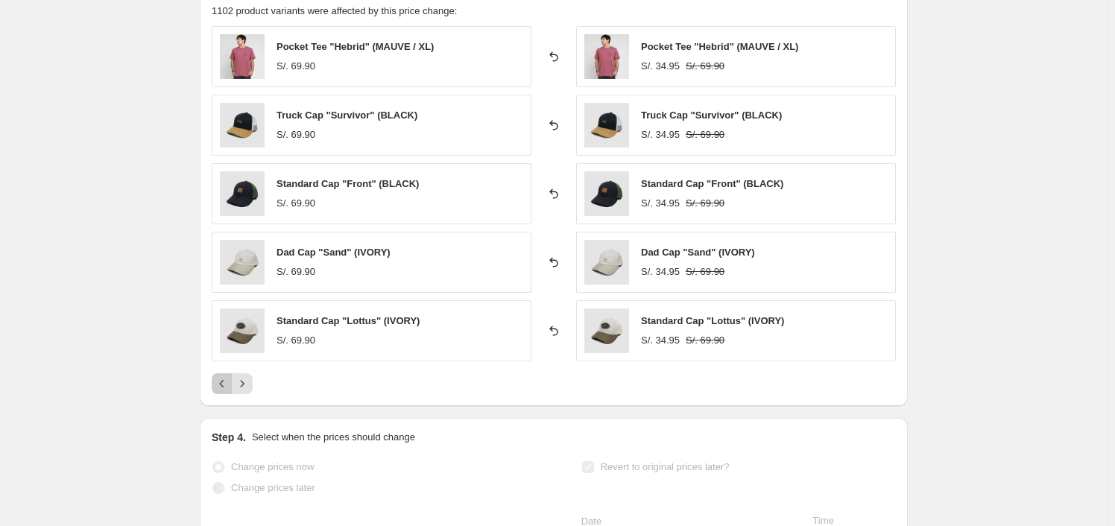
click at [224, 385] on icon "Previous" at bounding box center [222, 383] width 15 height 15
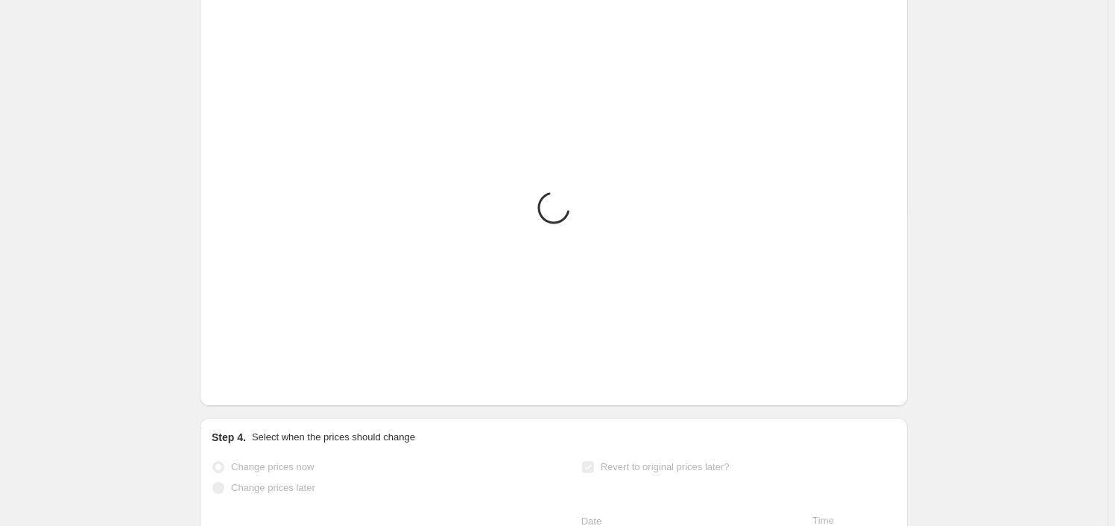
click at [224, 385] on icon "Previous" at bounding box center [222, 383] width 4 height 7
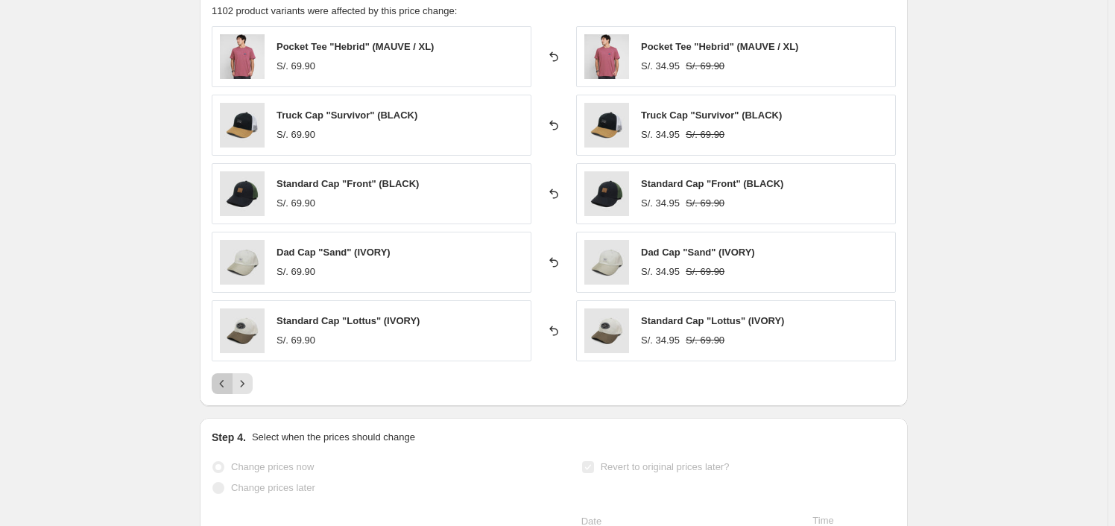
click at [226, 385] on icon "Previous" at bounding box center [222, 383] width 15 height 15
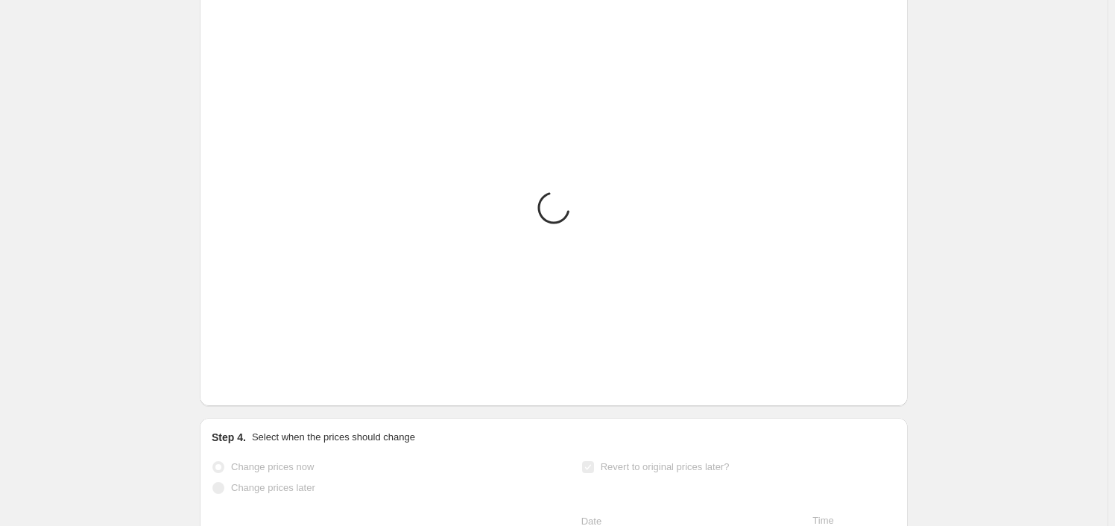
click at [226, 385] on icon "Previous" at bounding box center [222, 383] width 15 height 15
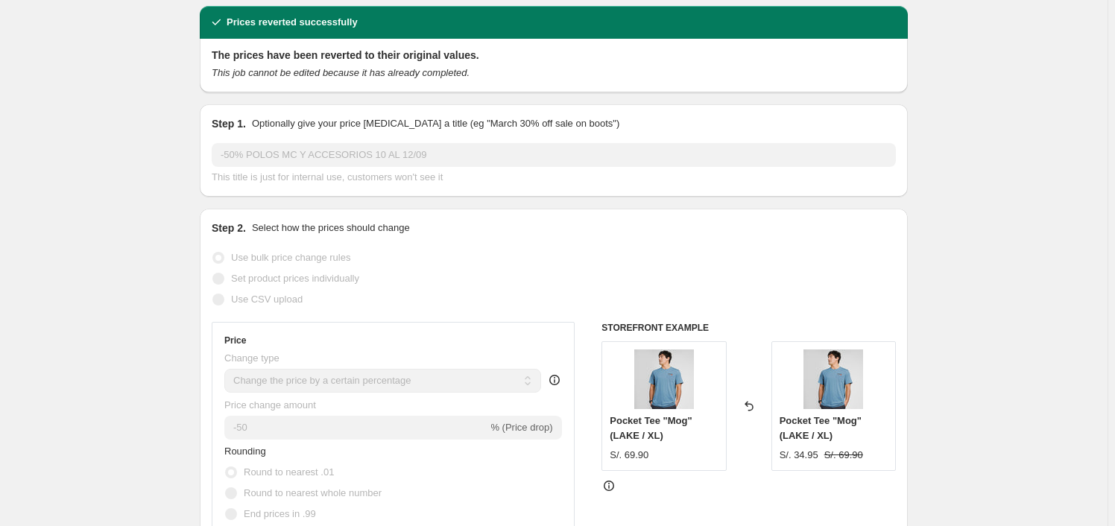
scroll to position [0, 0]
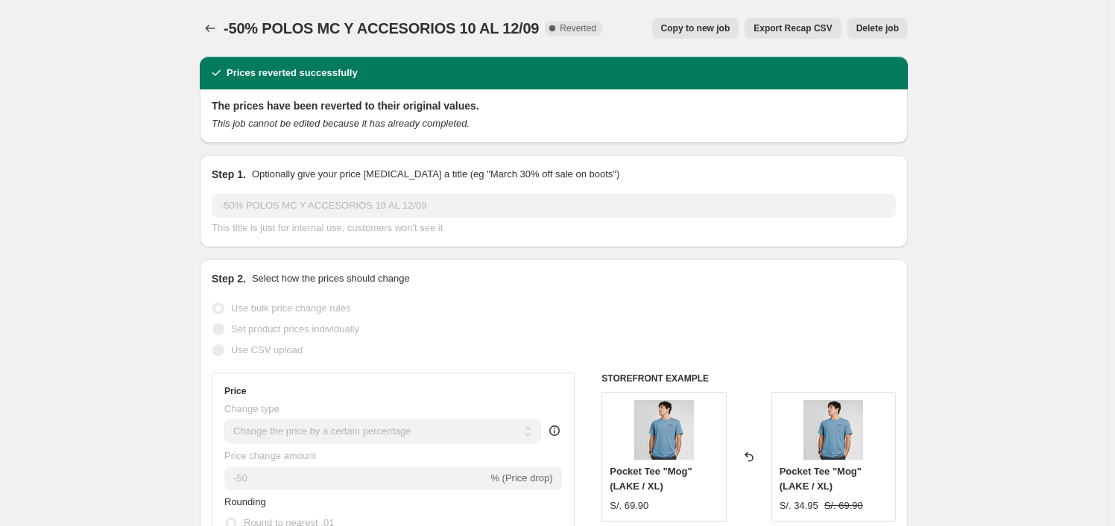
click at [721, 28] on span "Copy to new job" at bounding box center [695, 28] width 69 height 12
select select "percentage"
select select "collection"
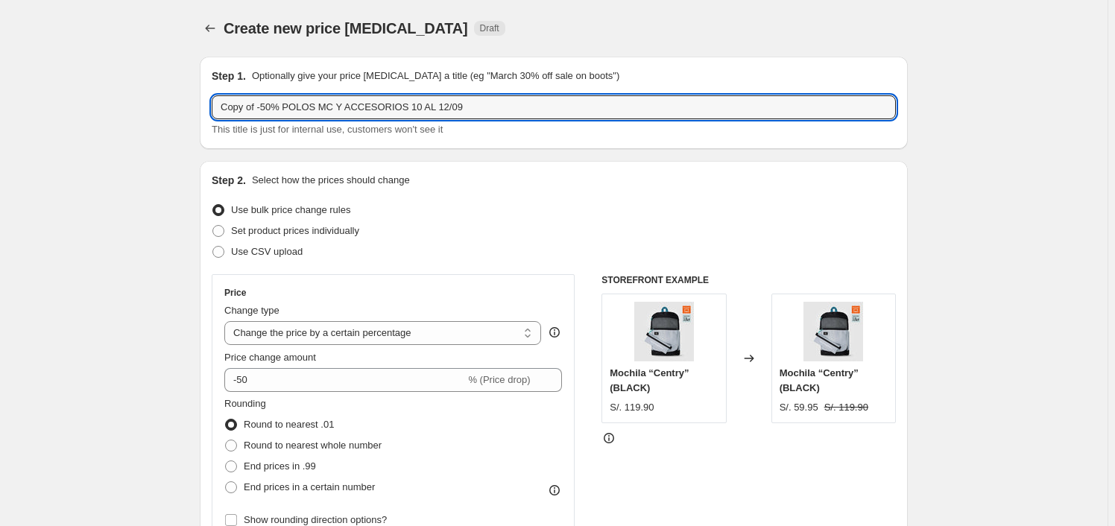
drag, startPoint x: 260, startPoint y: 105, endPoint x: 13, endPoint y: 92, distance: 247.8
drag, startPoint x: 373, startPoint y: 106, endPoint x: 494, endPoint y: 95, distance: 122.0
click at [375, 106] on input "-50% POLOS MC Y ACCESORIOS 10 AL 12/09" at bounding box center [554, 107] width 684 height 24
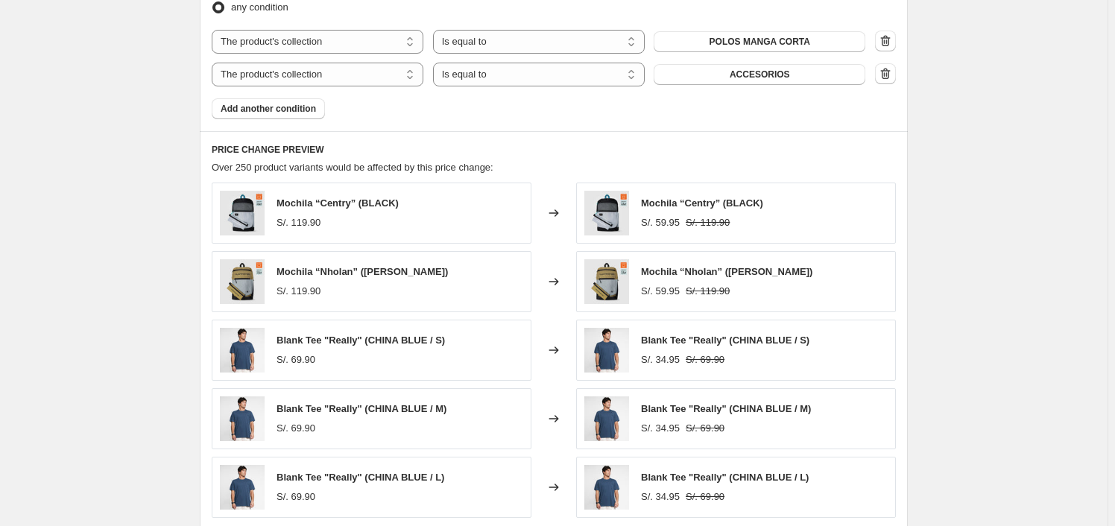
scroll to position [824, 0]
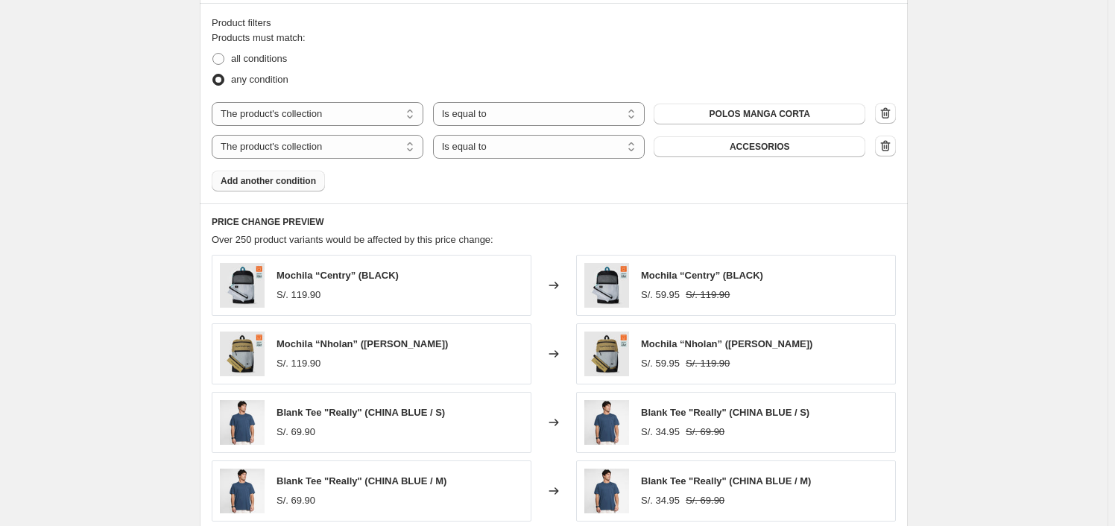
type input "-50% POLOS MC Y ACCESORIOS 22 AL 24/09"
click at [291, 178] on span "Add another condition" at bounding box center [268, 181] width 95 height 12
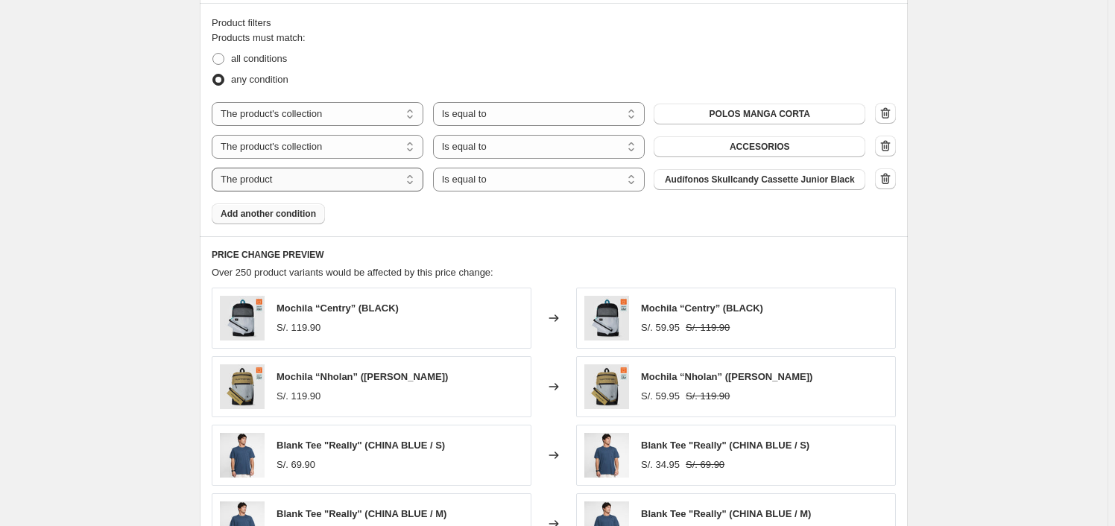
click at [375, 183] on select "The product The product's collection The product's tag The product's vendor The…" at bounding box center [318, 180] width 212 height 24
select select "collection"
click at [577, 182] on select "Is equal to Is not equal to" at bounding box center [539, 180] width 212 height 24
click at [436, 168] on select "Is equal to Is not equal to" at bounding box center [539, 180] width 212 height 24
click at [812, 182] on button "ACCESORIOS" at bounding box center [760, 179] width 212 height 21
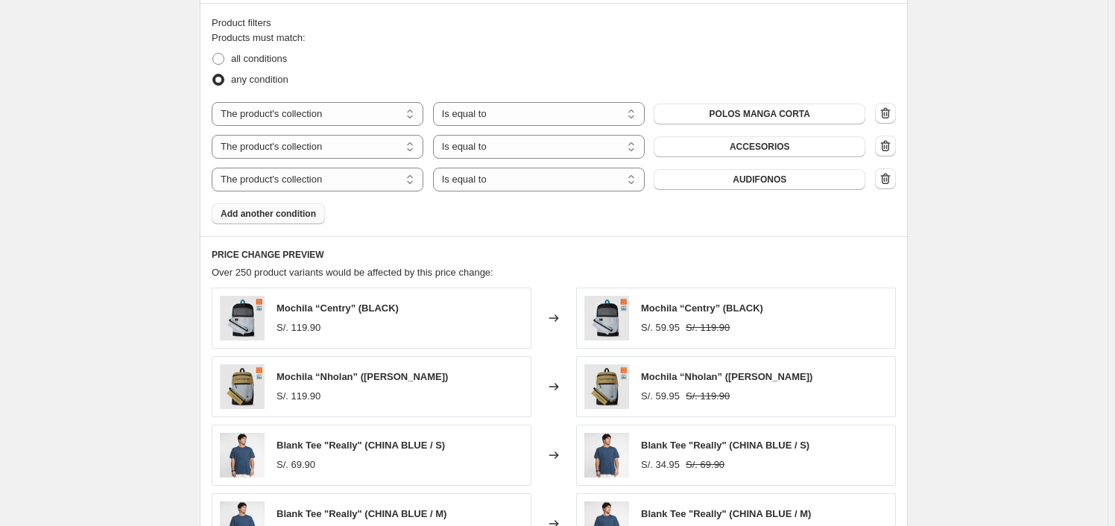
click at [279, 212] on span "Add another condition" at bounding box center [268, 214] width 95 height 12
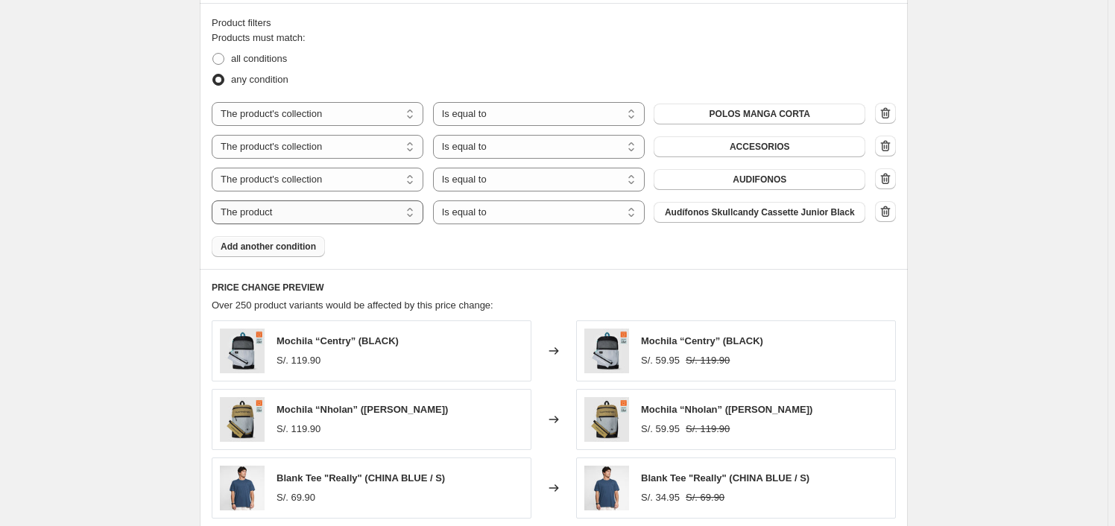
click at [385, 218] on select "The product The product's collection The product's tag The product's vendor The…" at bounding box center [318, 212] width 212 height 24
select select "collection"
click at [542, 218] on select "Is equal to Is not equal to" at bounding box center [539, 212] width 212 height 24
click at [436, 200] on select "Is equal to Is not equal to" at bounding box center [539, 212] width 212 height 24
click at [762, 232] on div "Products must match: all conditions any condition The product The product's col…" at bounding box center [554, 144] width 684 height 227
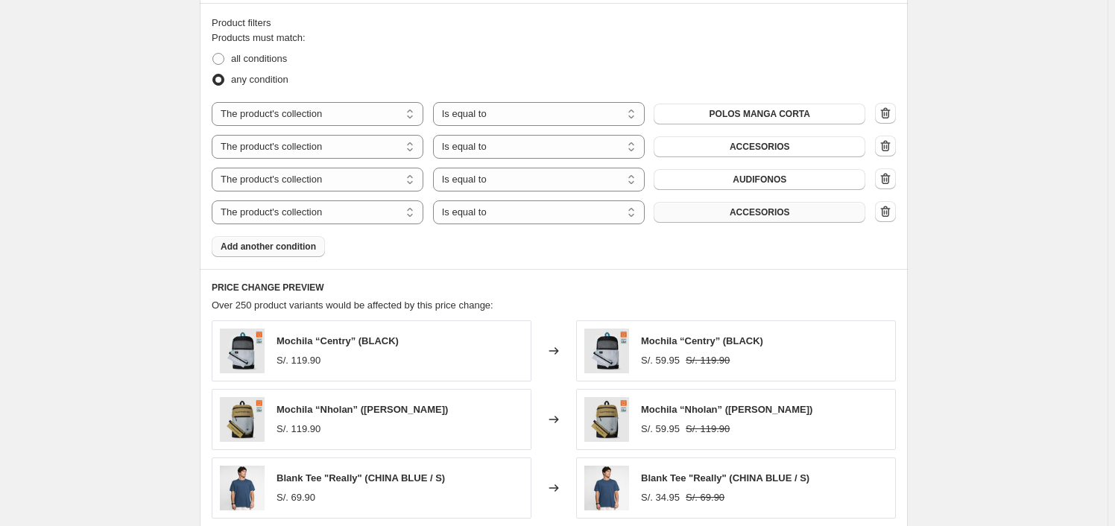
click at [765, 216] on span "ACCESORIOS" at bounding box center [760, 212] width 60 height 12
click at [1003, 252] on div "Create new price change job. This page is ready Create new price change job Dra…" at bounding box center [553, 54] width 1107 height 1756
click at [290, 244] on span "Add another condition" at bounding box center [268, 247] width 95 height 12
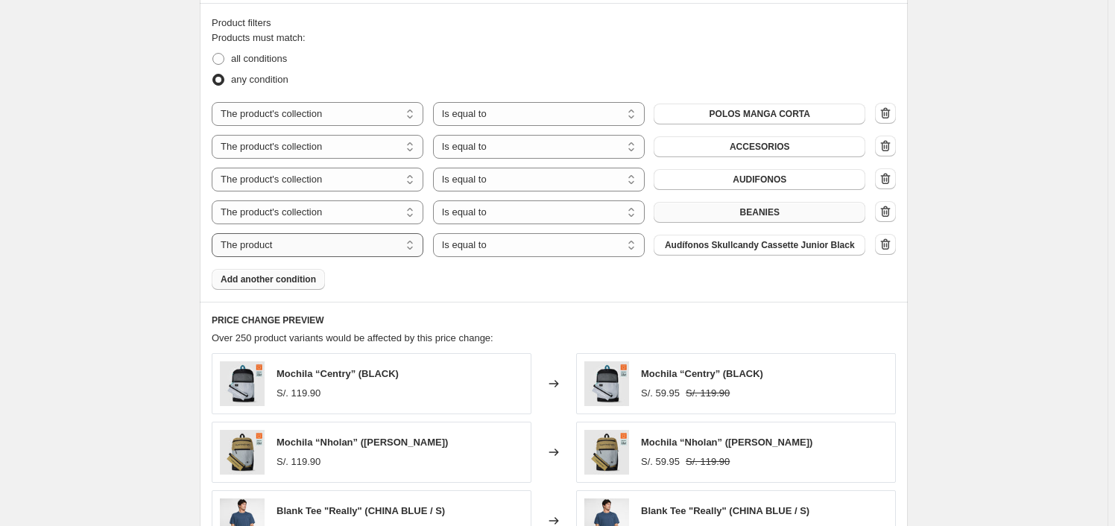
click at [363, 252] on select "The product The product's collection The product's tag The product's vendor The…" at bounding box center [318, 245] width 212 height 24
select select "collection"
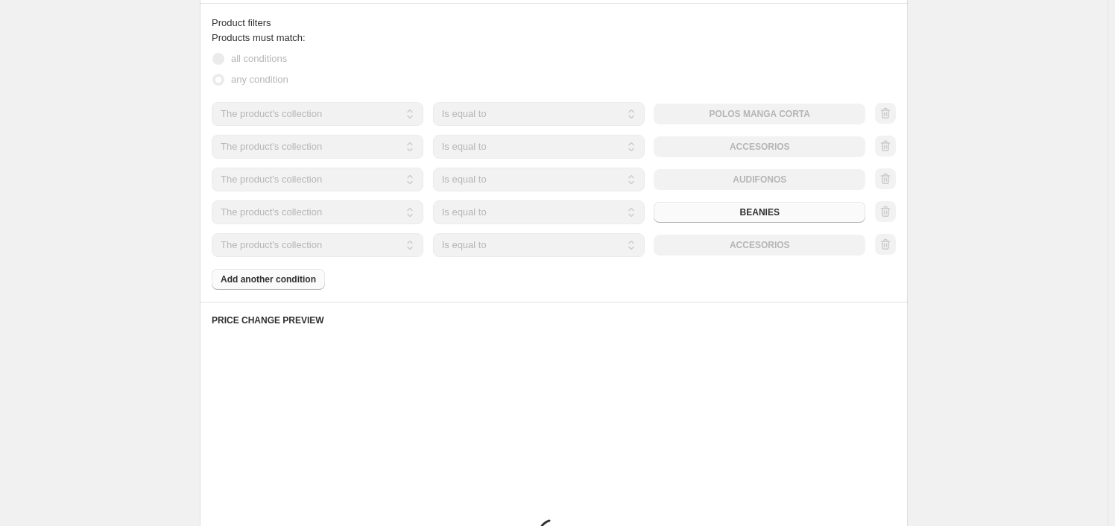
click at [499, 246] on select "Is equal to Is not equal to" at bounding box center [539, 245] width 212 height 24
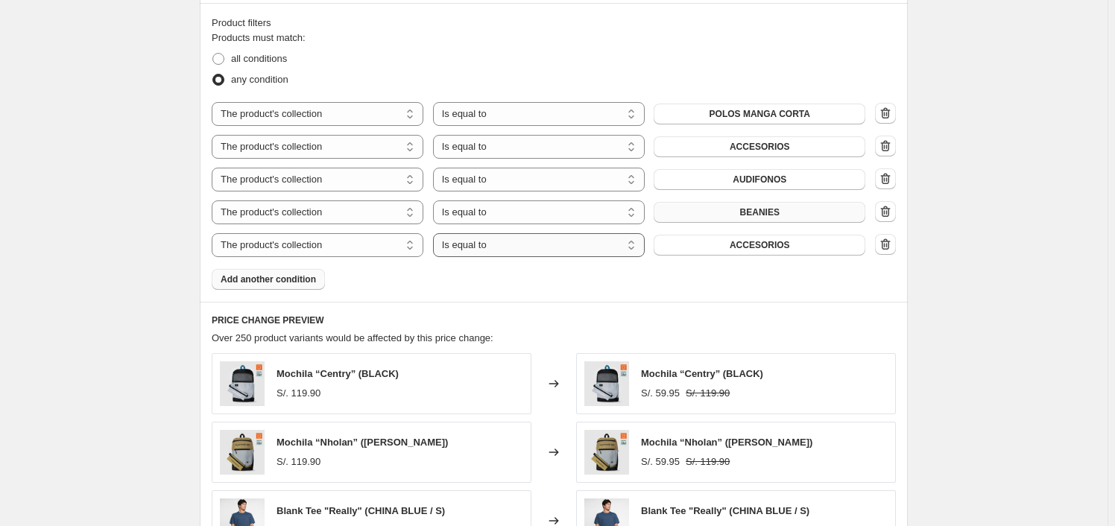
click at [499, 245] on select "Is equal to Is not equal to" at bounding box center [539, 245] width 212 height 24
click at [436, 233] on select "Is equal to Is not equal to" at bounding box center [539, 245] width 212 height 24
click at [742, 247] on span "ACCESORIOS" at bounding box center [760, 245] width 60 height 12
click at [1033, 221] on div "Create new price change job. This page is ready Create new price change job Dra…" at bounding box center [553, 70] width 1107 height 1788
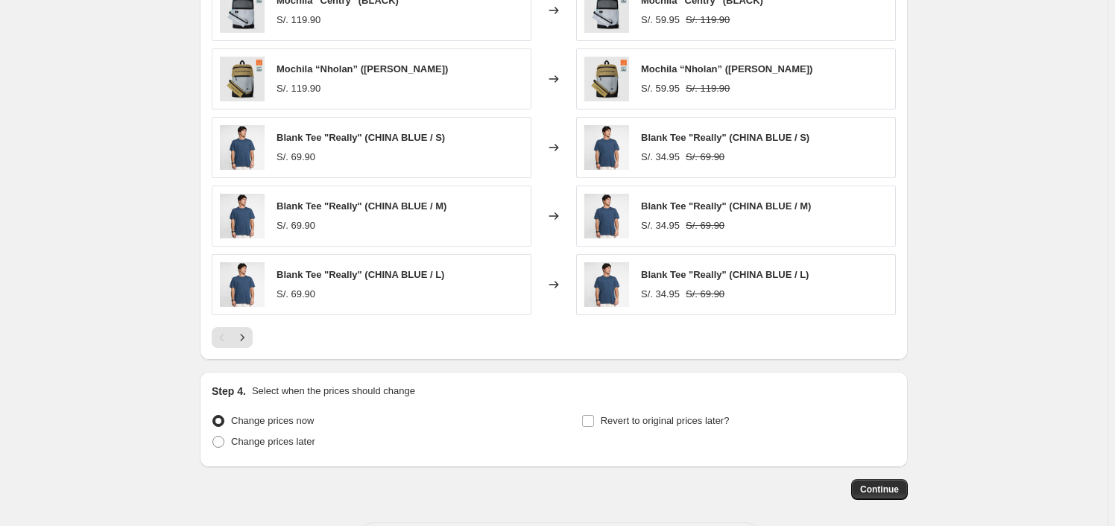
scroll to position [1261, 0]
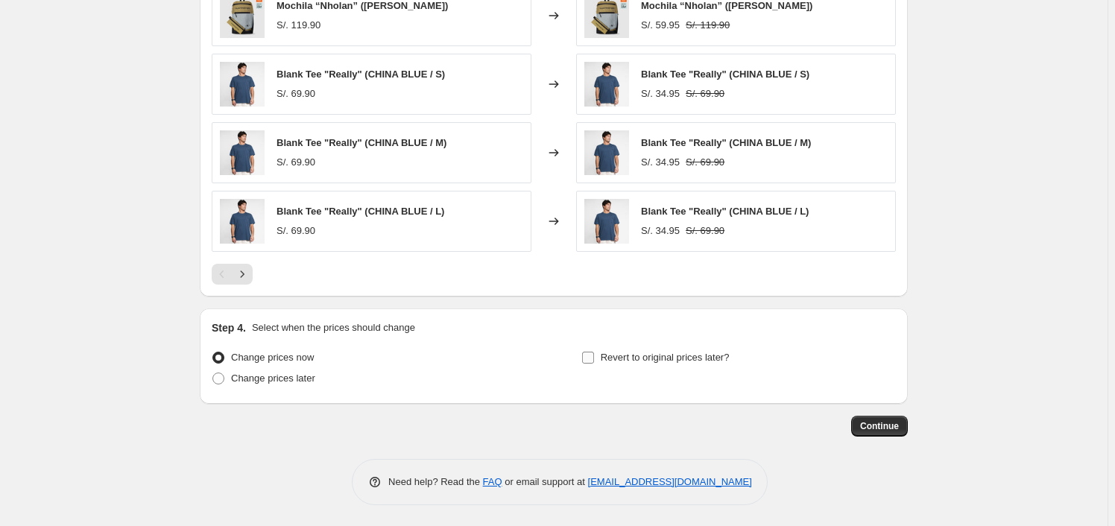
click at [605, 353] on span "Revert to original prices later?" at bounding box center [665, 357] width 129 height 11
click at [594, 353] on input "Revert to original prices later?" at bounding box center [588, 358] width 12 height 12
checkbox input "true"
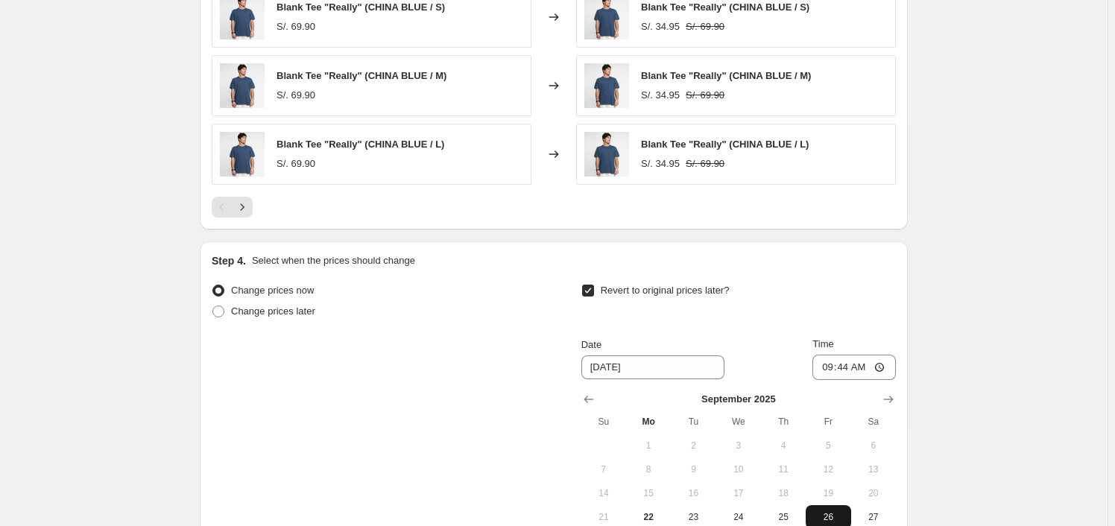
scroll to position [1516, 0]
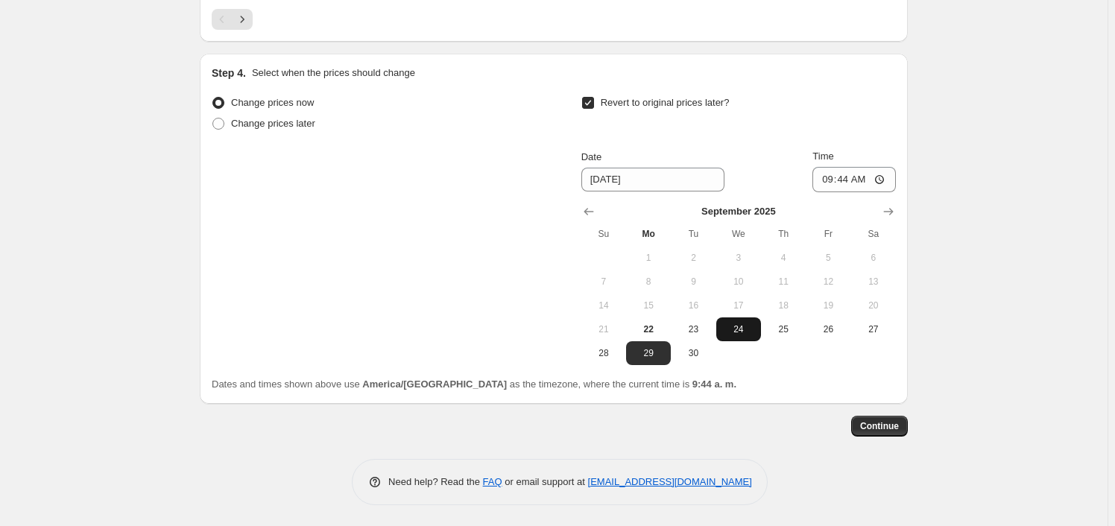
click at [755, 332] on span "24" at bounding box center [738, 329] width 33 height 12
type input "9/24/2025"
click at [853, 180] on input "09:44" at bounding box center [853, 179] width 83 height 25
type input "23:59"
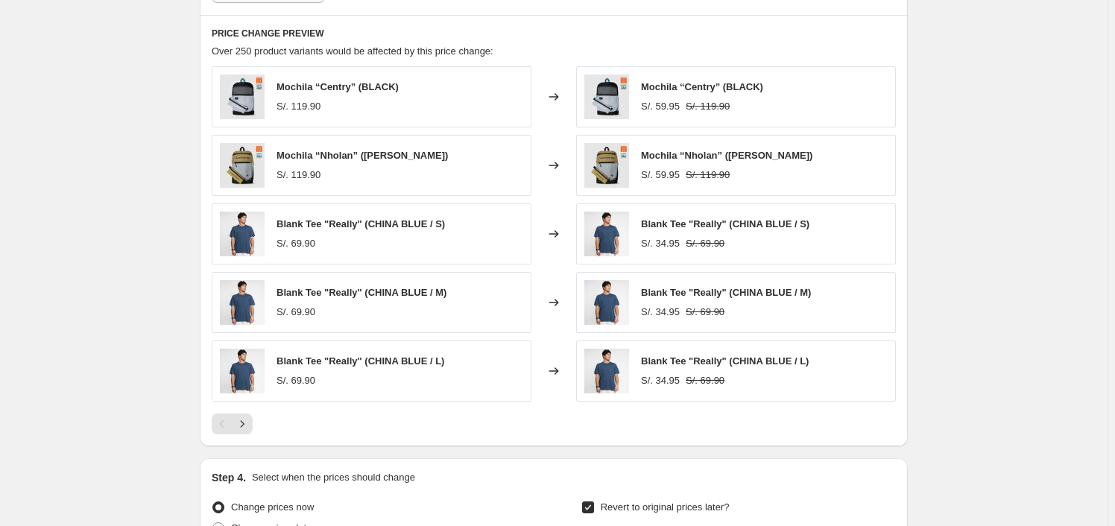
scroll to position [1110, 0]
click at [238, 423] on icon "Next" at bounding box center [242, 425] width 15 height 15
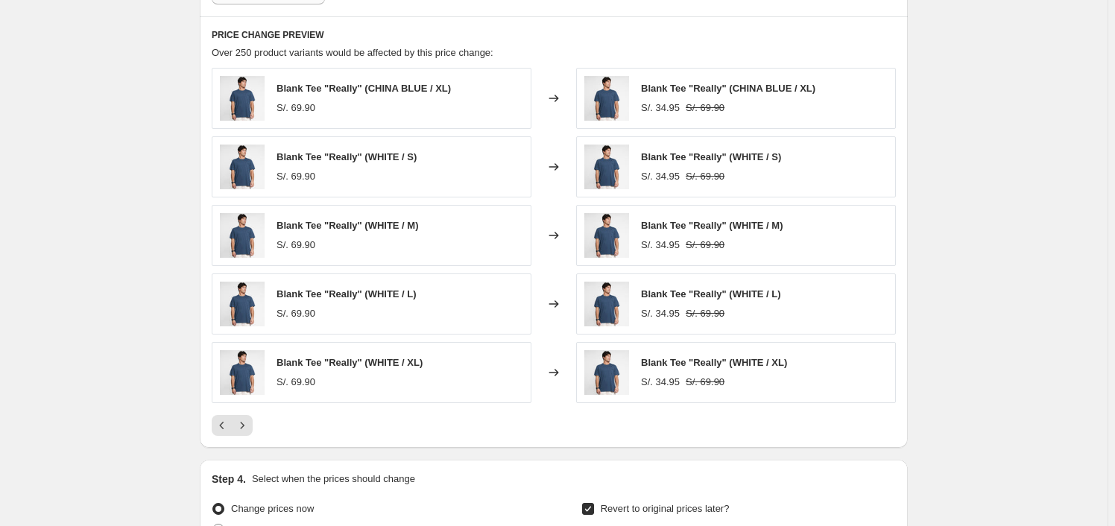
click at [214, 420] on div "PRICE CHANGE PREVIEW Over 250 product variants would be affected by this price …" at bounding box center [554, 231] width 708 height 431
click at [224, 420] on icon "Previous" at bounding box center [222, 425] width 15 height 15
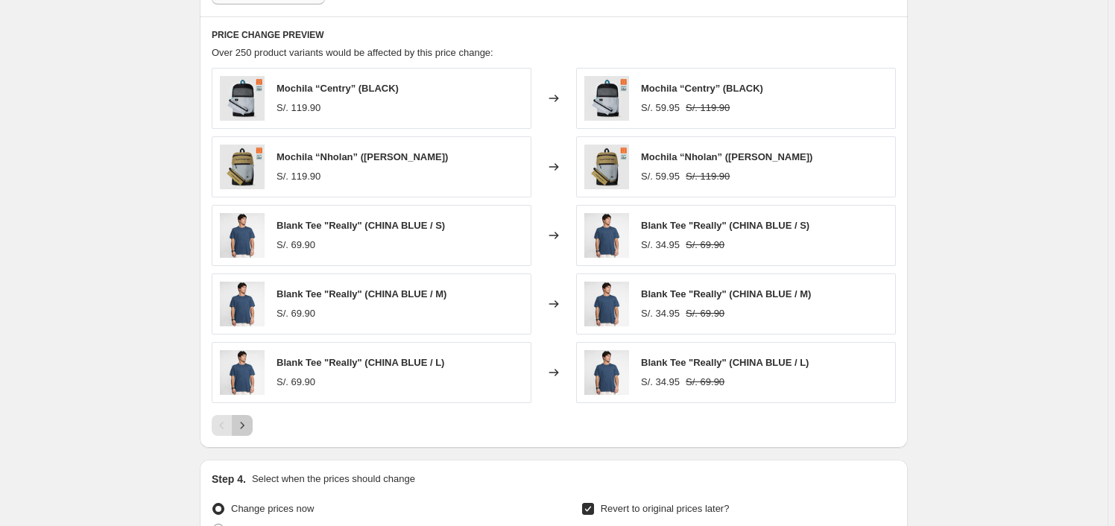
click at [247, 423] on icon "Next" at bounding box center [242, 425] width 15 height 15
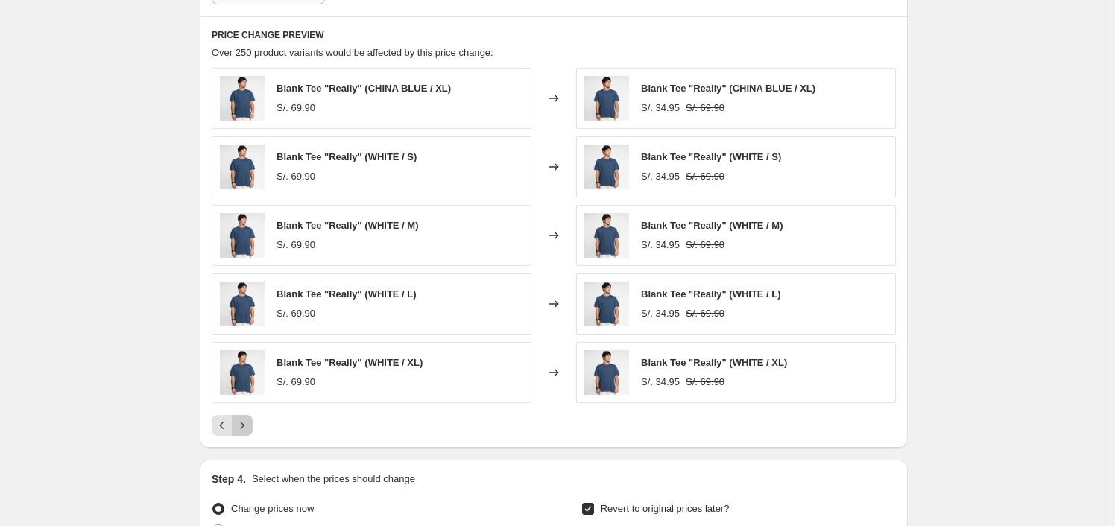
click at [247, 428] on icon "Next" at bounding box center [242, 425] width 15 height 15
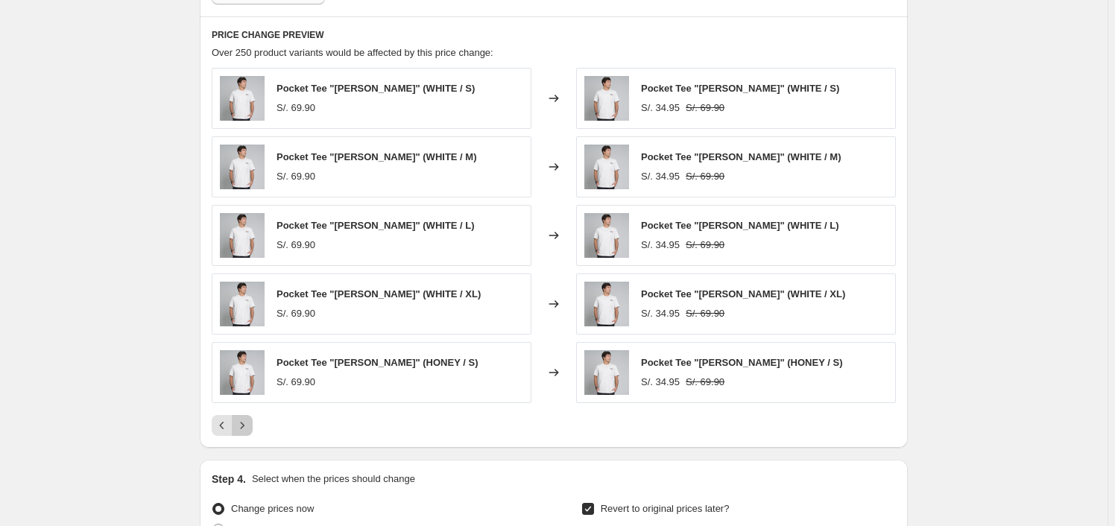
click at [244, 428] on icon "Next" at bounding box center [242, 425] width 15 height 15
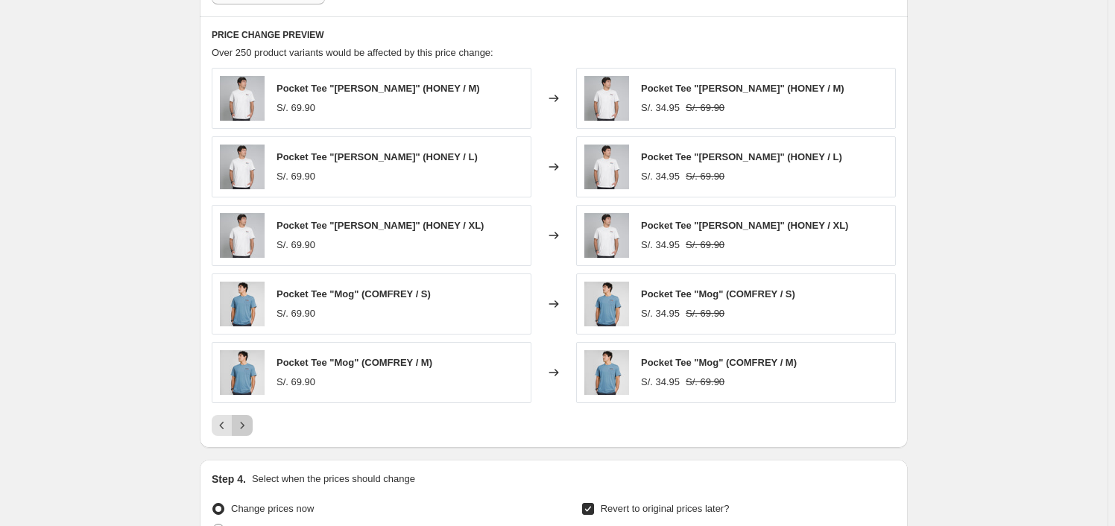
click at [240, 428] on icon "Next" at bounding box center [242, 425] width 15 height 15
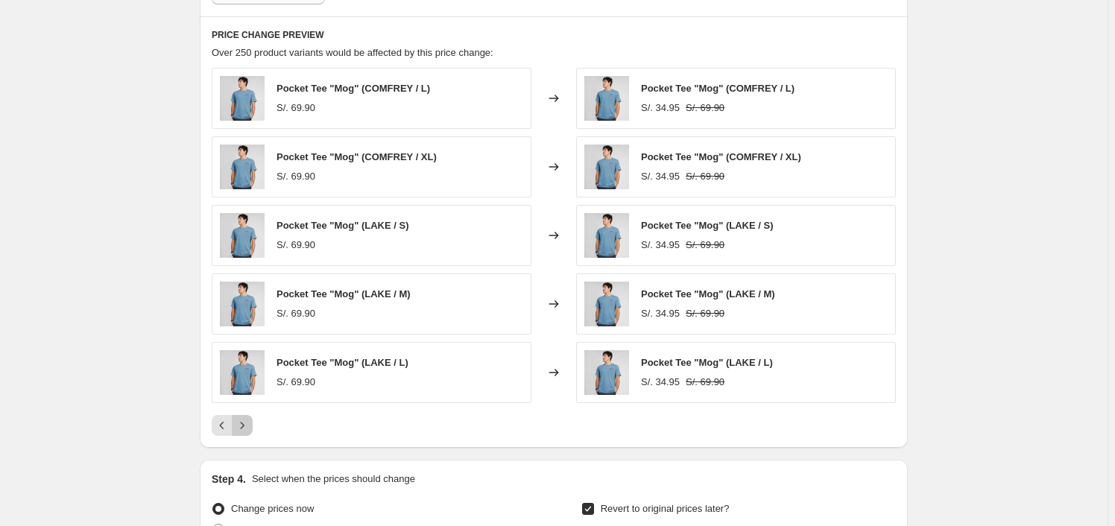
click at [240, 428] on icon "Next" at bounding box center [242, 425] width 15 height 15
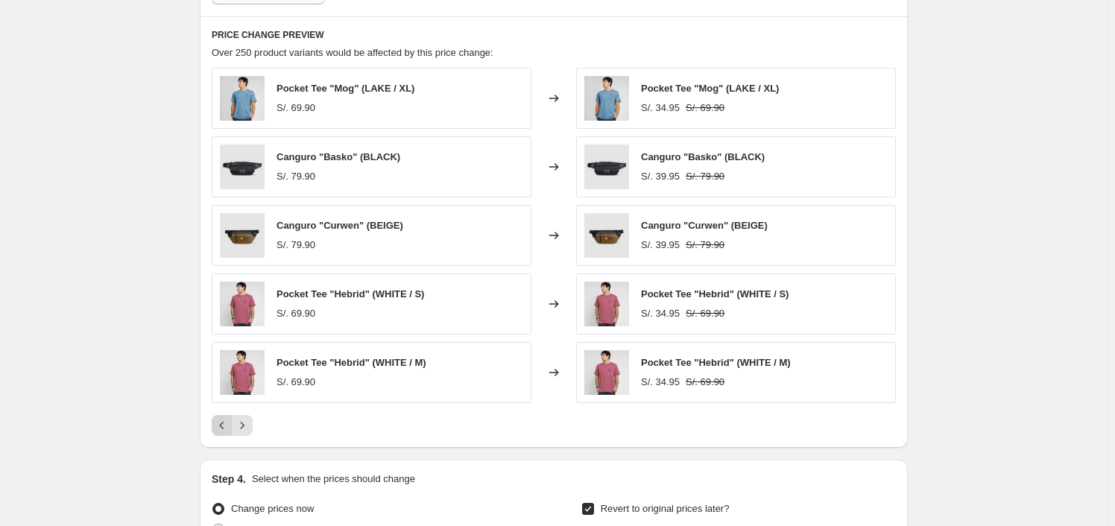
click at [218, 427] on icon "Previous" at bounding box center [222, 425] width 15 height 15
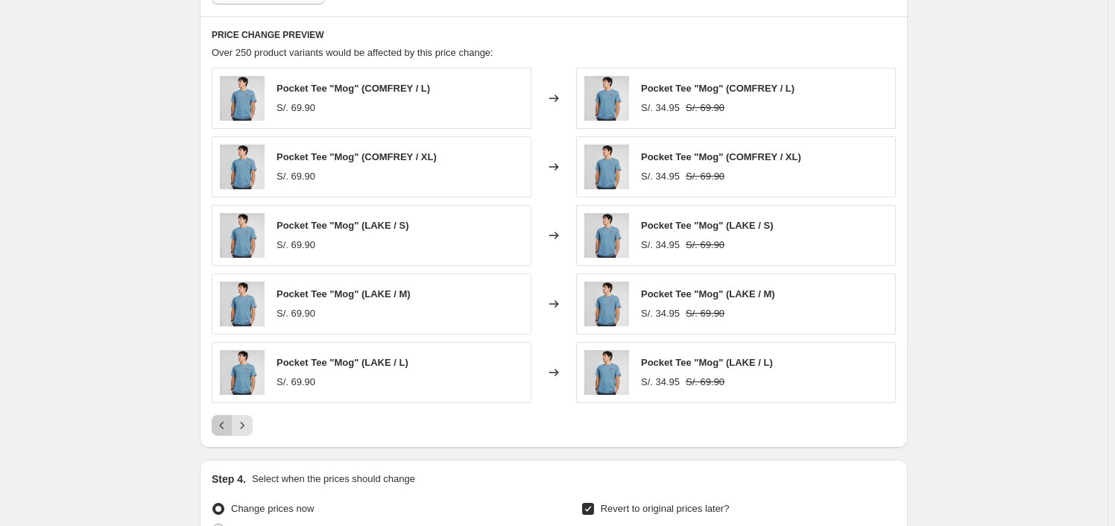
click at [223, 425] on icon "Previous" at bounding box center [222, 425] width 15 height 15
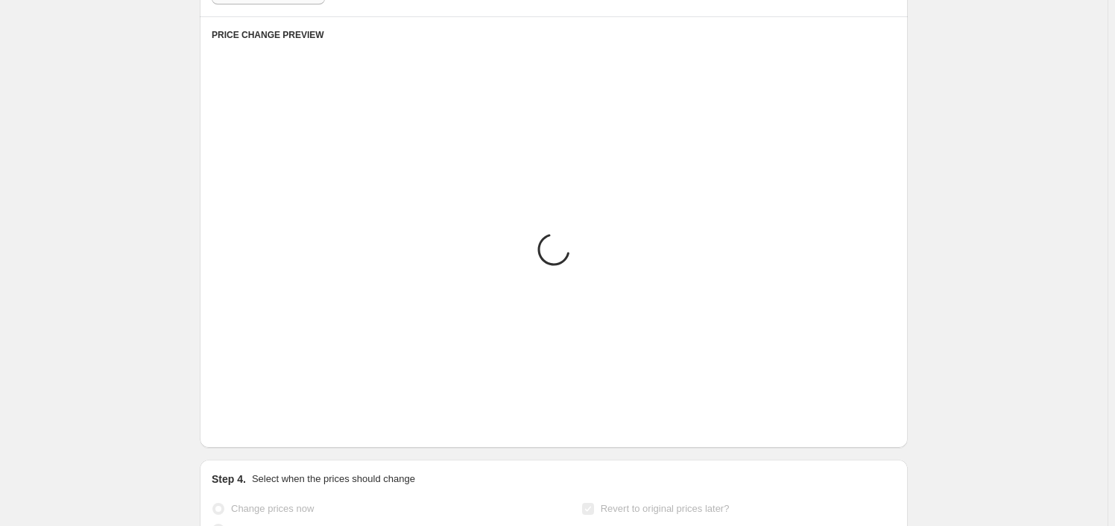
click at [224, 425] on icon "Previous" at bounding box center [222, 425] width 15 height 15
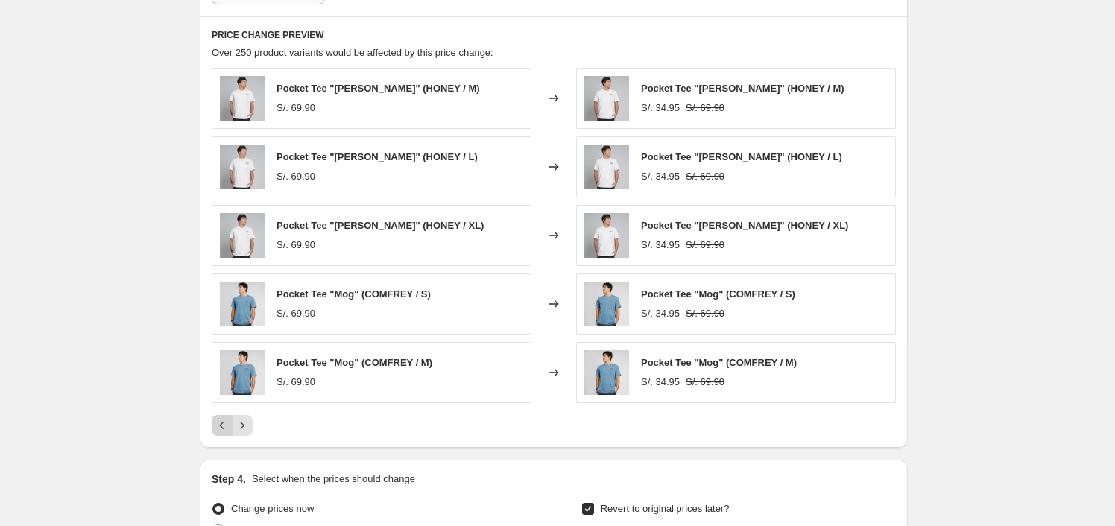
click at [224, 425] on icon "Previous" at bounding box center [222, 425] width 15 height 15
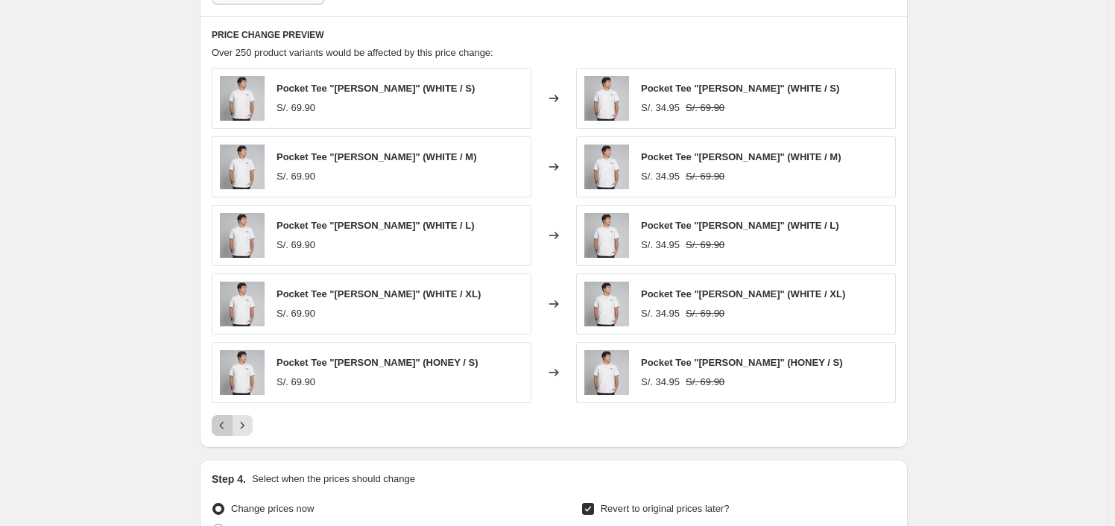
click at [227, 431] on icon "Previous" at bounding box center [222, 425] width 15 height 15
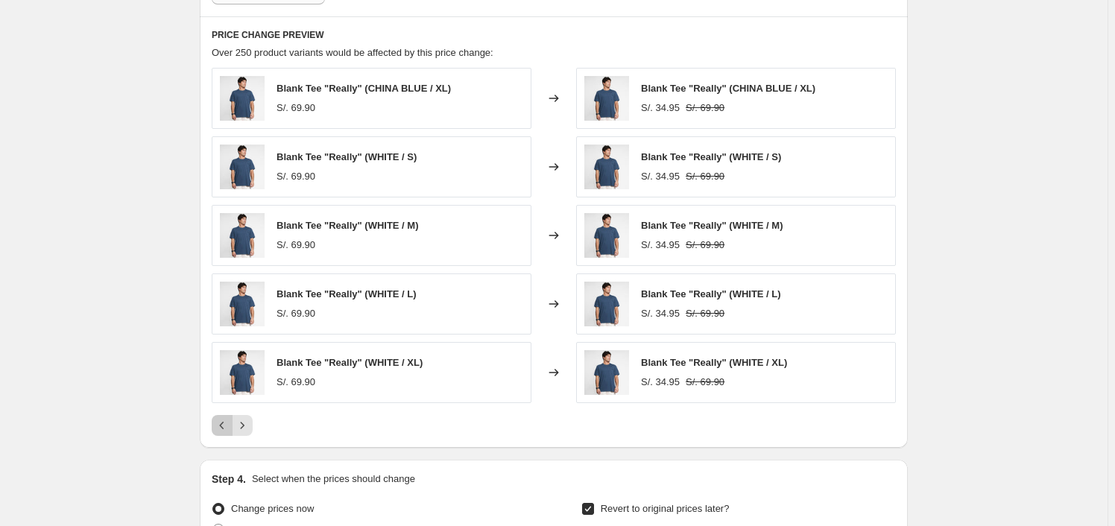
click at [224, 430] on icon "Previous" at bounding box center [222, 425] width 15 height 15
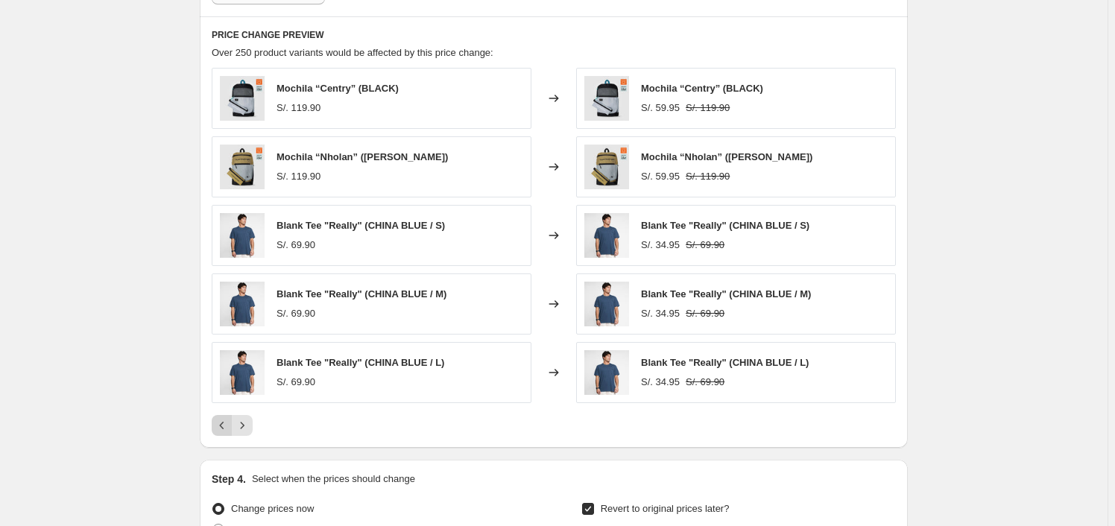
click at [224, 430] on div "Pagination" at bounding box center [222, 425] width 21 height 21
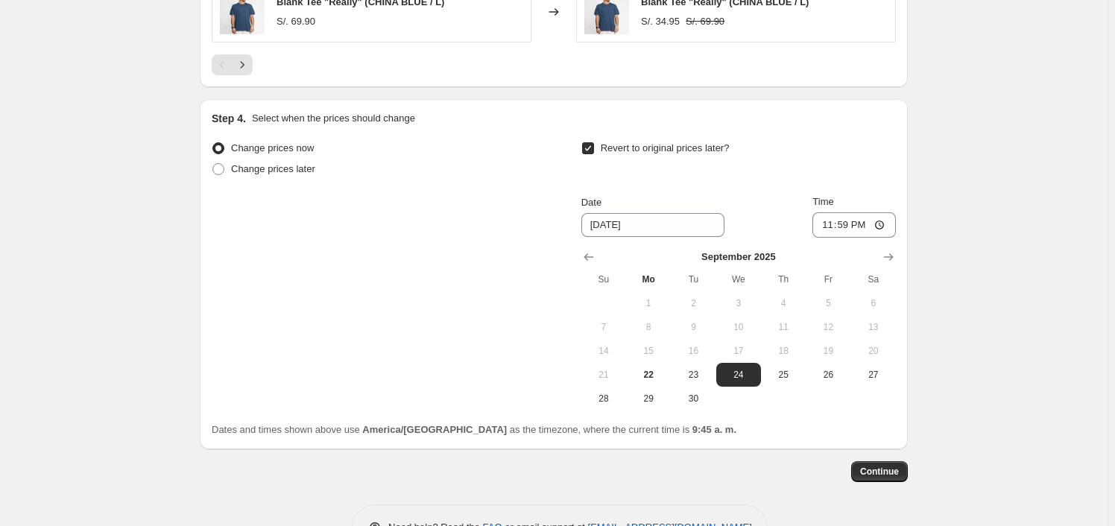
scroll to position [1516, 0]
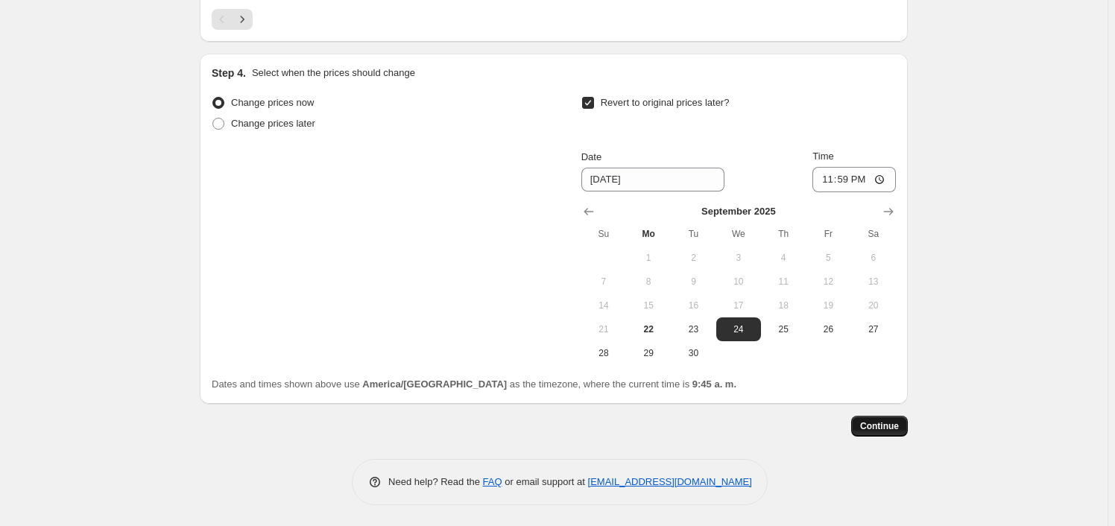
click at [879, 425] on span "Continue" at bounding box center [879, 426] width 39 height 12
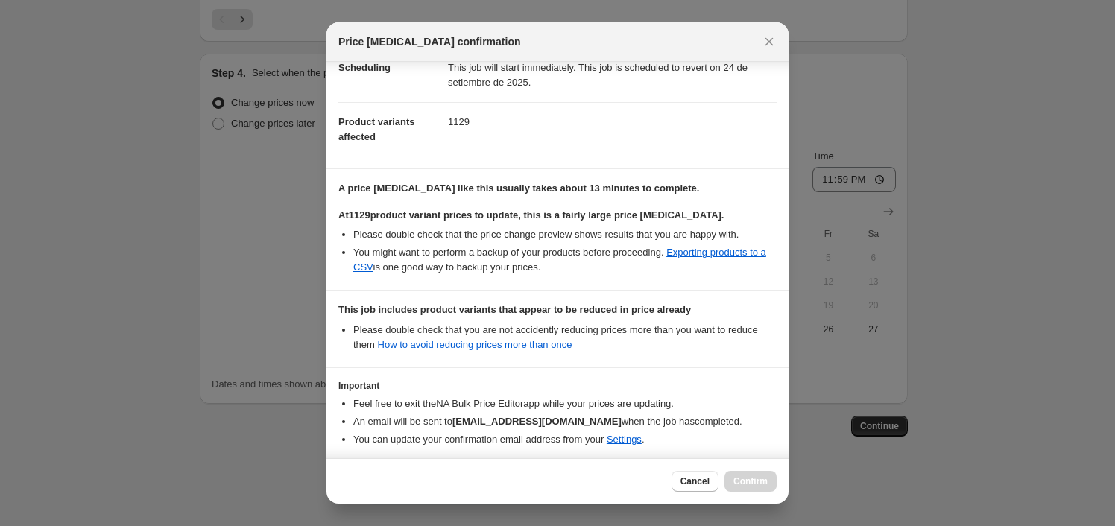
scroll to position [197, 0]
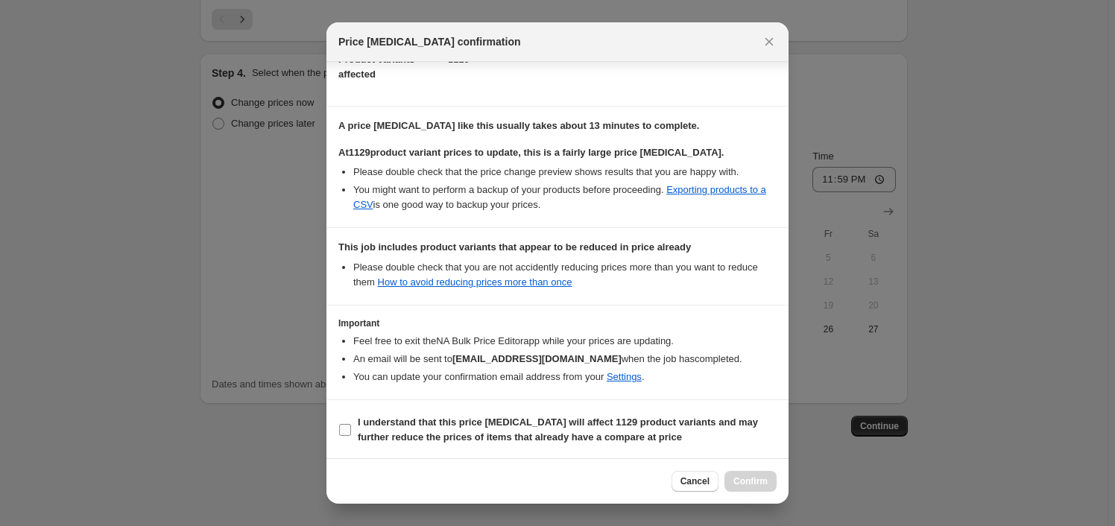
click at [382, 425] on b "I understand that this price change job will affect 1129 product variants and m…" at bounding box center [558, 430] width 400 height 26
click at [351, 425] on input "I understand that this price change job will affect 1129 product variants and m…" at bounding box center [345, 430] width 12 height 12
checkbox input "true"
click at [762, 484] on span "Confirm" at bounding box center [750, 481] width 34 height 12
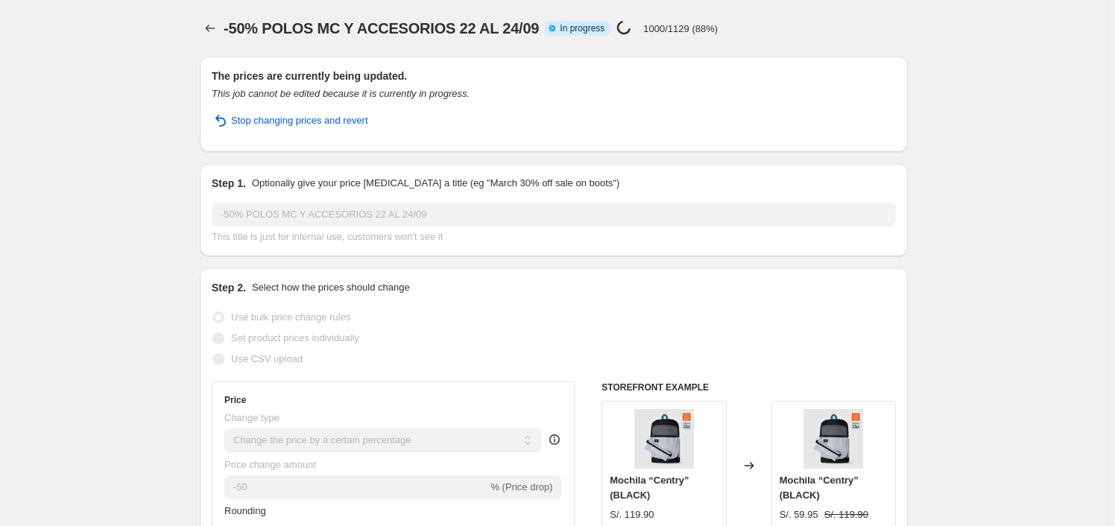
select select "percentage"
select select "collection"
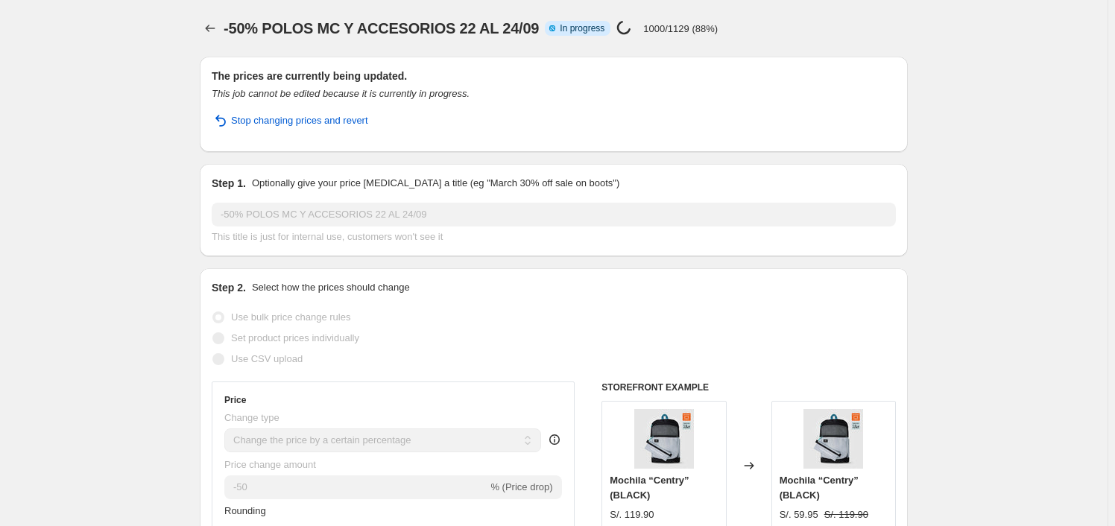
select select "collection"
